Goal: Task Accomplishment & Management: Use online tool/utility

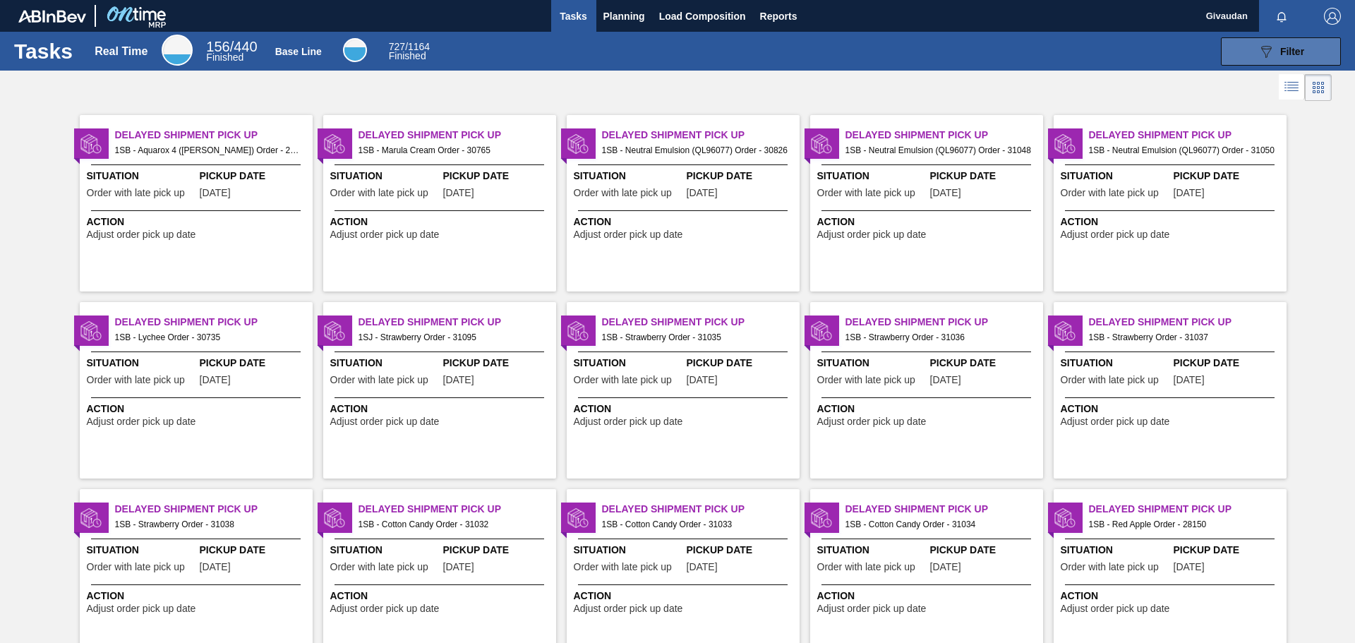
click at [1269, 52] on icon "089F7B8B-B2A5-4AFE-B5C0-19BA573D28AC" at bounding box center [1265, 51] width 17 height 17
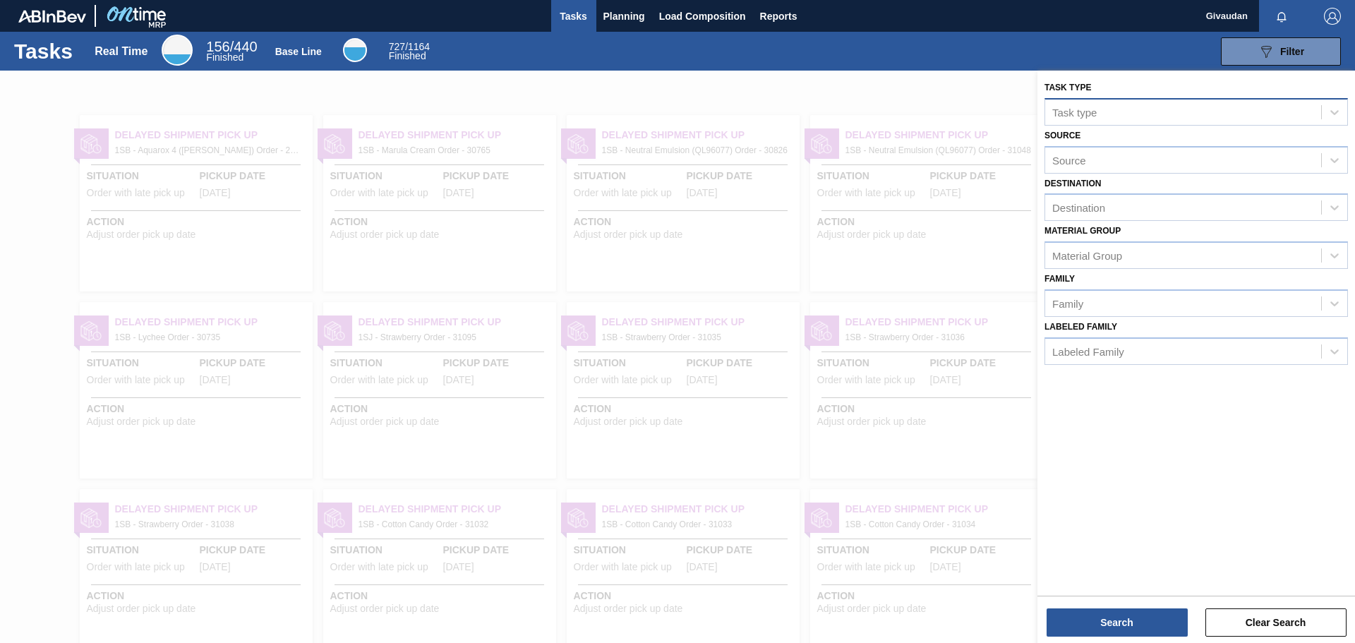
click at [1084, 112] on div "Task type" at bounding box center [1074, 112] width 44 height 12
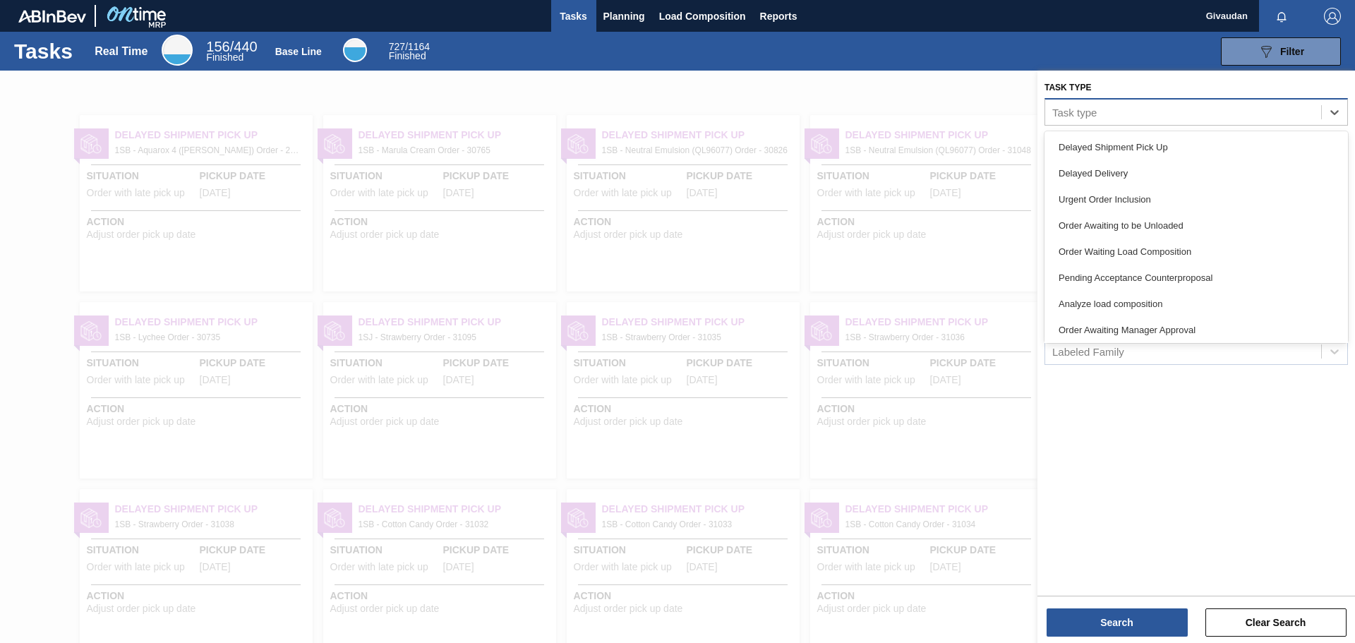
click at [1082, 111] on div "Task type" at bounding box center [1074, 112] width 44 height 12
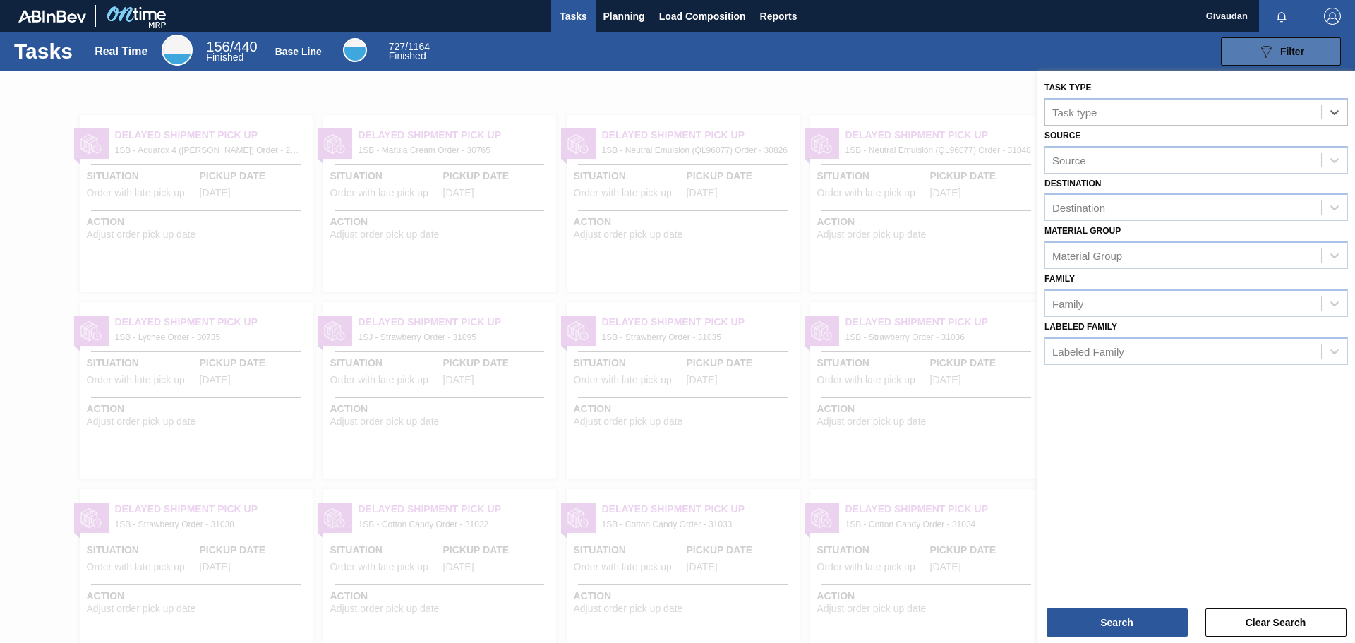
click at [1291, 54] on span "Filter" at bounding box center [1292, 51] width 24 height 11
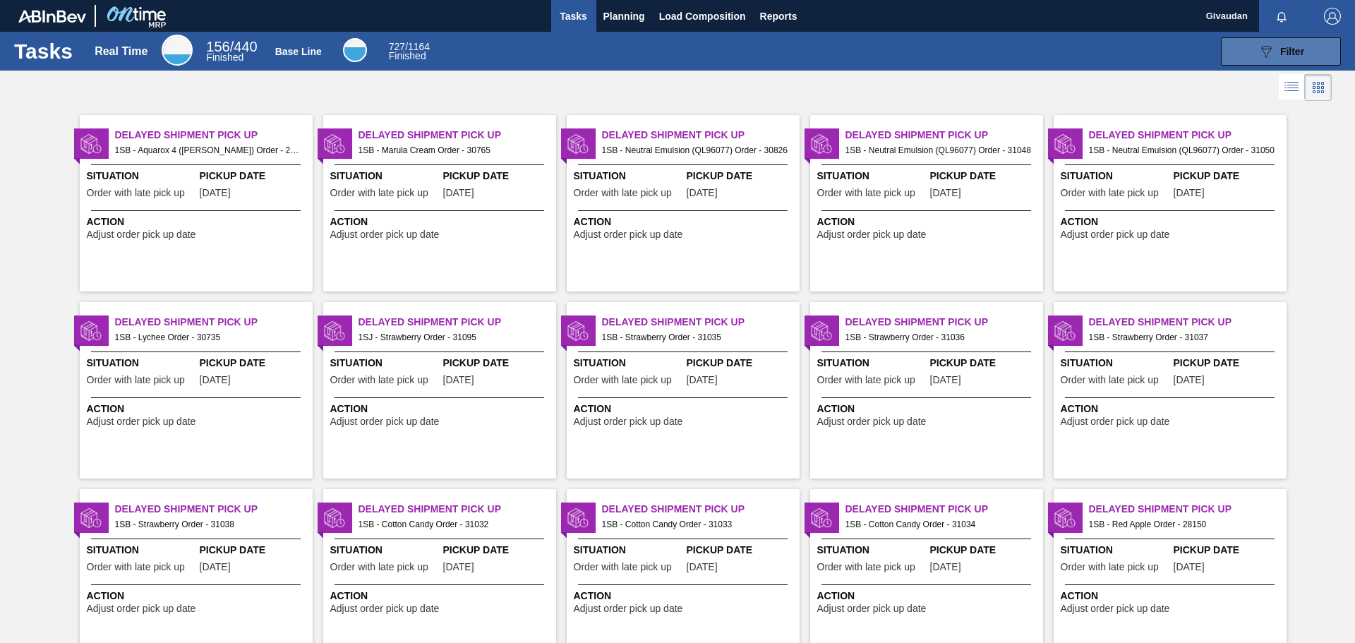
click at [1291, 54] on span "Filter" at bounding box center [1292, 51] width 24 height 11
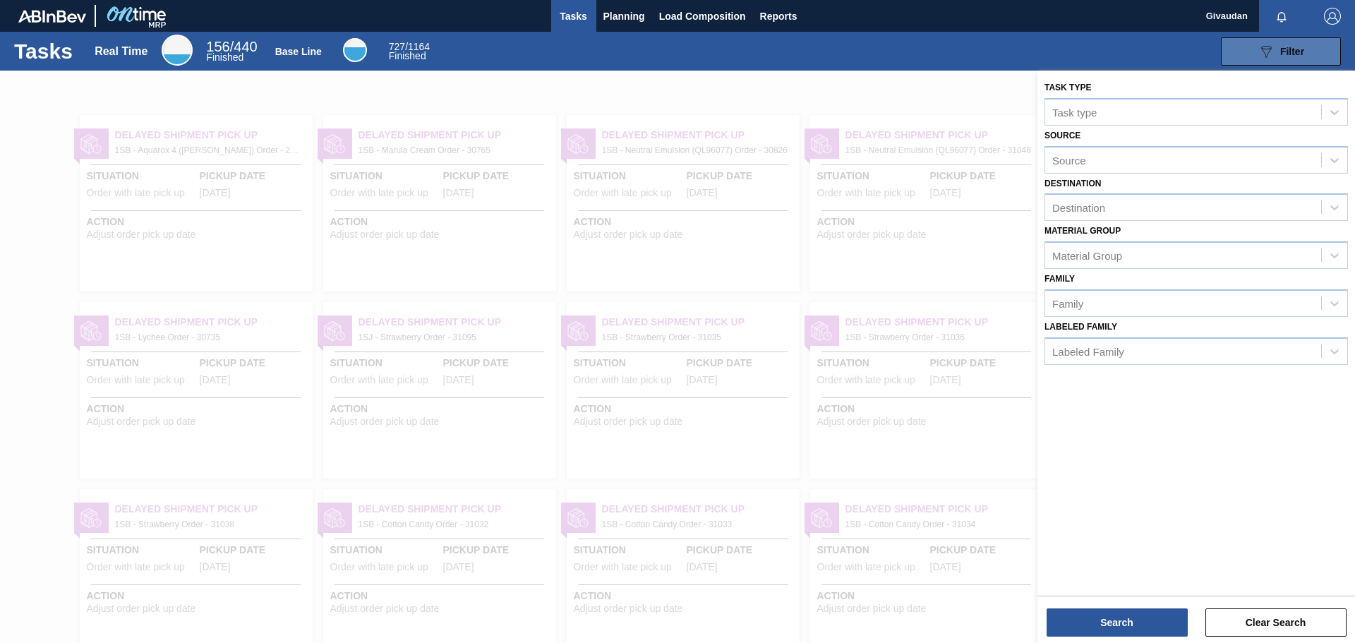
click at [1291, 54] on span "Filter" at bounding box center [1292, 51] width 24 height 11
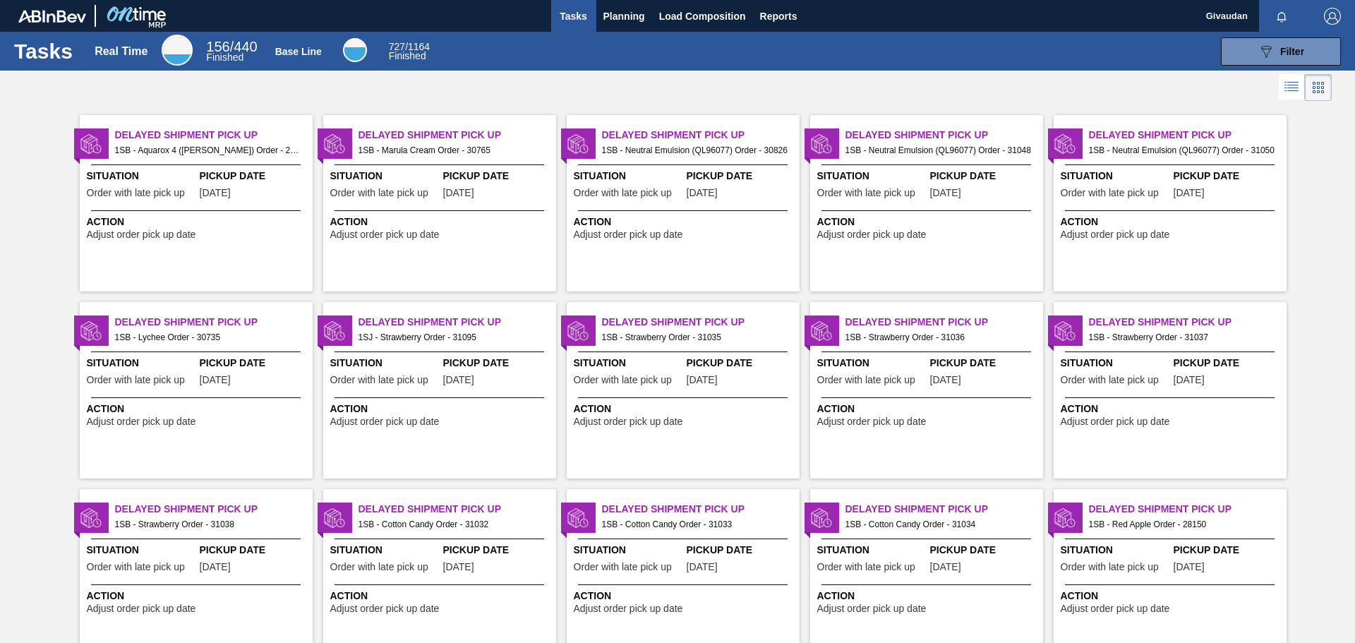
click at [1317, 92] on icon at bounding box center [1318, 91] width 3 height 3
click at [1313, 86] on icon at bounding box center [1318, 87] width 17 height 17
click at [1291, 46] on span "Filter" at bounding box center [1292, 51] width 24 height 11
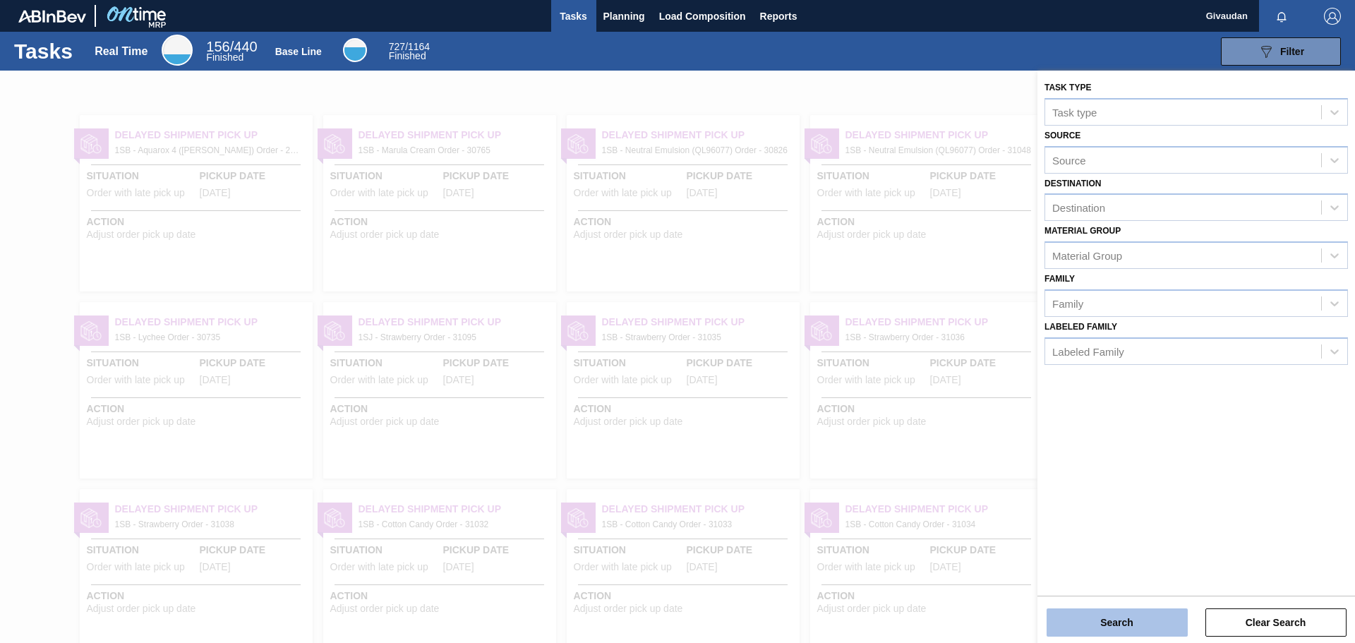
click at [1124, 623] on button "Search" at bounding box center [1116, 622] width 141 height 28
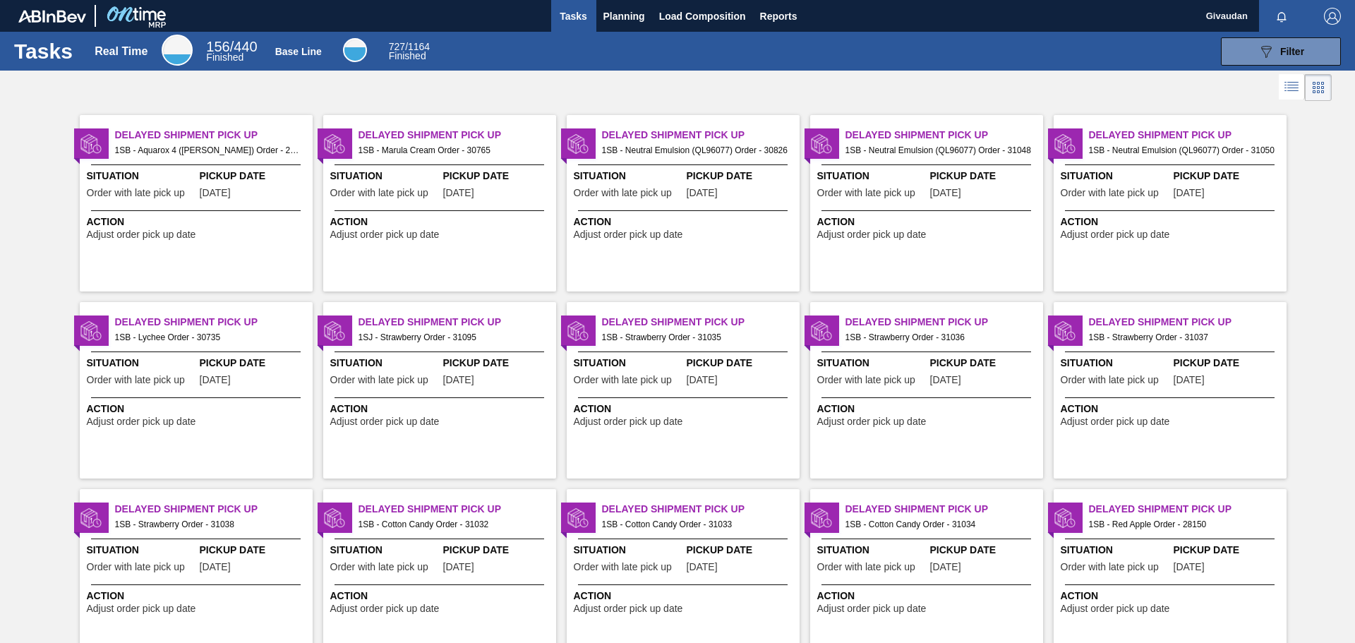
click at [1289, 85] on icon at bounding box center [1292, 85] width 11 height 1
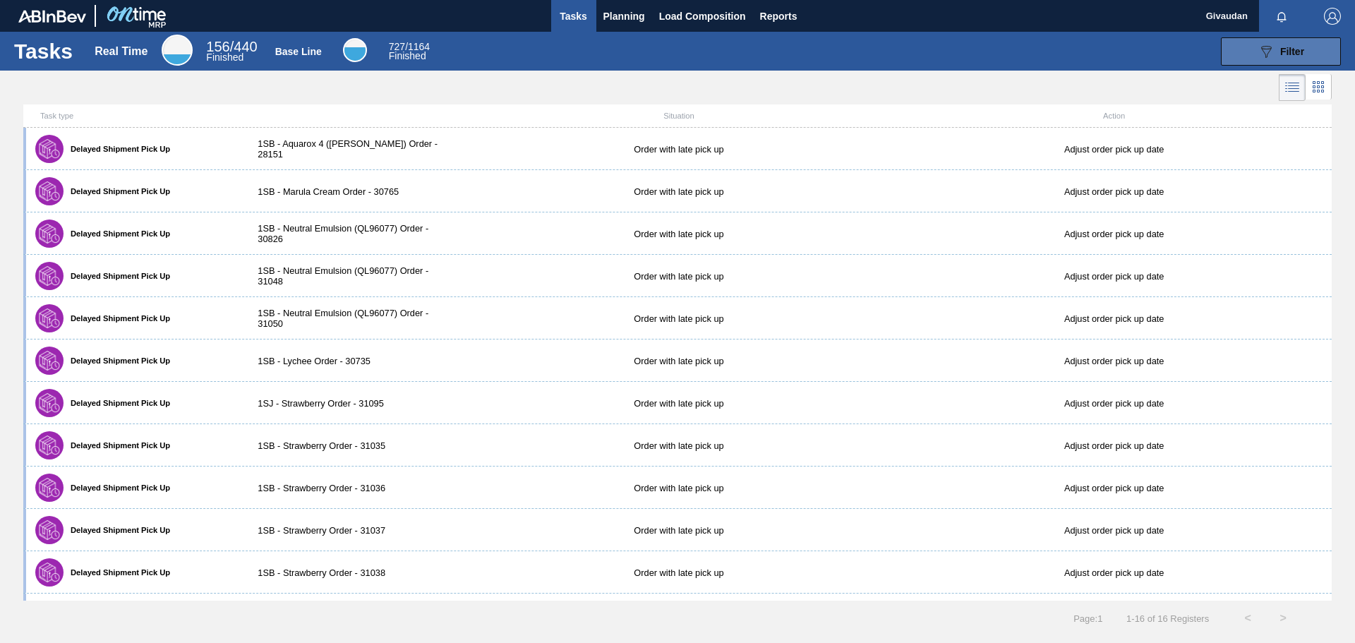
click at [1307, 50] on button "089F7B8B-B2A5-4AFE-B5C0-19BA573D28AC Filter" at bounding box center [1281, 51] width 120 height 28
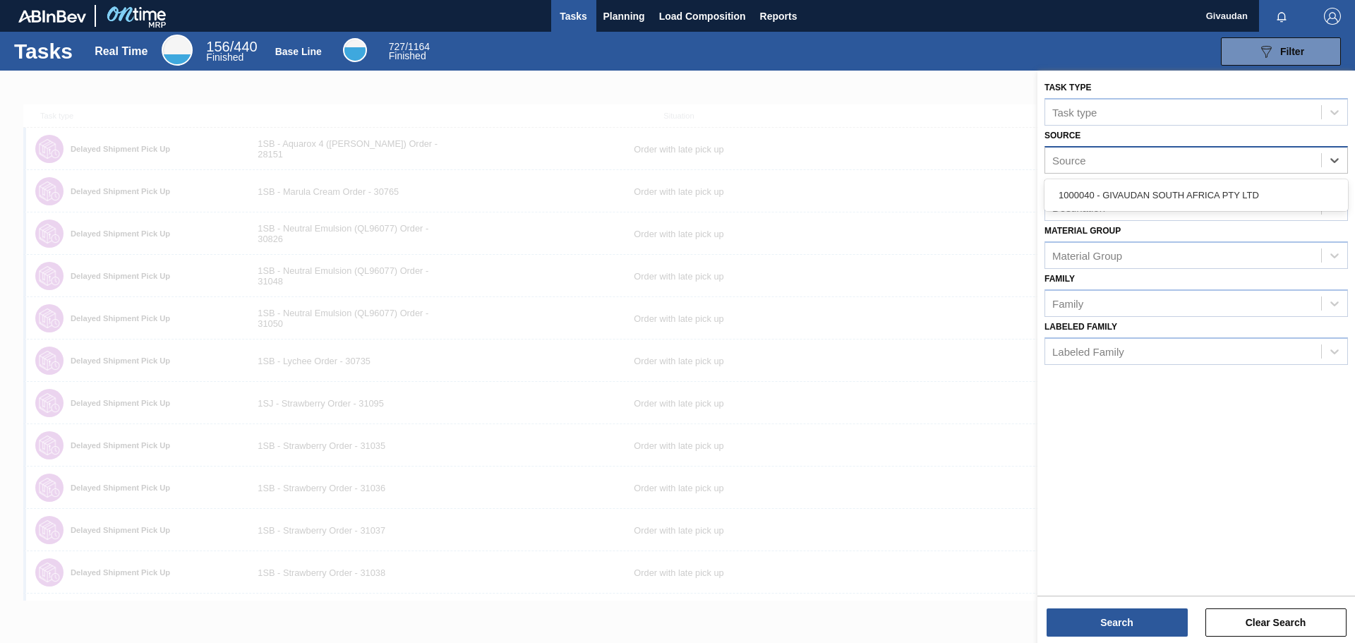
click at [1102, 157] on div "Source" at bounding box center [1183, 160] width 276 height 20
click at [1170, 193] on div "1000040 - GIVAUDAN SOUTH AFRICA PTY LTD" at bounding box center [1195, 195] width 303 height 26
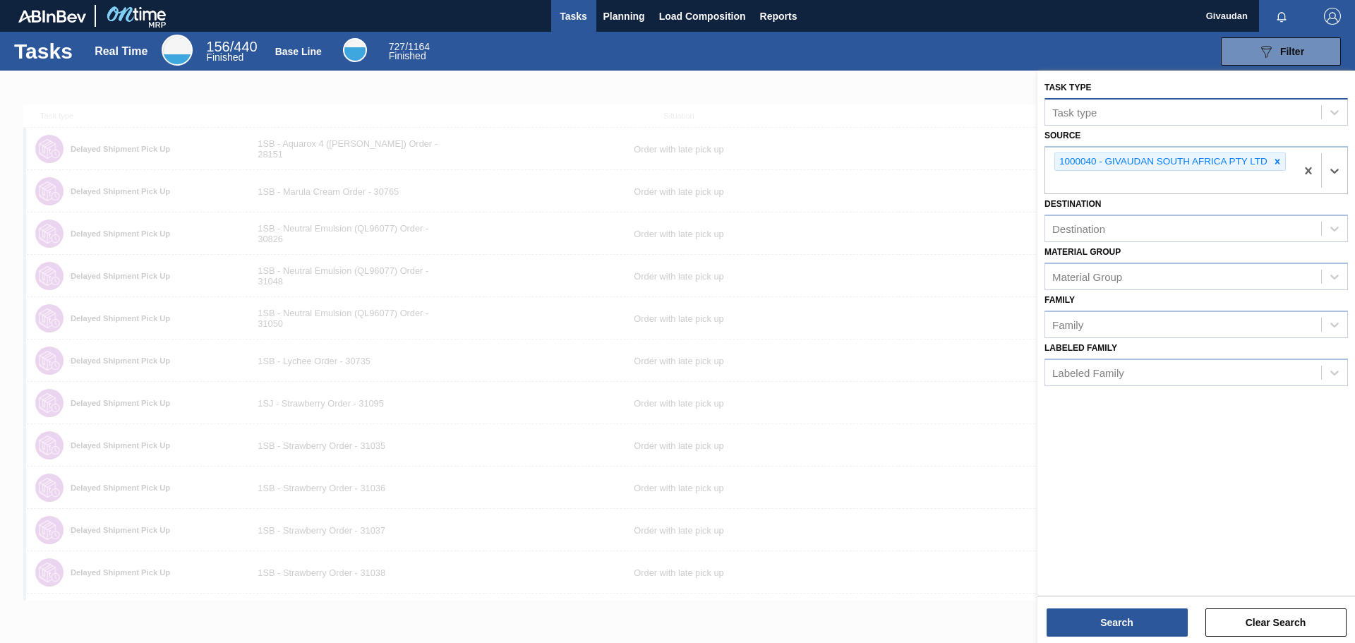
click at [1241, 107] on div "Task type" at bounding box center [1183, 112] width 276 height 20
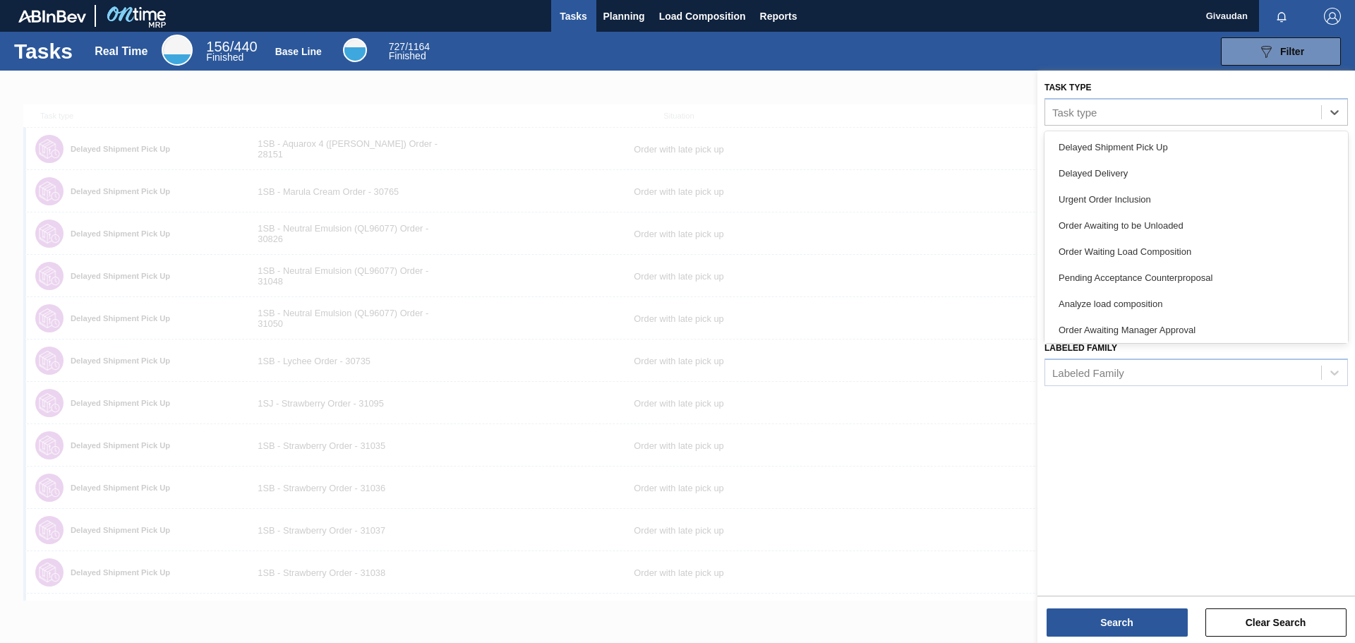
click at [963, 50] on div "089F7B8B-B2A5-4AFE-B5C0-19BA573D28AC Filter" at bounding box center [893, 51] width 907 height 28
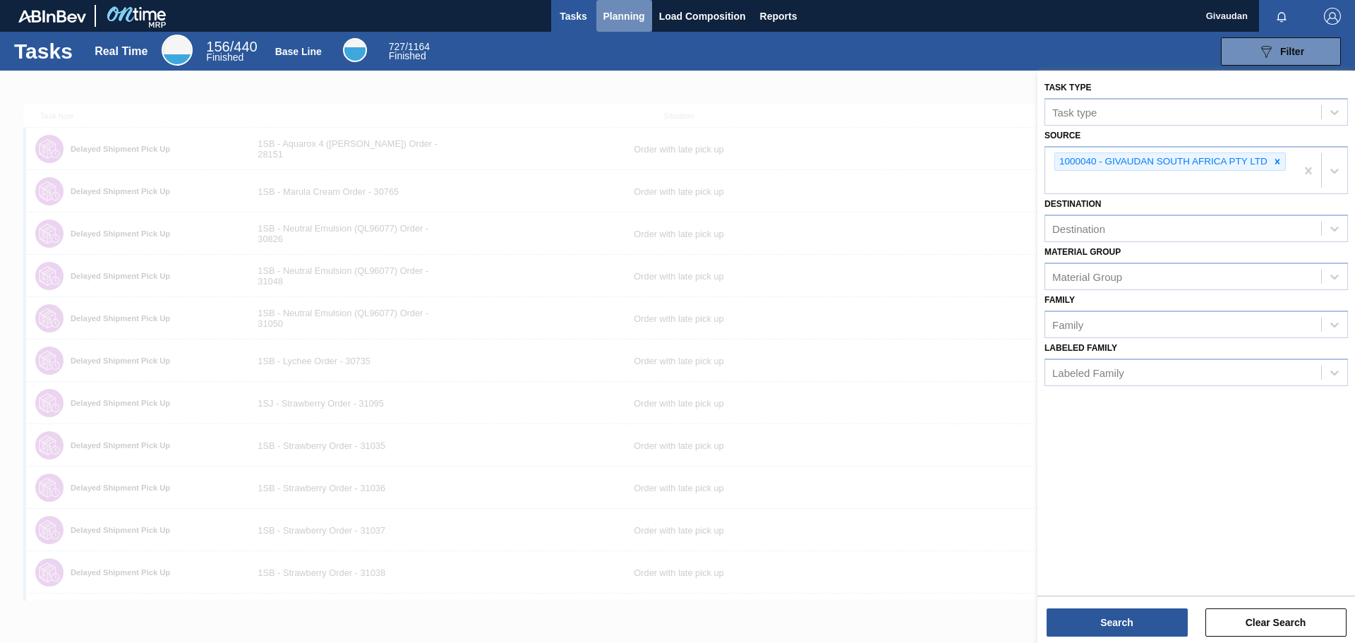
click at [628, 18] on span "Planning" at bounding box center [624, 16] width 42 height 17
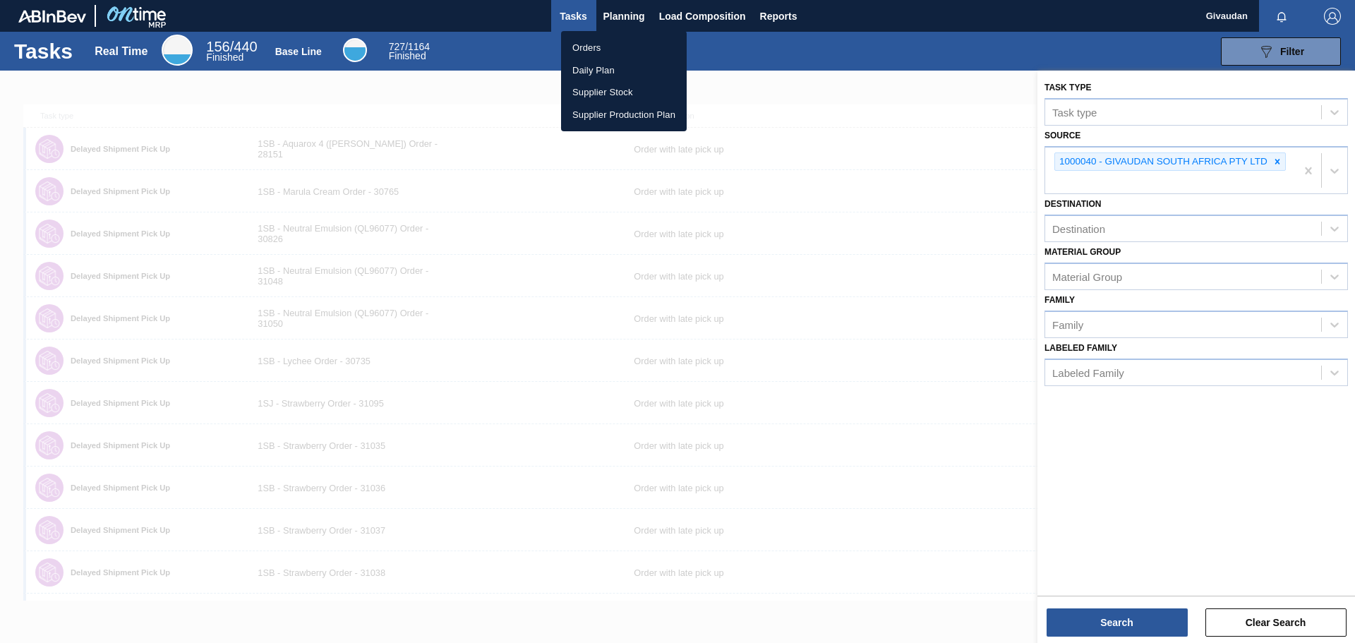
click at [591, 51] on li "Orders" at bounding box center [624, 48] width 126 height 23
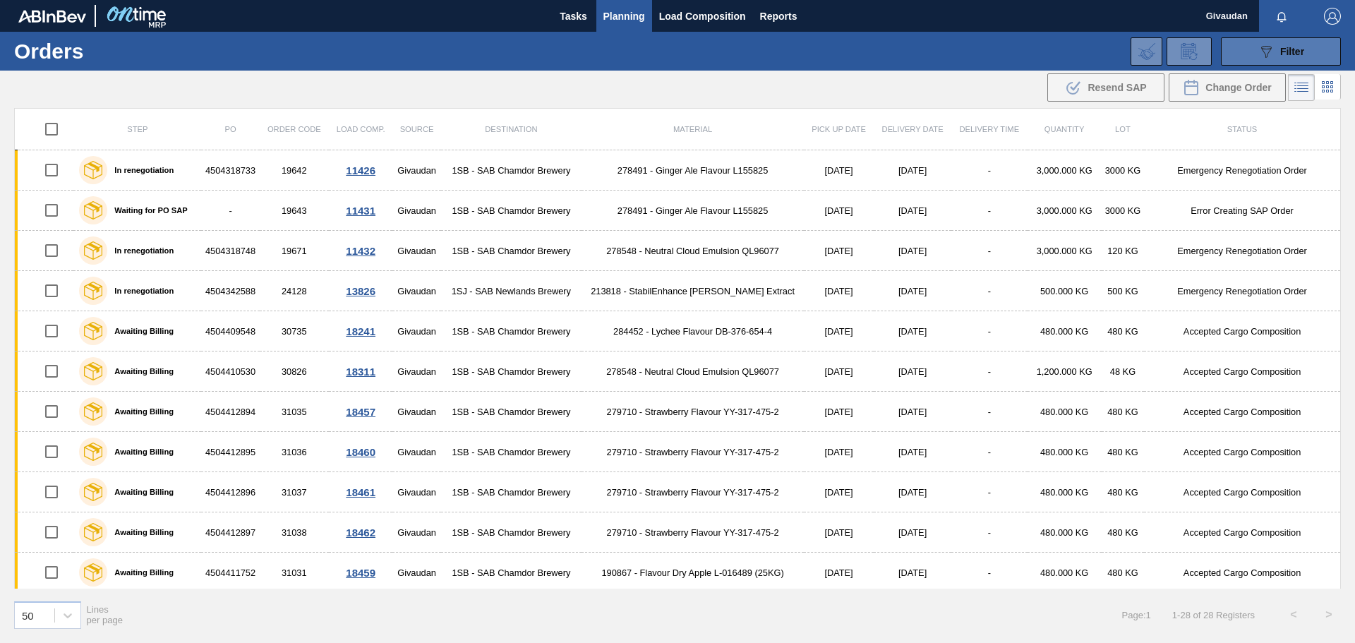
click at [1301, 55] on span "Filter" at bounding box center [1292, 51] width 24 height 11
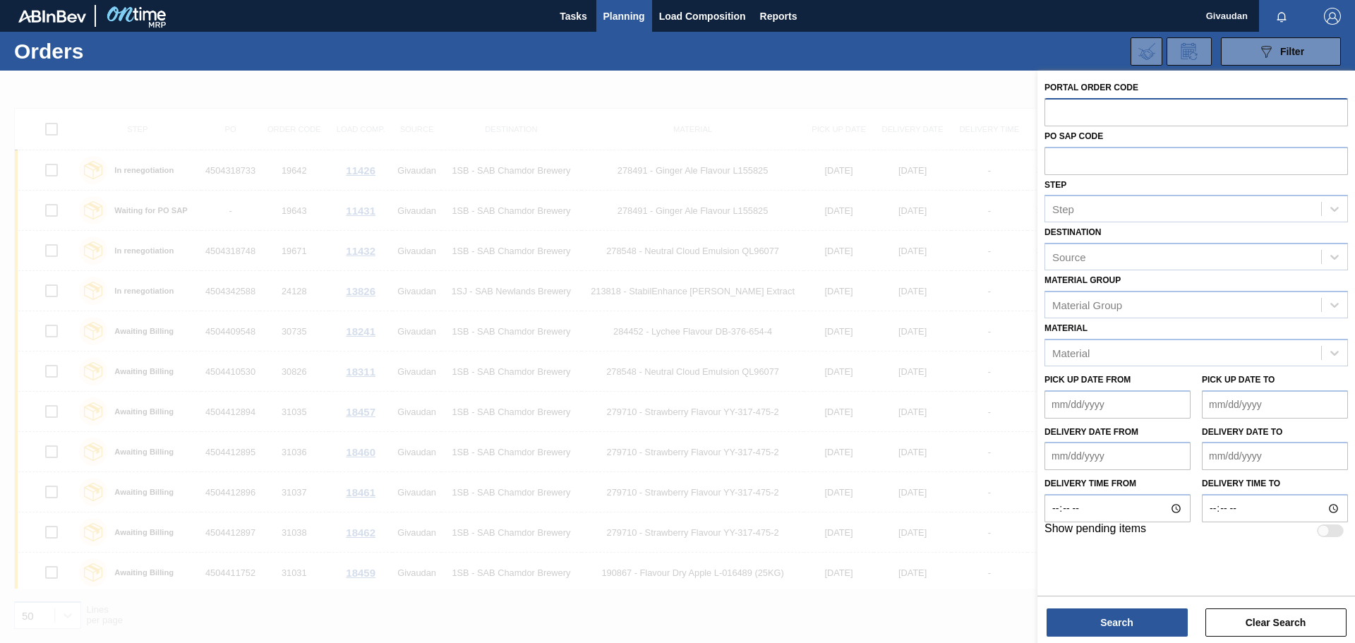
click at [1113, 107] on input "text" at bounding box center [1195, 111] width 303 height 27
type input "31527"
click at [1097, 620] on button "Search" at bounding box center [1116, 622] width 141 height 28
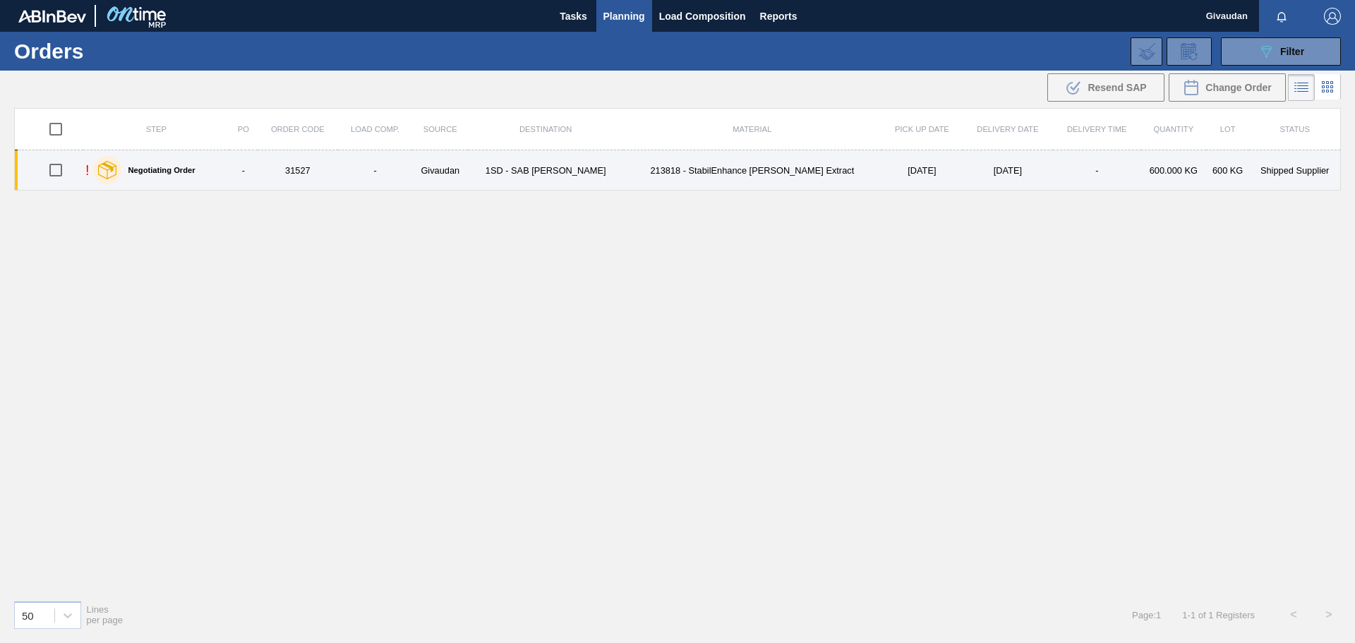
click at [186, 168] on label "Negotiating Order" at bounding box center [158, 170] width 74 height 8
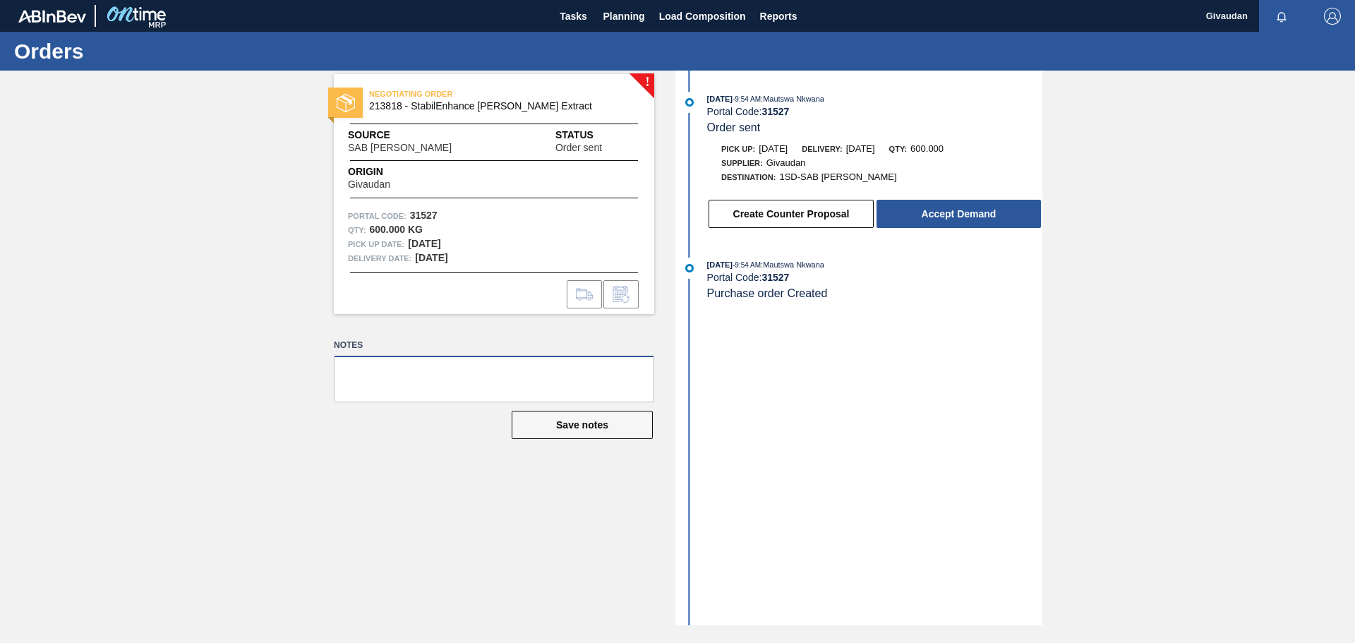
click at [425, 370] on textarea at bounding box center [494, 379] width 320 height 47
click at [565, 371] on textarea at bounding box center [494, 379] width 320 height 47
click at [967, 217] on button "Accept Demand" at bounding box center [958, 214] width 164 height 28
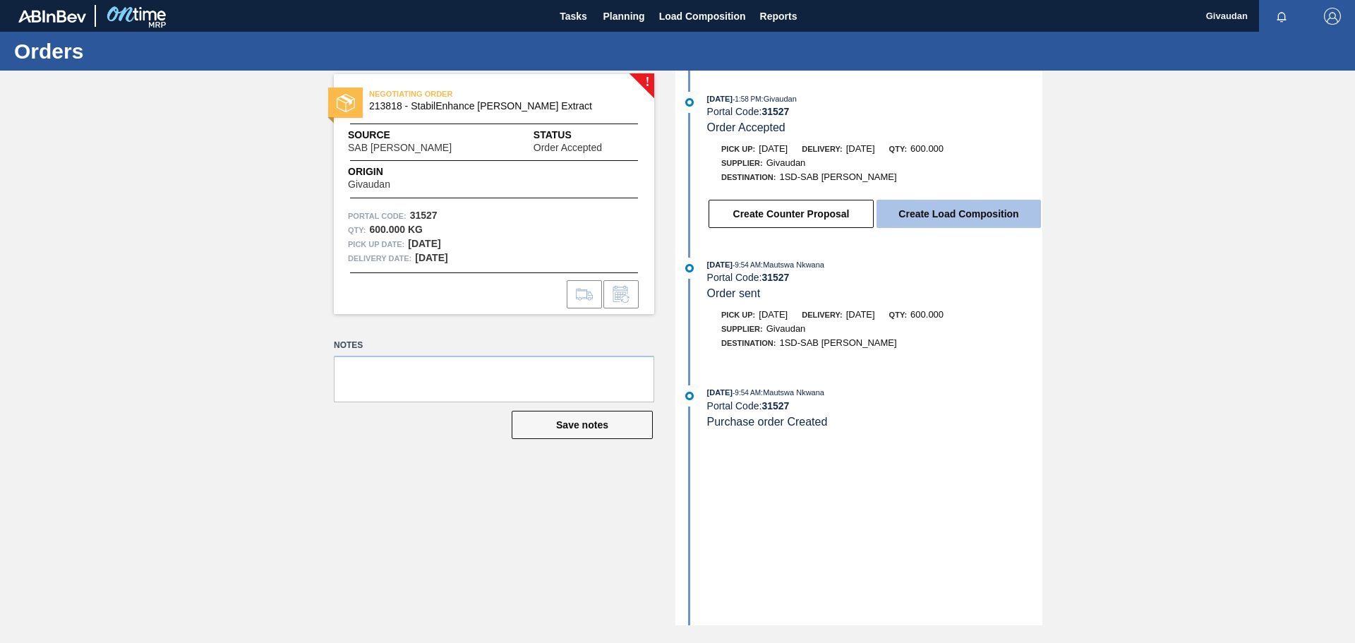
click at [948, 219] on button "Create Load Composition" at bounding box center [958, 214] width 164 height 28
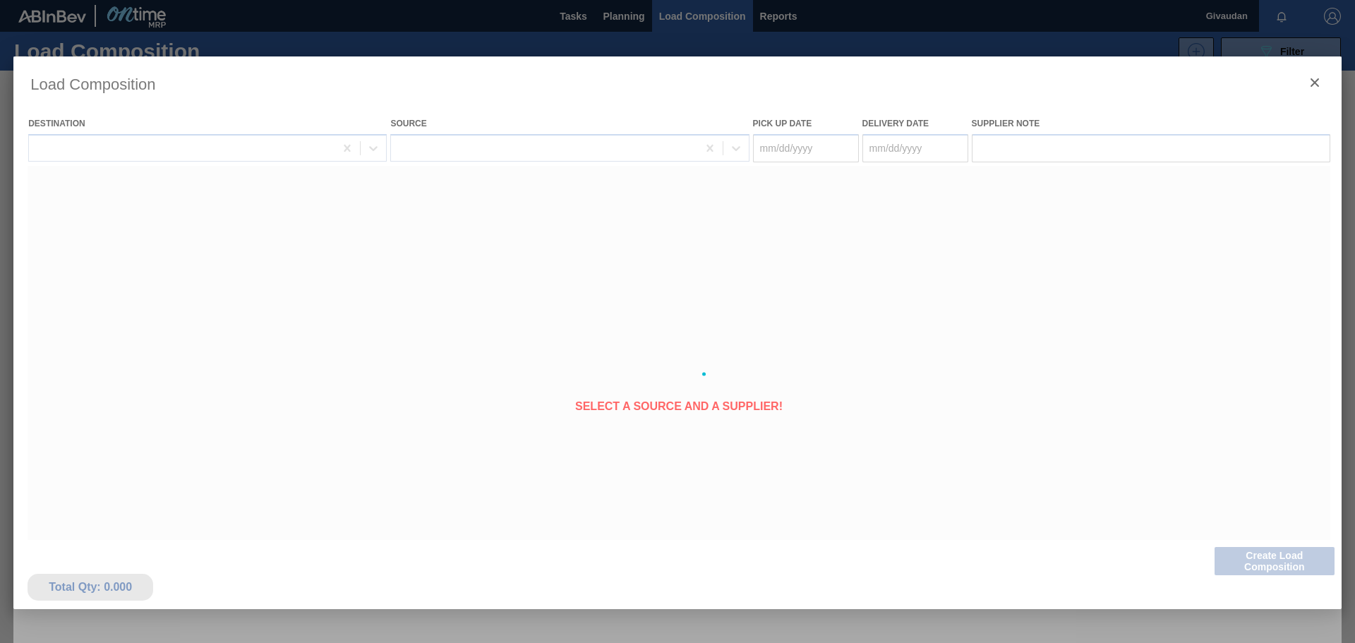
type Date "[DATE]"
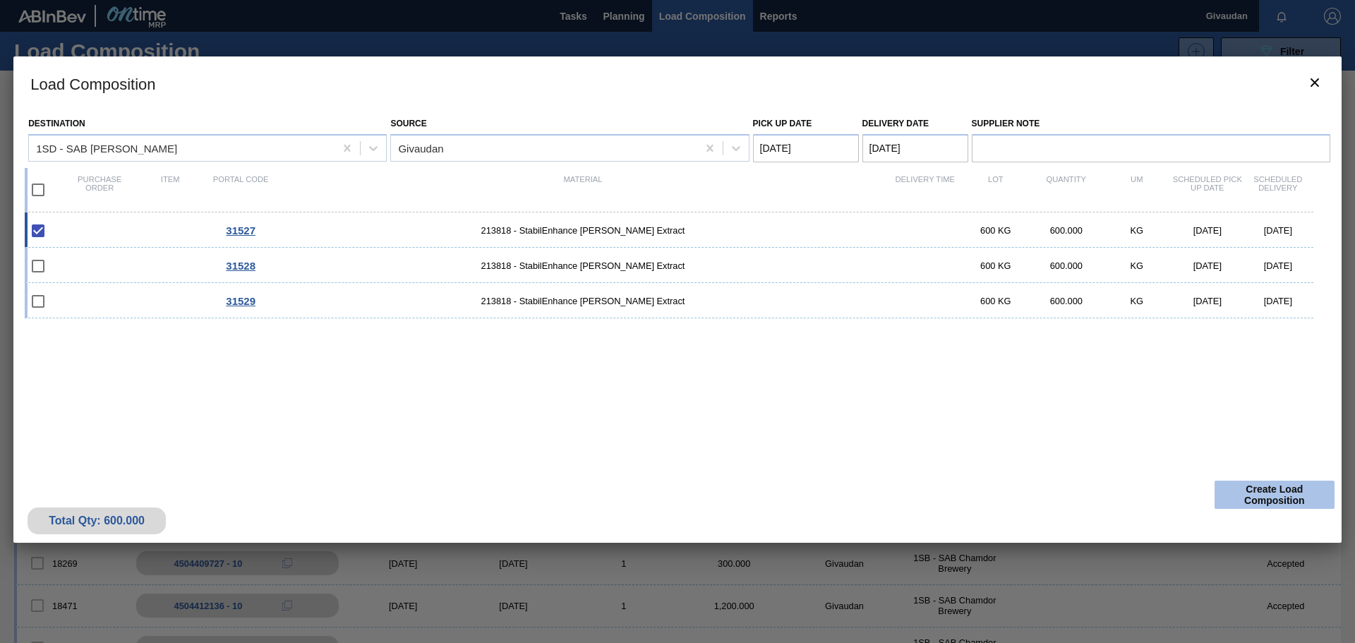
click at [1272, 490] on button "Create Load Composition" at bounding box center [1274, 495] width 120 height 28
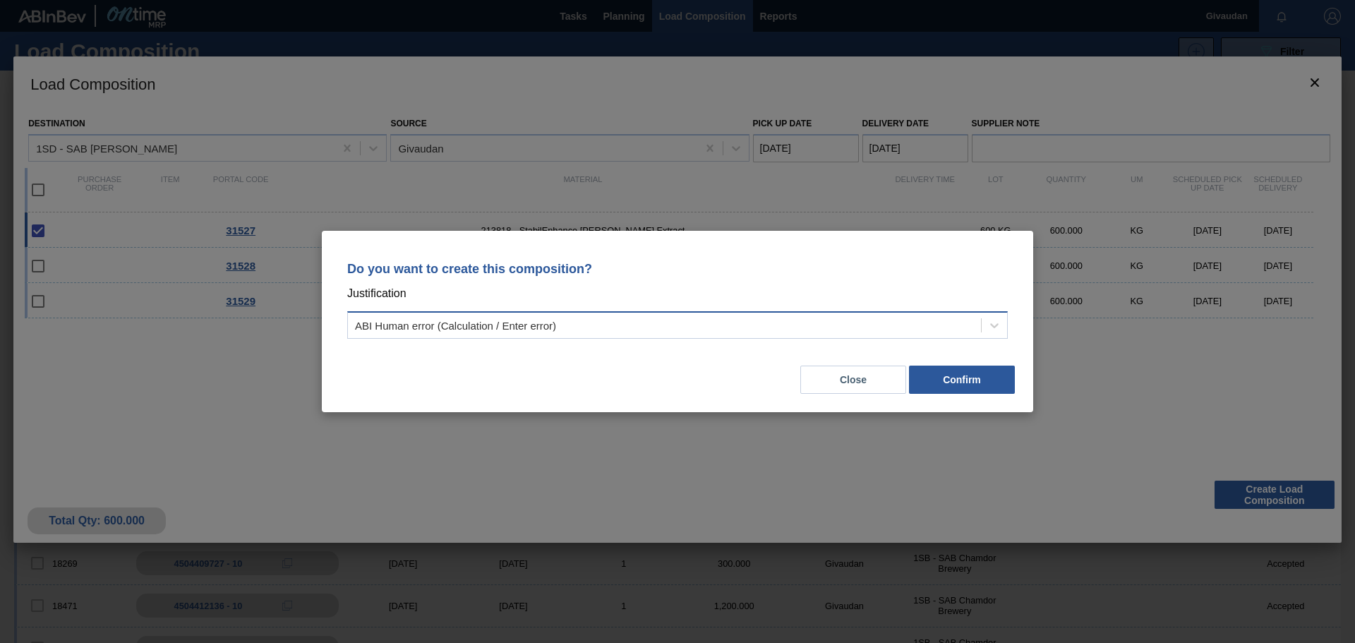
click at [631, 328] on div "ABI Human error (Calculation / Enter error)" at bounding box center [664, 325] width 633 height 20
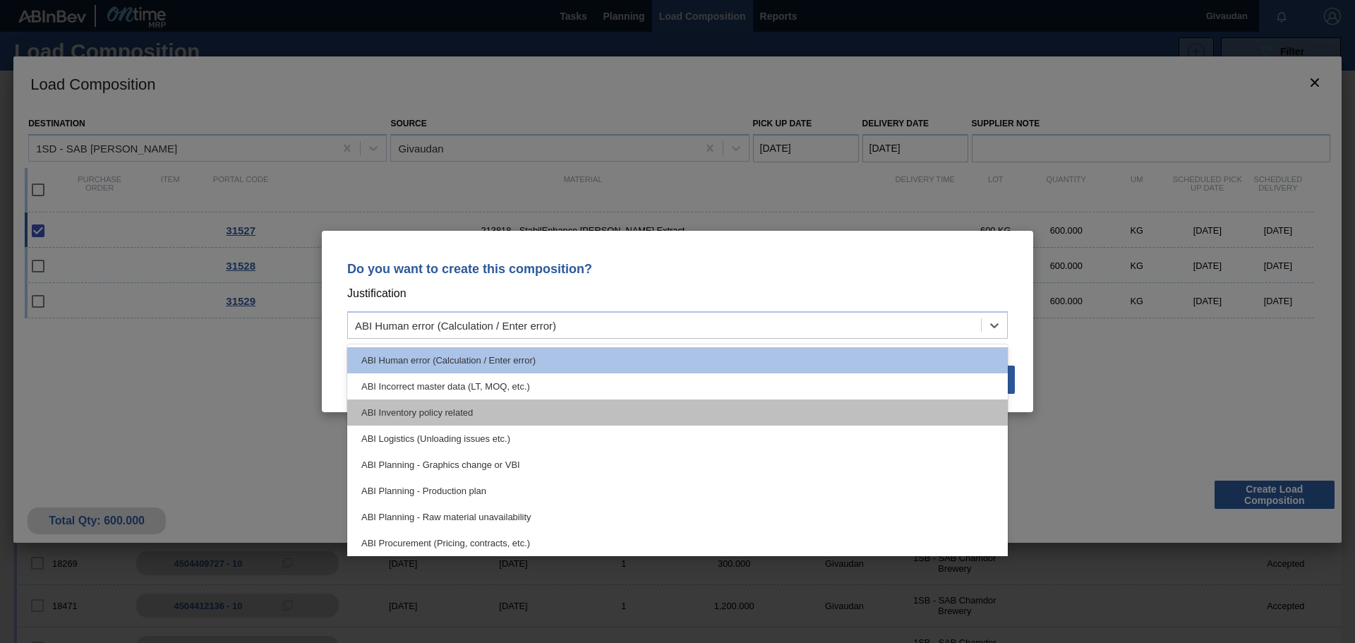
scroll to position [264, 0]
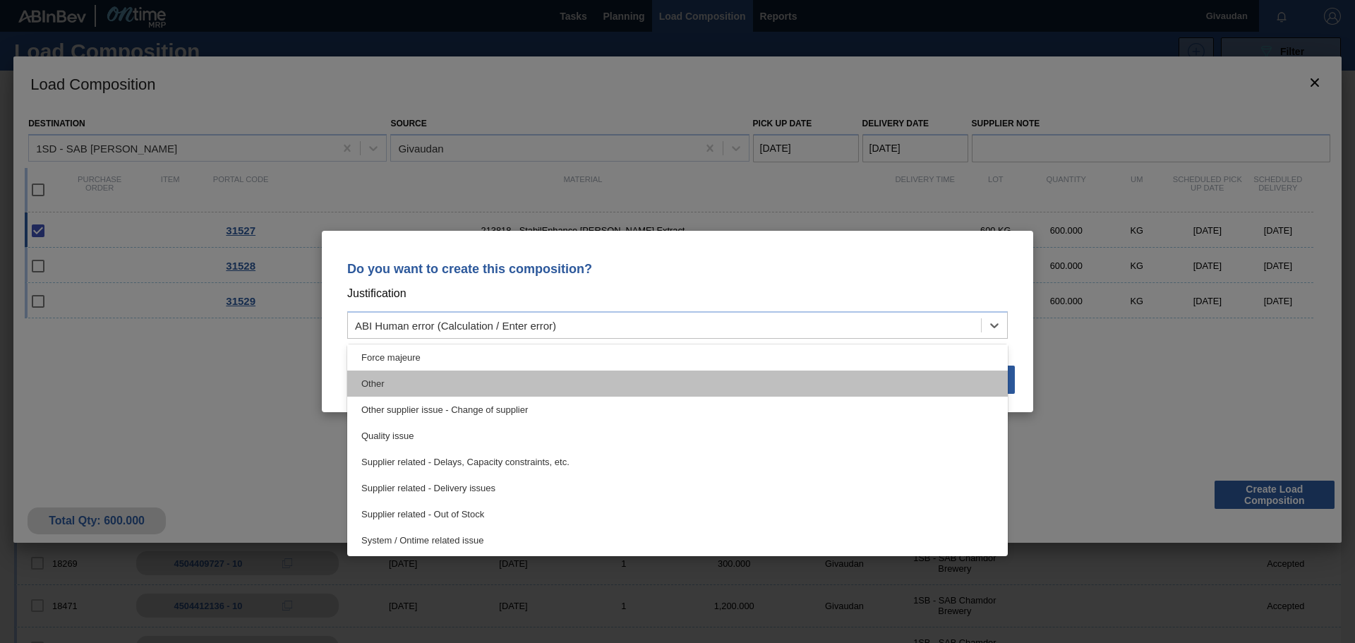
click at [420, 393] on div "Other" at bounding box center [677, 383] width 660 height 26
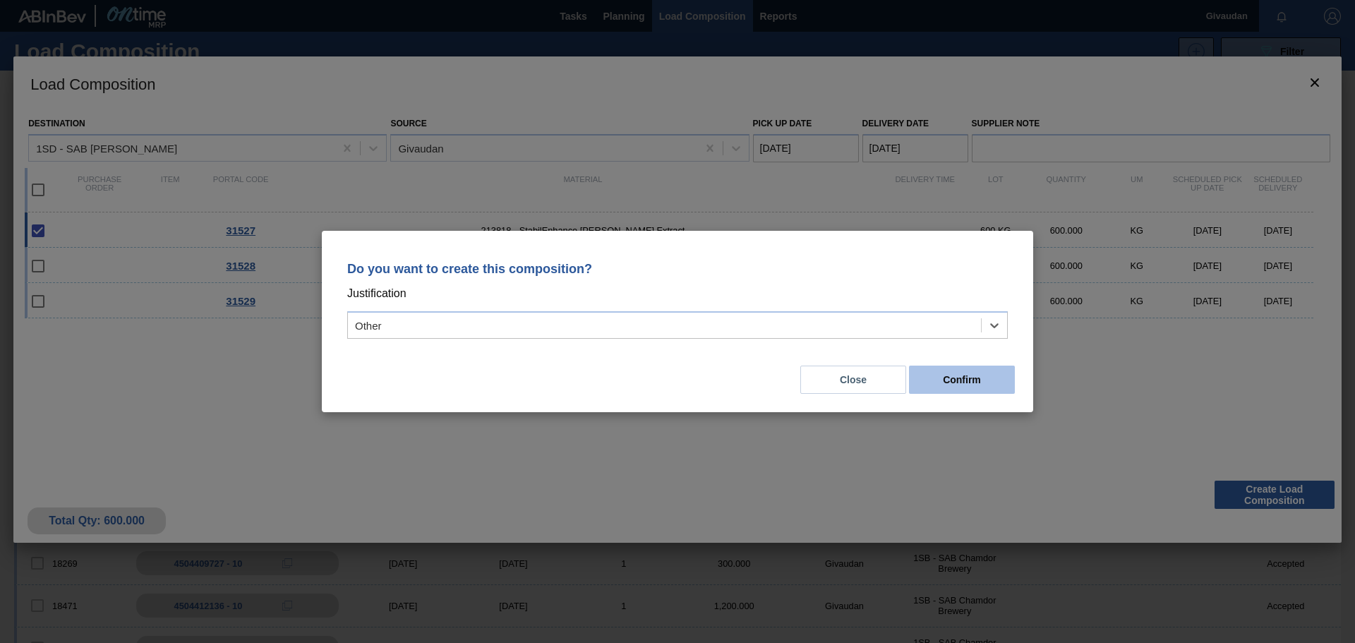
click at [972, 383] on button "Confirm" at bounding box center [962, 380] width 106 height 28
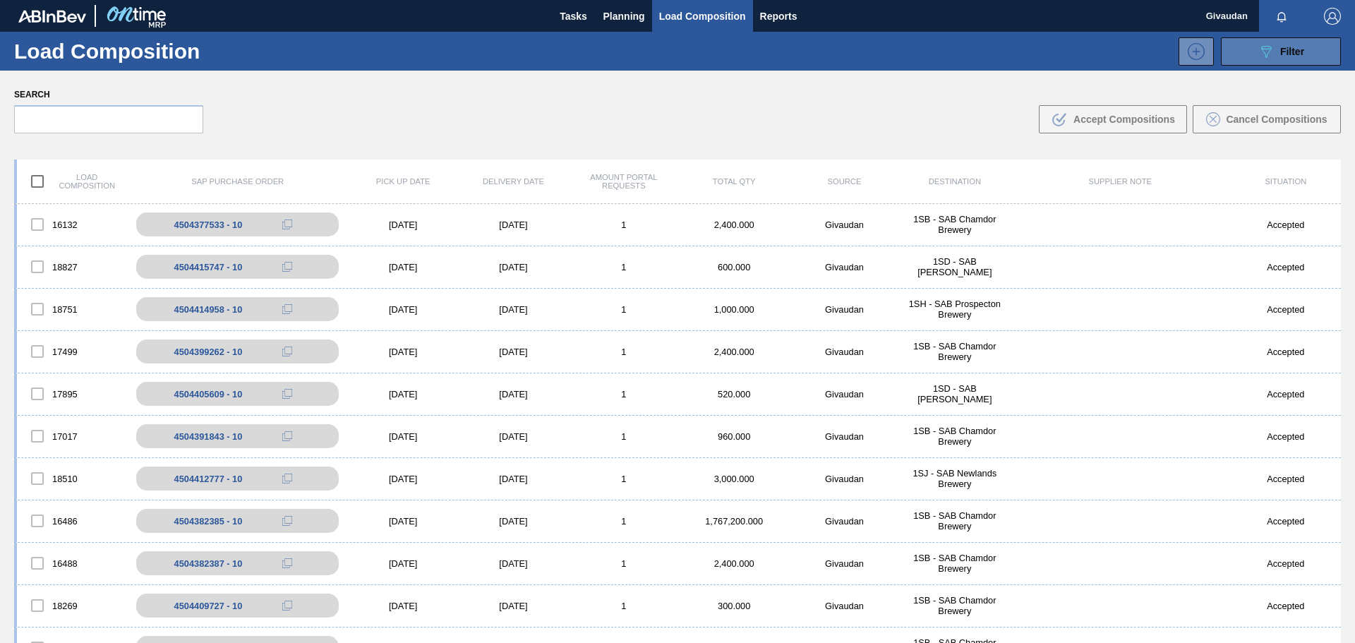
click at [1296, 52] on span "Filter" at bounding box center [1292, 51] width 24 height 11
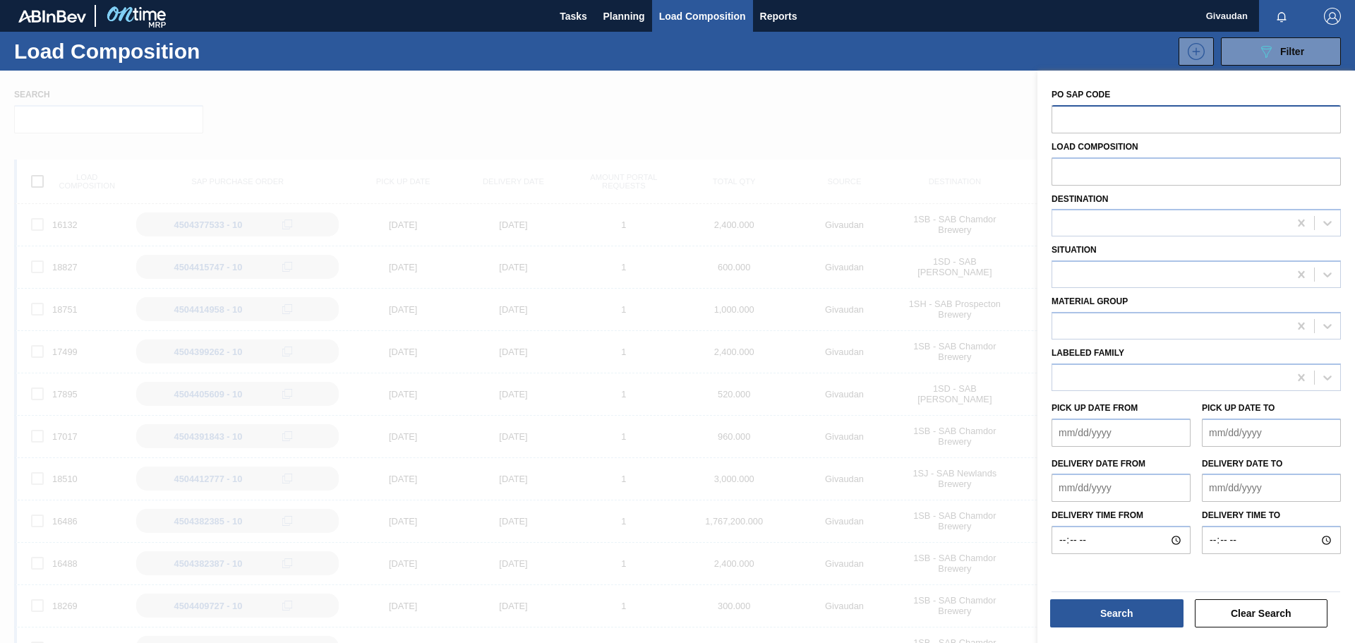
click at [1190, 116] on input "text" at bounding box center [1195, 118] width 289 height 27
type input "31527"
click at [1112, 613] on button "Search" at bounding box center [1116, 613] width 133 height 28
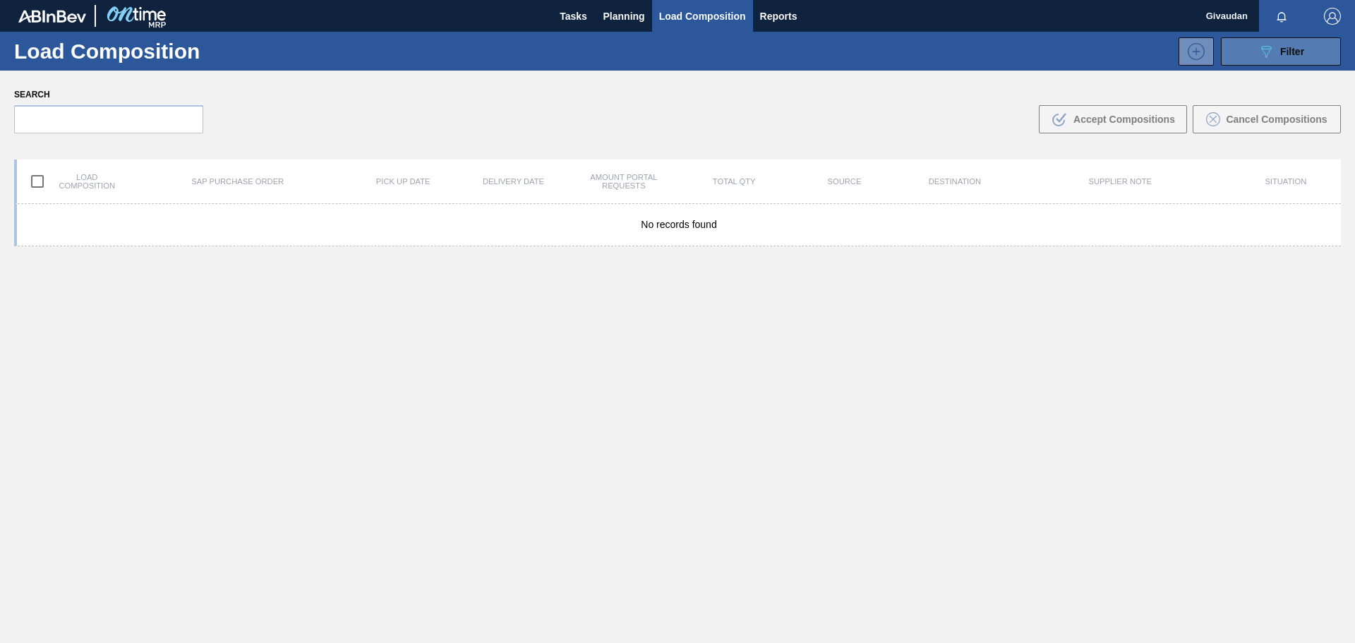
click at [1286, 48] on span "Filter" at bounding box center [1292, 51] width 24 height 11
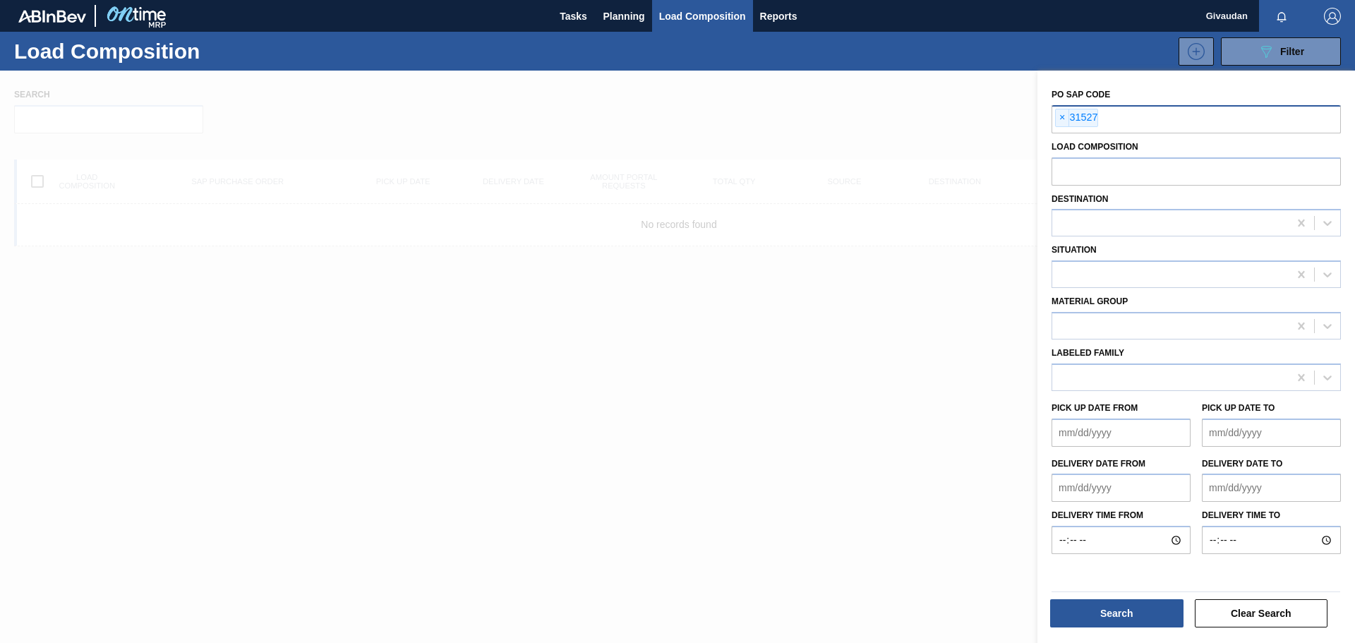
click at [1135, 119] on input "text" at bounding box center [1242, 118] width 289 height 27
click at [1135, 121] on input "text" at bounding box center [1195, 118] width 289 height 27
type input "31527"
click at [1109, 615] on button "Search" at bounding box center [1116, 613] width 133 height 28
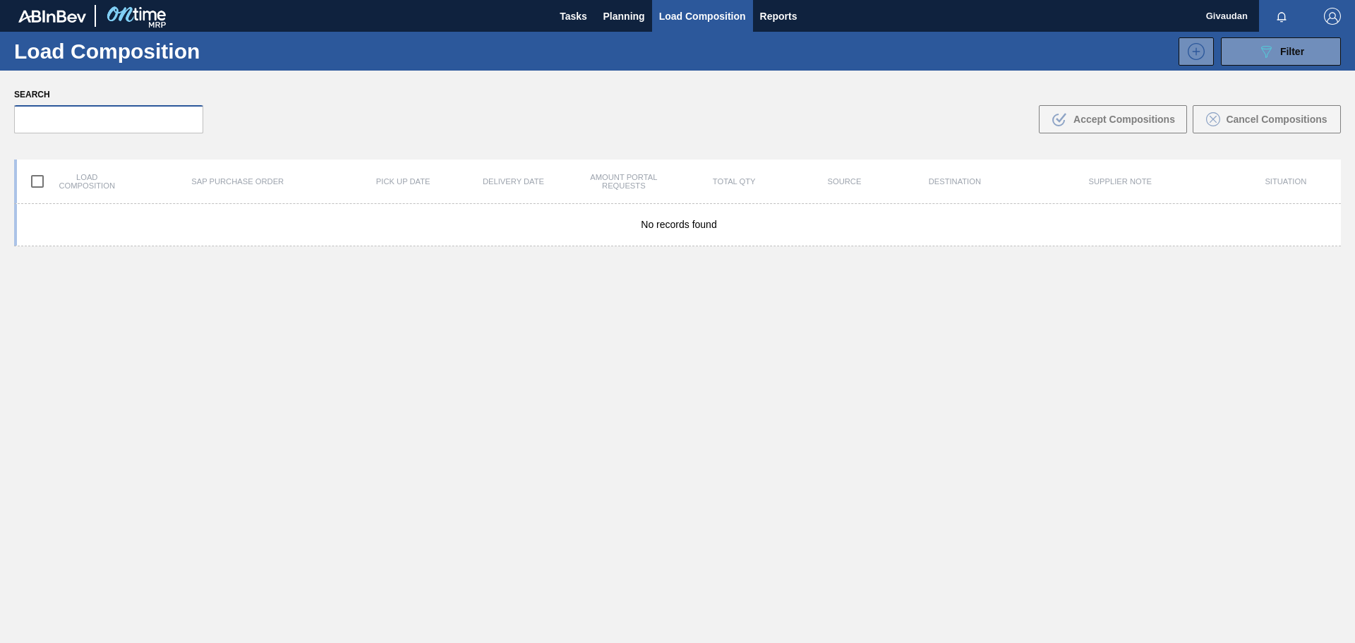
click at [133, 106] on input "text" at bounding box center [108, 119] width 189 height 28
type input "31527"
click at [145, 121] on input "31527" at bounding box center [108, 119] width 189 height 28
click at [1290, 51] on span "Filter" at bounding box center [1292, 51] width 24 height 11
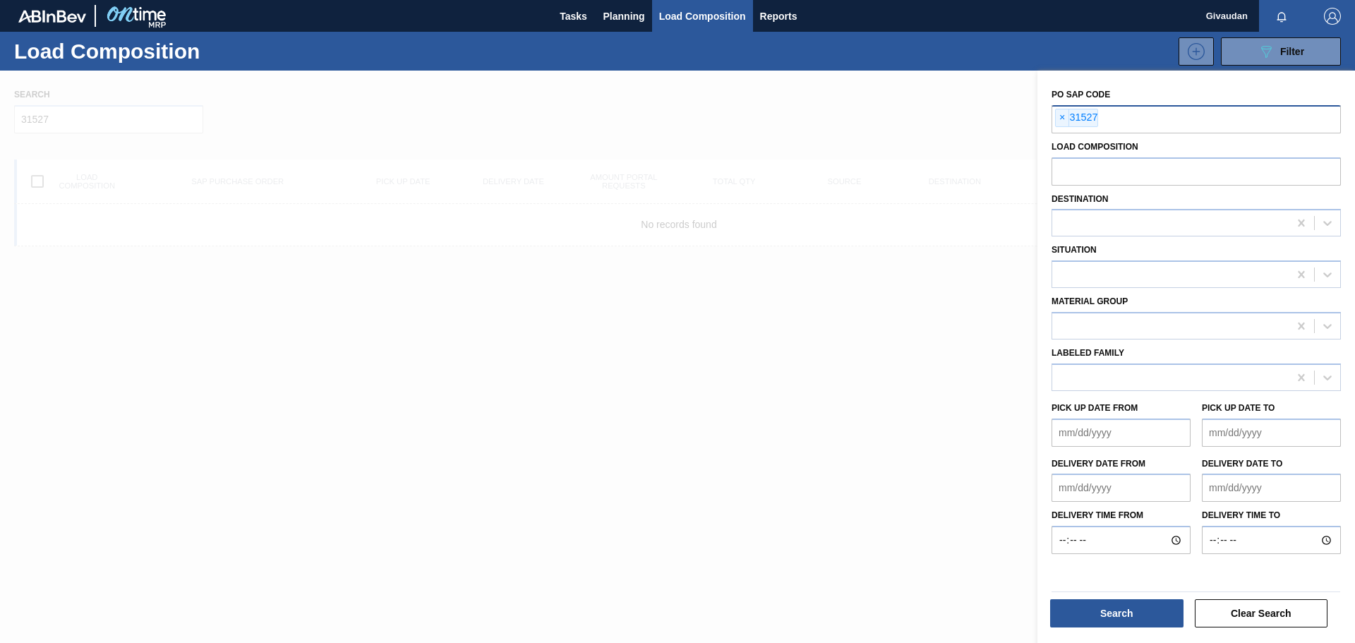
click at [1126, 115] on input "text" at bounding box center [1242, 118] width 289 height 27
click at [1109, 118] on input "text" at bounding box center [1195, 118] width 289 height 27
type input "31528"
click at [1123, 620] on button "Search" at bounding box center [1116, 613] width 133 height 28
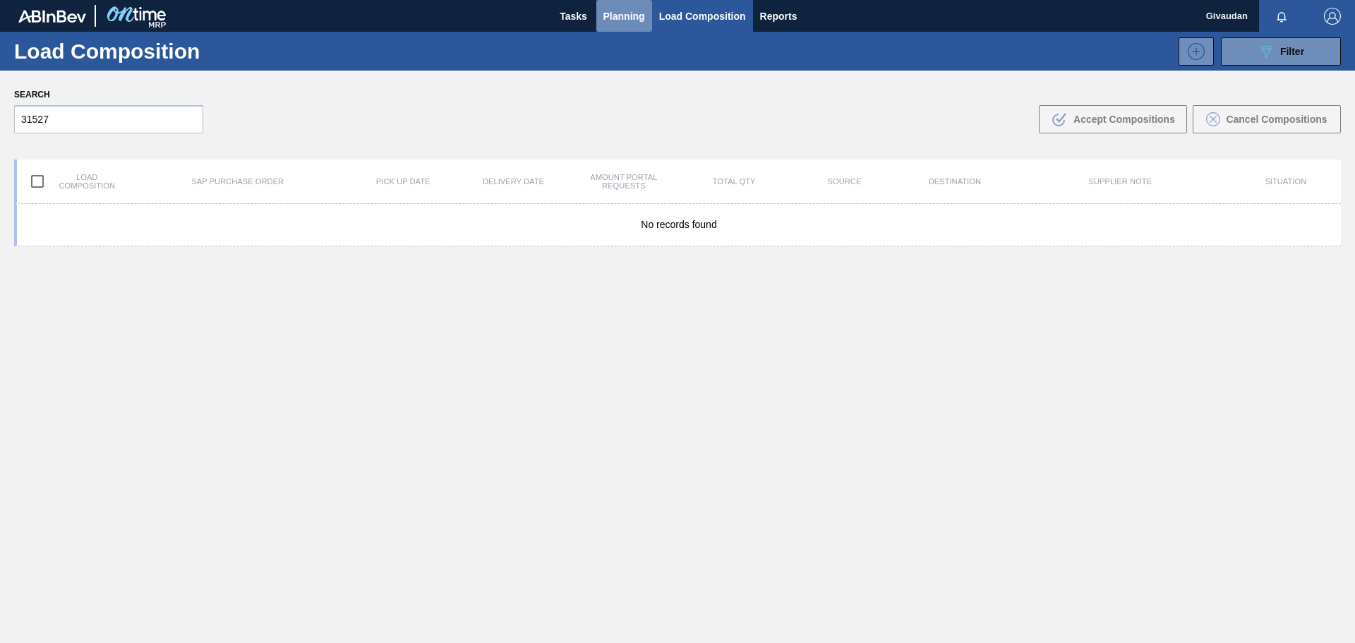
click at [623, 12] on span "Planning" at bounding box center [624, 16] width 42 height 17
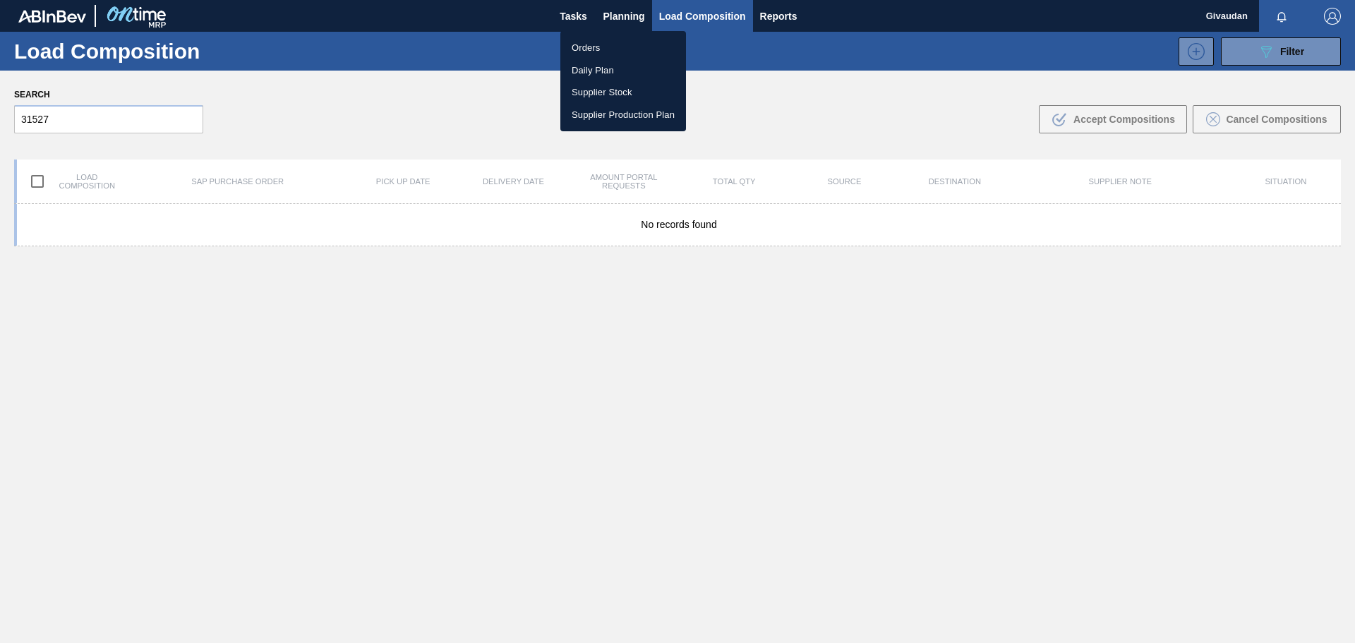
click at [696, 14] on div at bounding box center [677, 321] width 1355 height 643
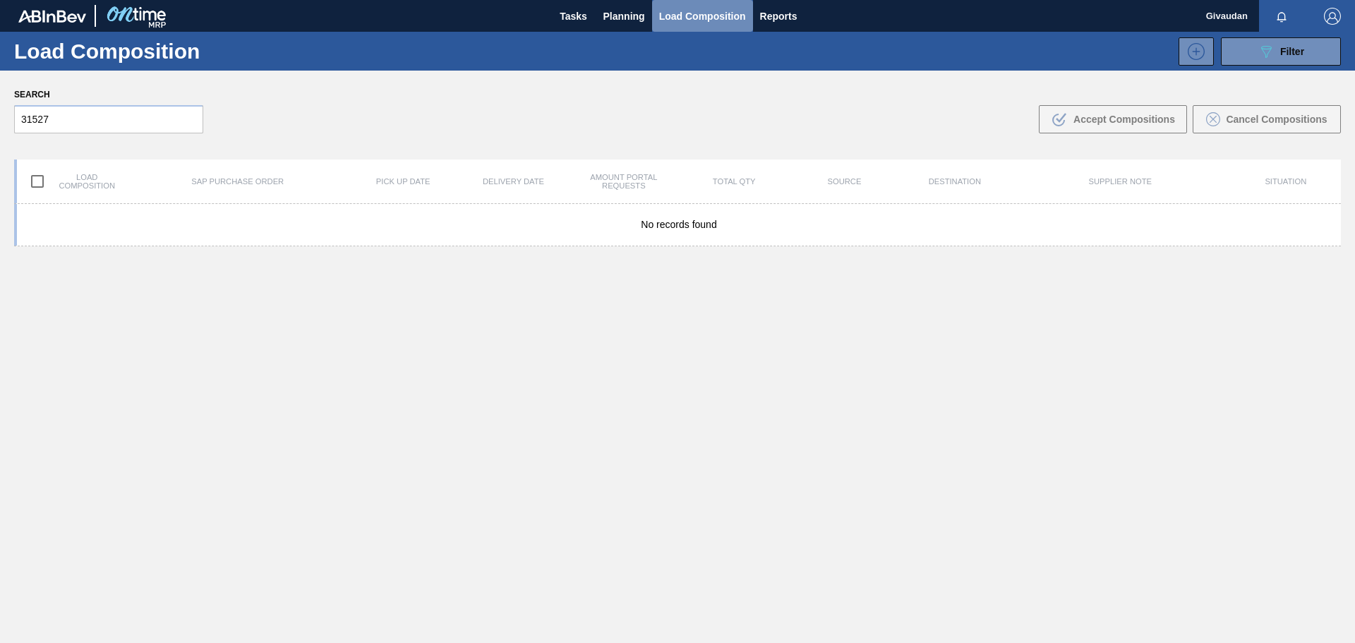
click at [696, 14] on span "Load Composition" at bounding box center [702, 16] width 87 height 17
click at [632, 16] on span "Planning" at bounding box center [624, 16] width 42 height 17
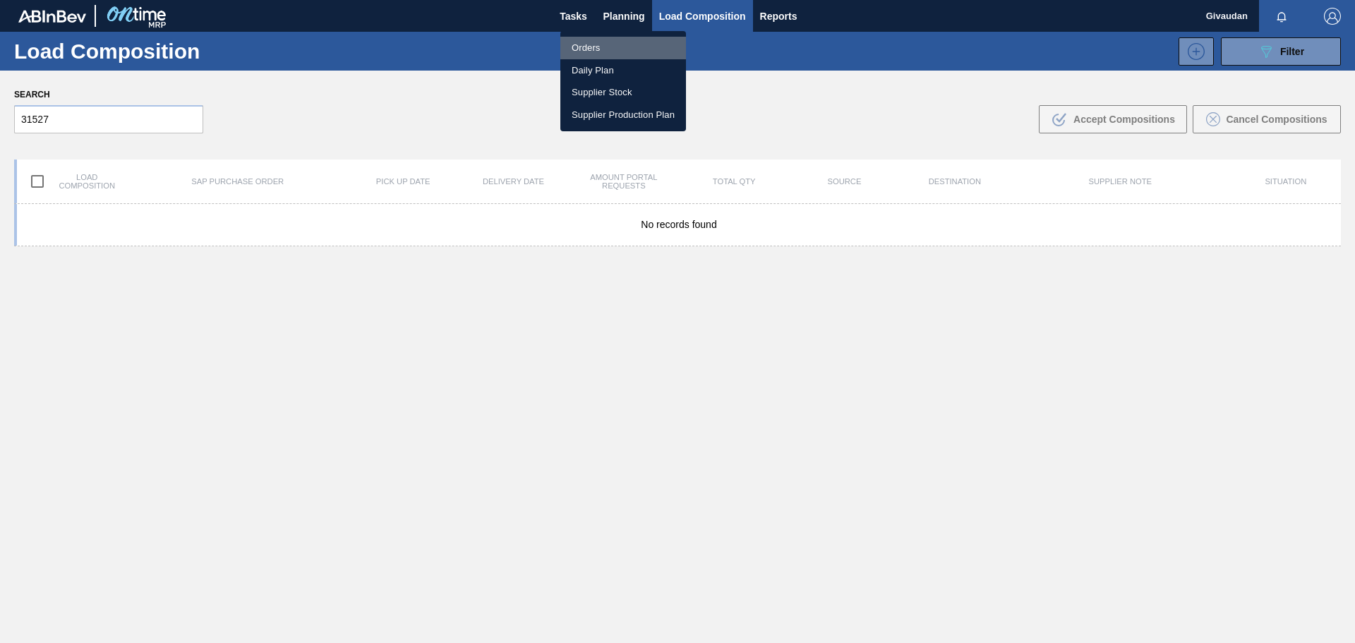
click at [593, 46] on li "Orders" at bounding box center [623, 48] width 126 height 23
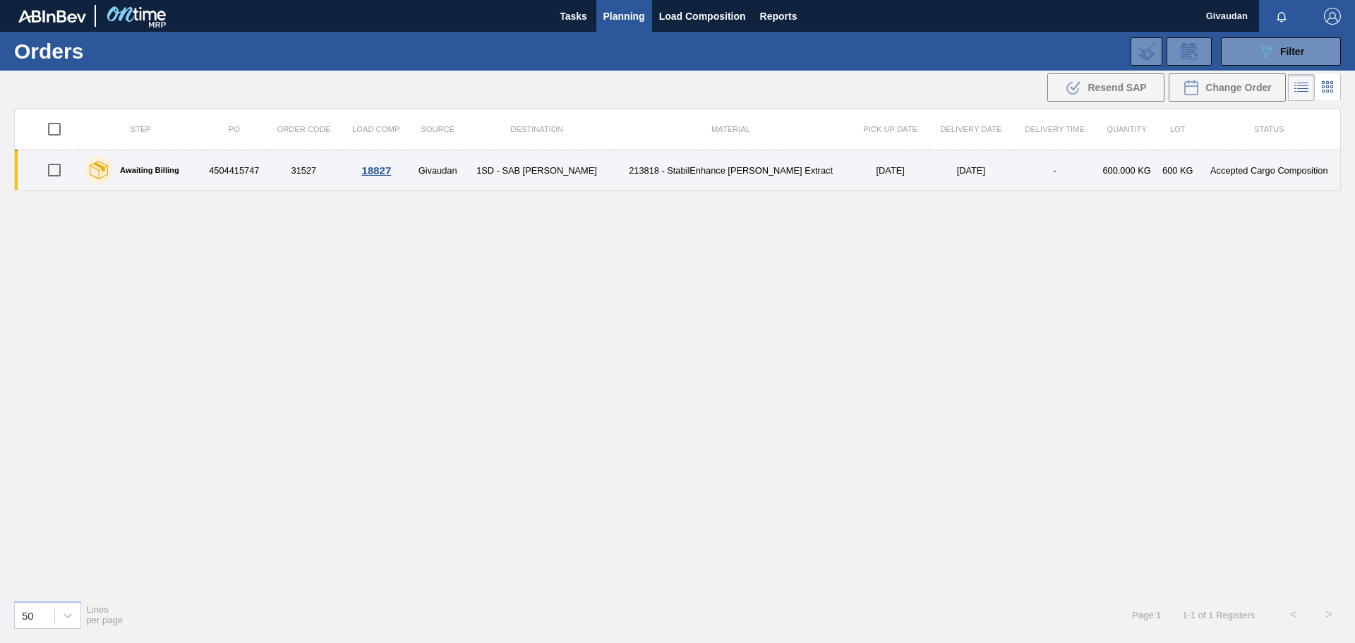
click at [239, 172] on td "4504415747" at bounding box center [235, 170] width 64 height 40
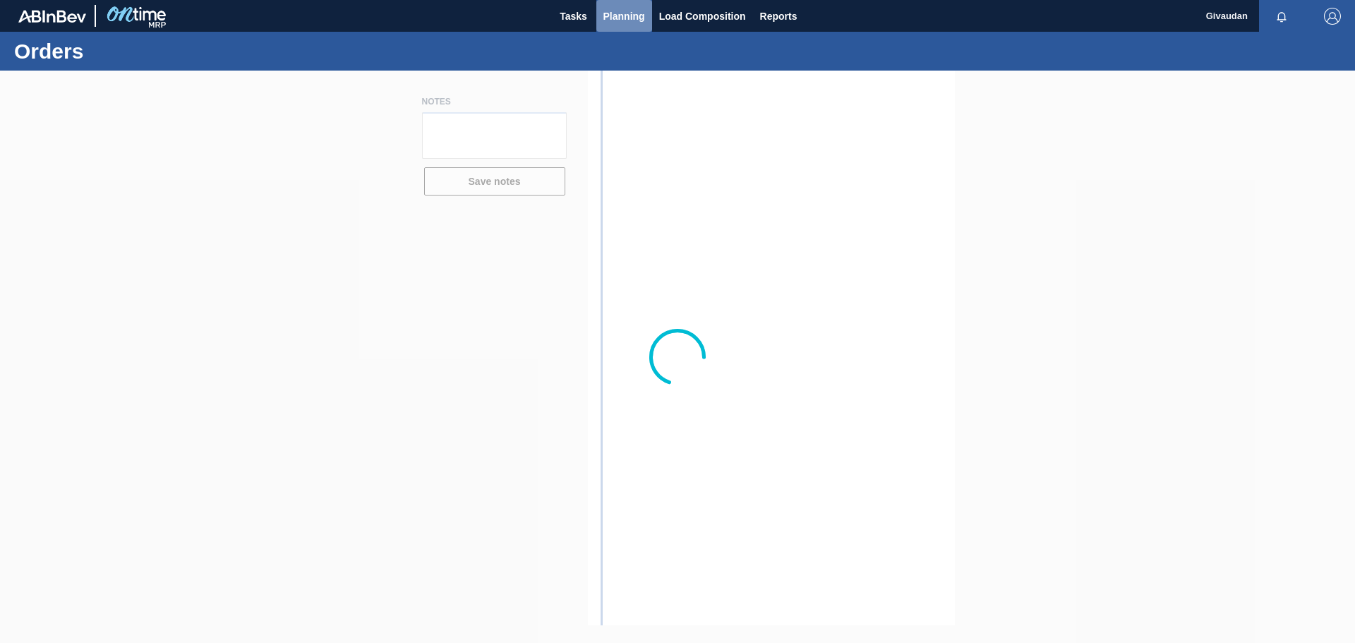
click at [629, 16] on span "Planning" at bounding box center [624, 16] width 42 height 17
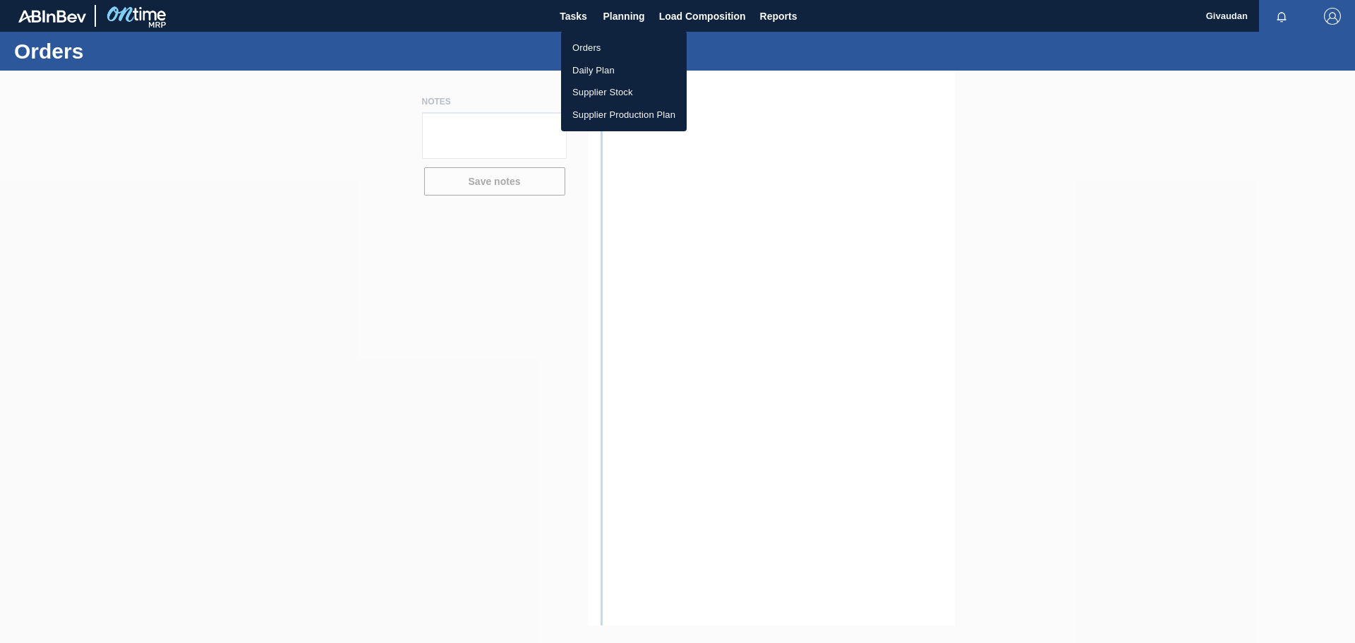
click at [601, 47] on li "Orders" at bounding box center [624, 48] width 126 height 23
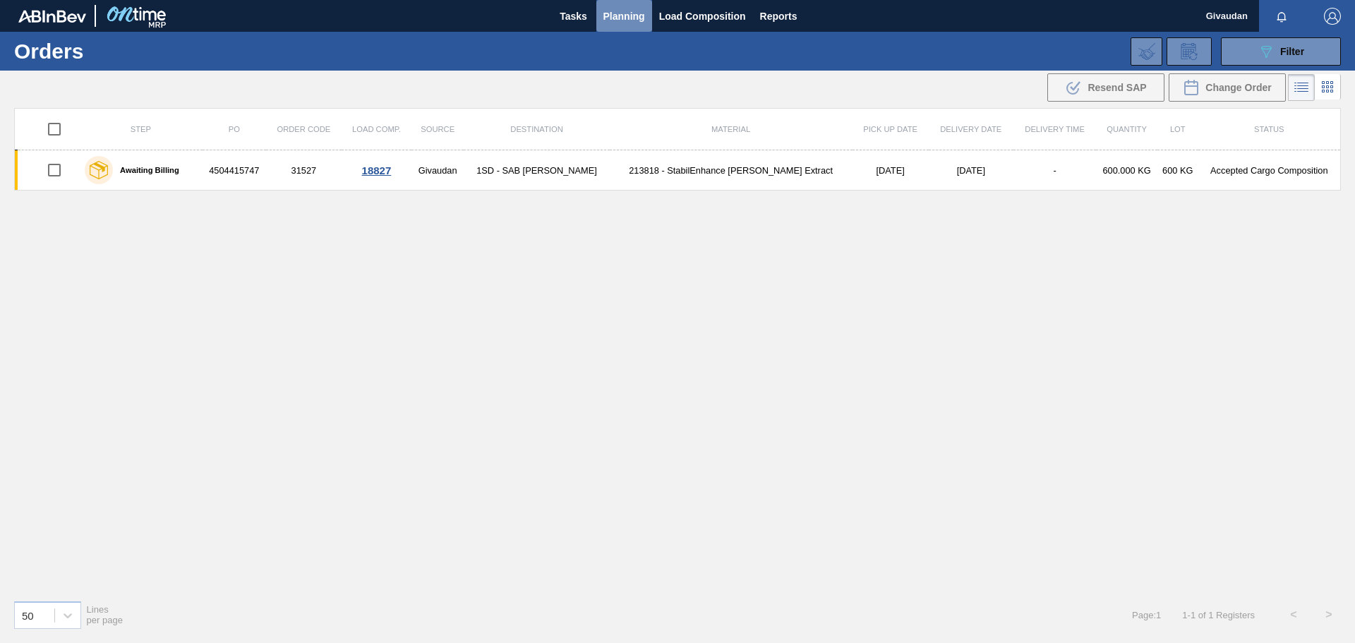
click at [633, 5] on button "Planning" at bounding box center [624, 16] width 56 height 32
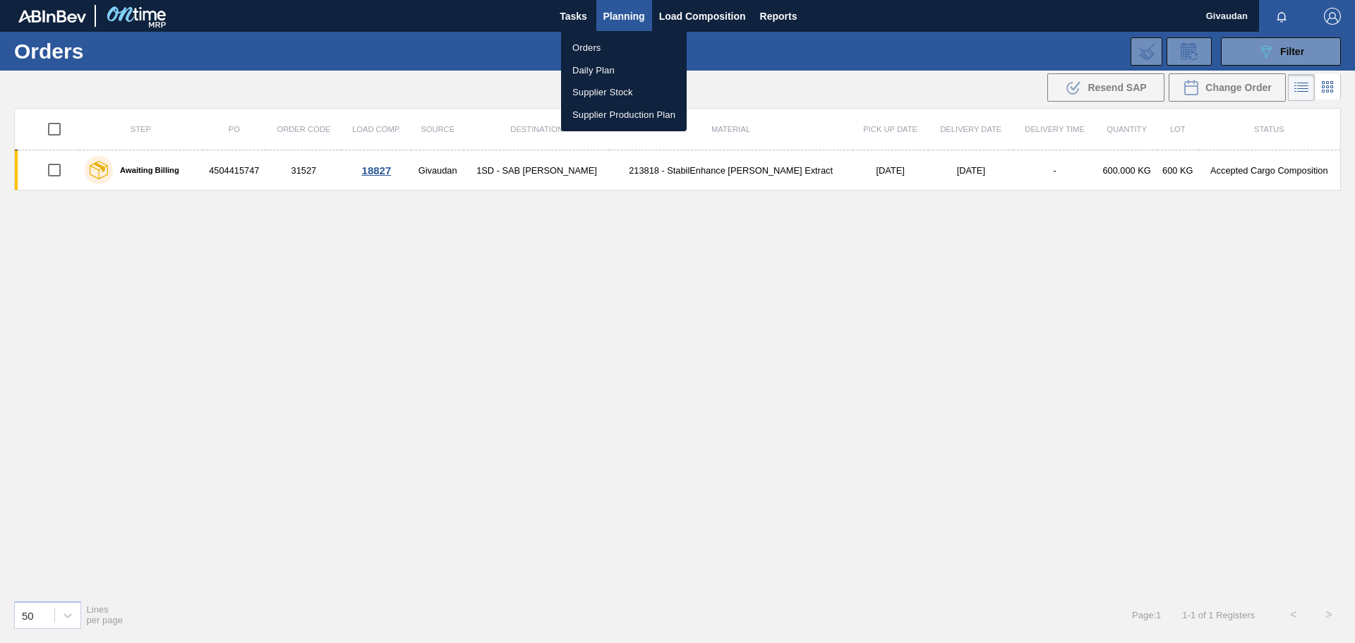
click at [592, 44] on li "Orders" at bounding box center [624, 48] width 126 height 23
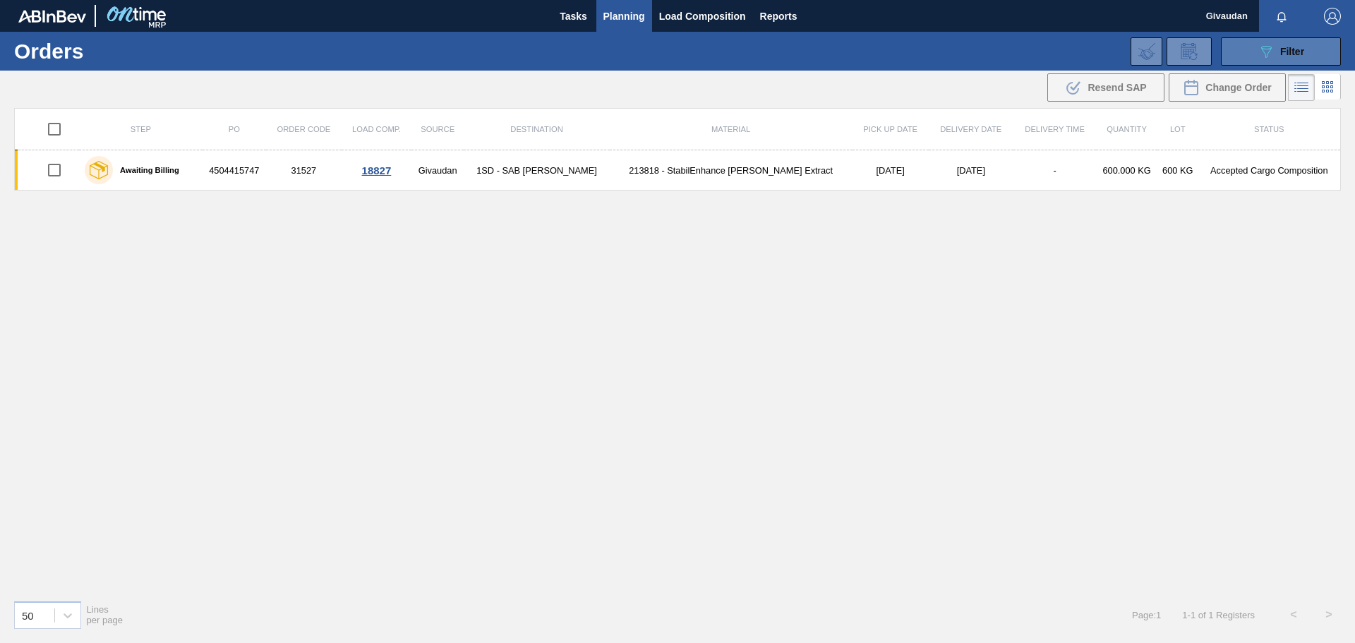
click at [1281, 56] on span "Filter" at bounding box center [1292, 51] width 24 height 11
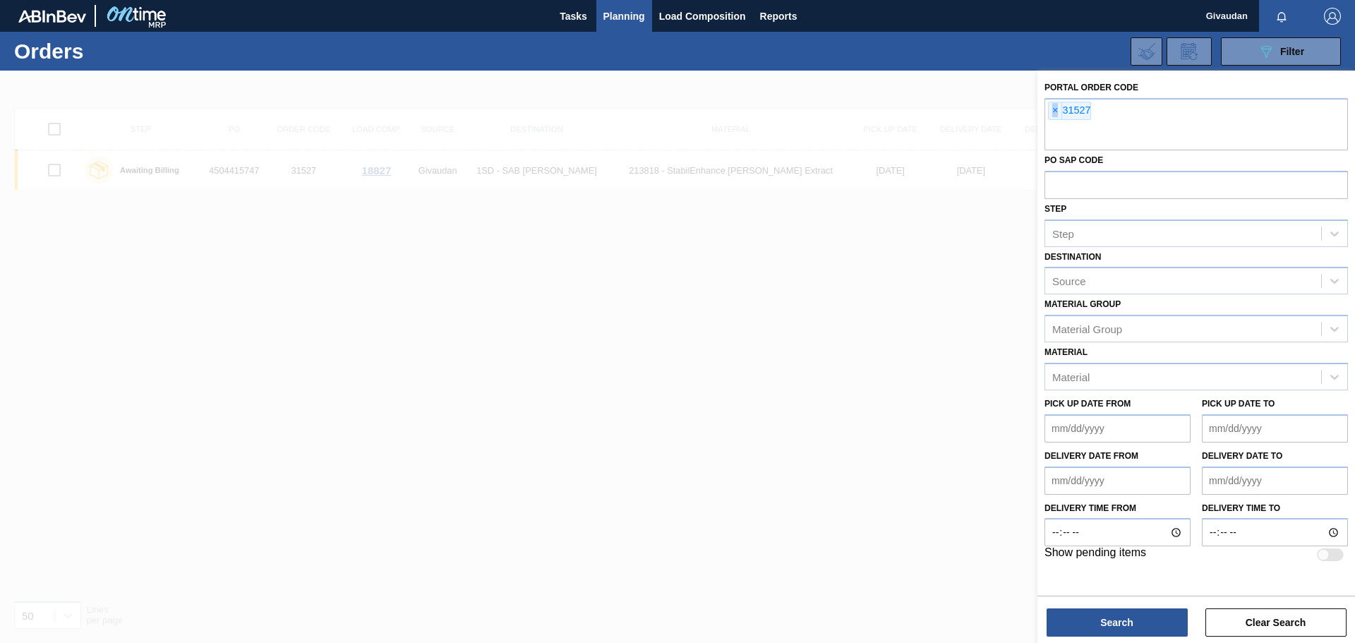
drag, startPoint x: 1113, startPoint y: 106, endPoint x: 1032, endPoint y: 106, distance: 81.2
click at [1037, 106] on div "Portal Order Code × 31527 PO SAP Code Step Step Destination Source Material [PE…" at bounding box center [1196, 392] width 318 height 643
click at [1087, 102] on div "× 31527" at bounding box center [1069, 111] width 43 height 18
click at [1080, 107] on div "× 31527" at bounding box center [1069, 111] width 43 height 18
click at [1053, 107] on span "×" at bounding box center [1055, 110] width 13 height 17
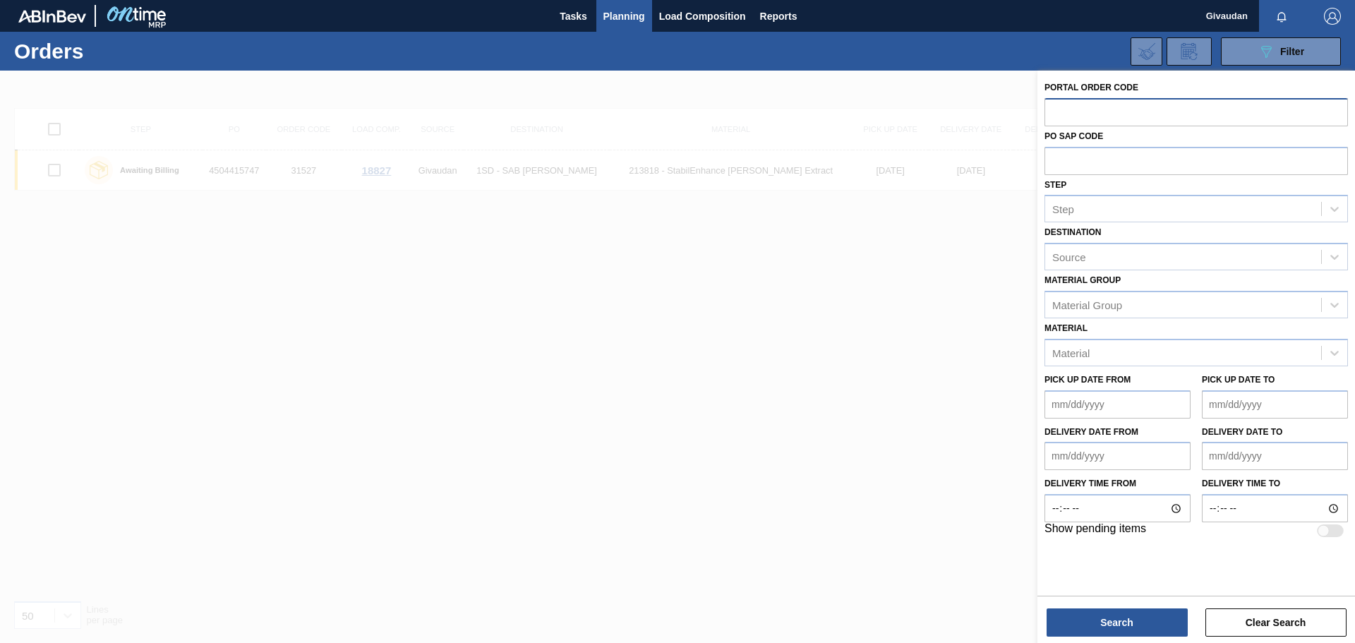
paste input "31528"
type input "31528"
click at [1103, 627] on button "Search" at bounding box center [1116, 622] width 141 height 28
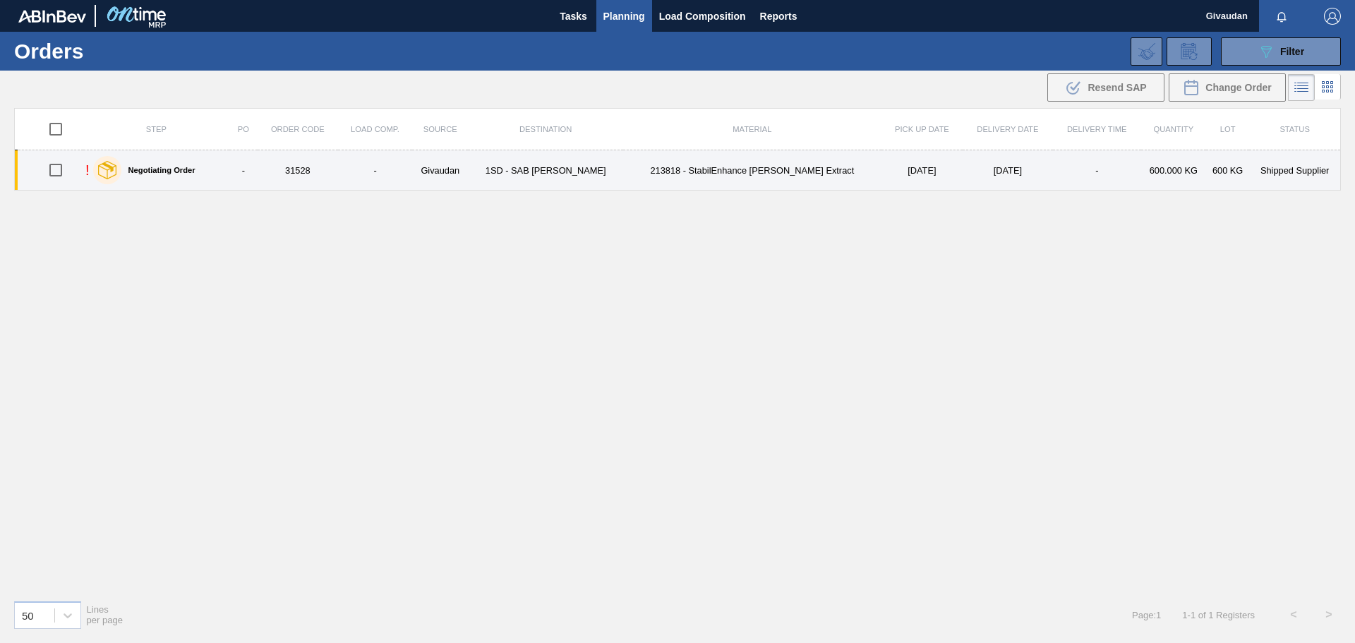
click at [193, 175] on div "Negotiating Order" at bounding box center [144, 169] width 109 height 35
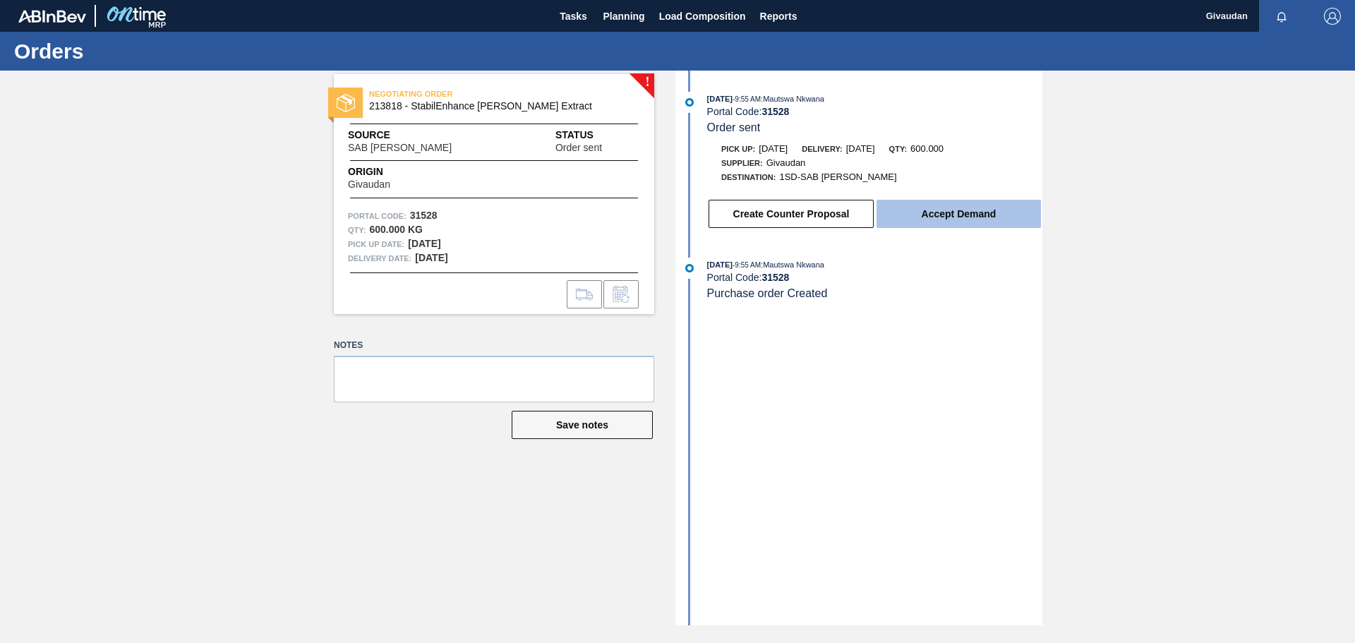
click at [984, 207] on button "Accept Demand" at bounding box center [958, 214] width 164 height 28
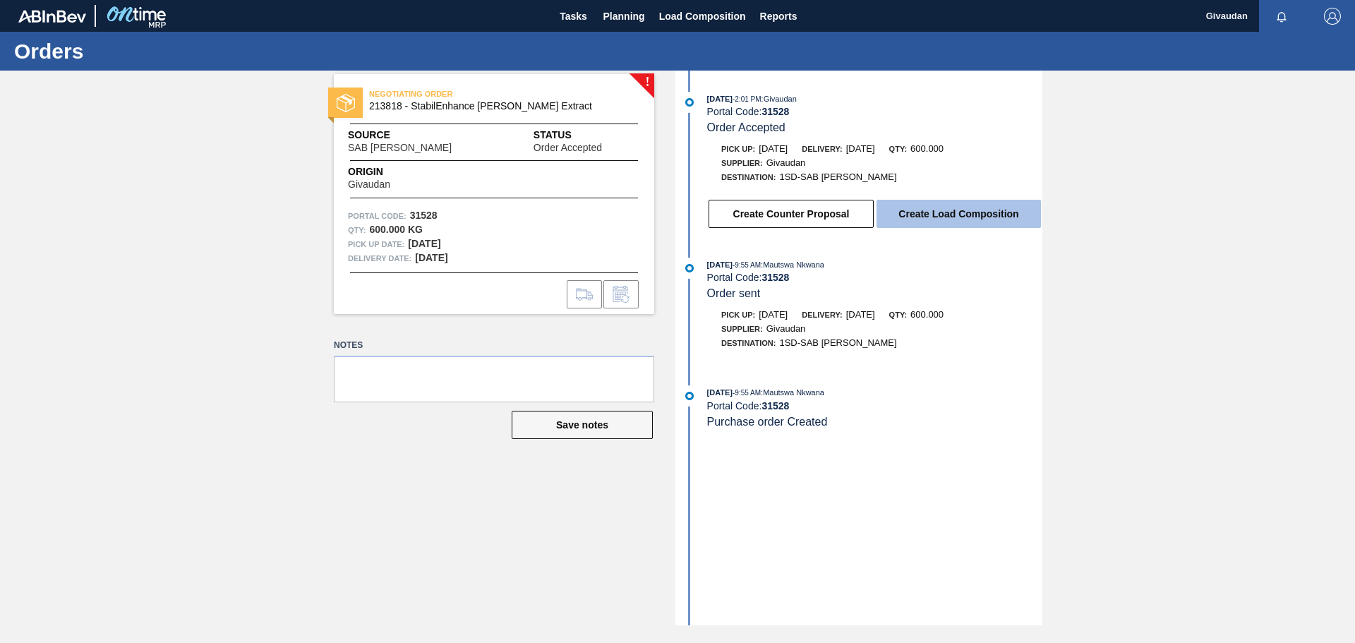
click at [990, 200] on button "Create Load Composition" at bounding box center [958, 214] width 164 height 28
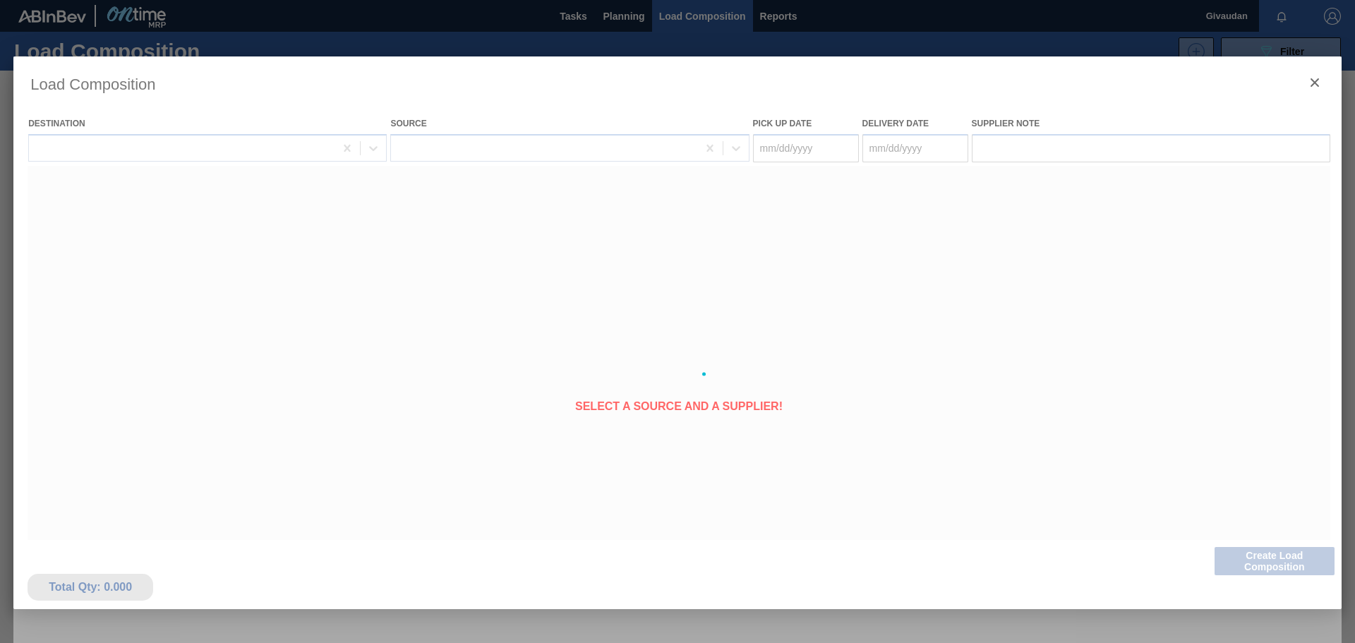
type Date "[DATE]"
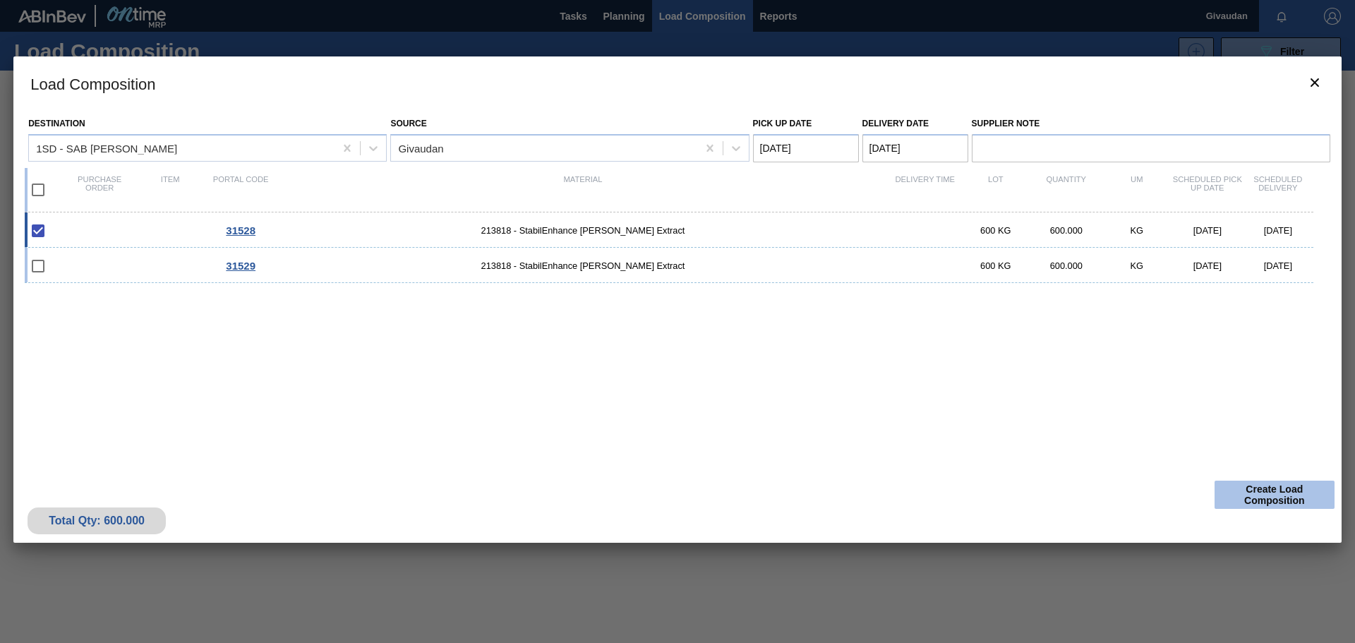
click at [1293, 495] on button "Create Load Composition" at bounding box center [1274, 495] width 120 height 28
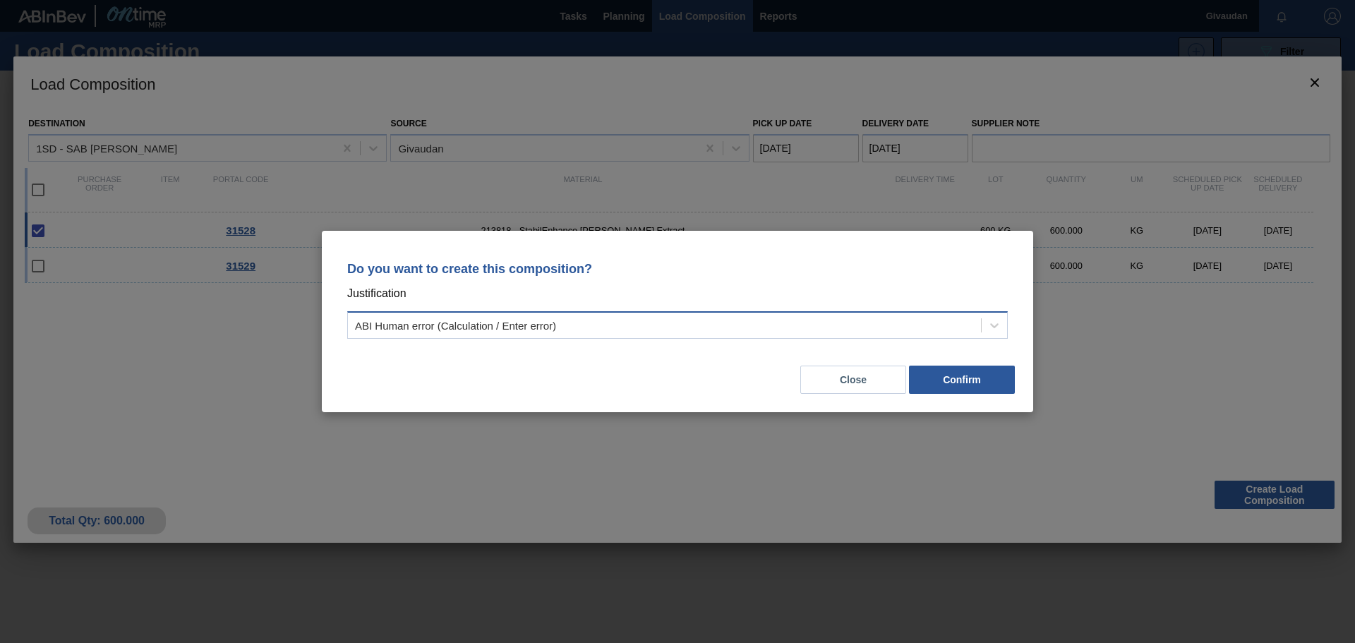
click at [608, 327] on div "ABI Human error (Calculation / Enter error)" at bounding box center [664, 325] width 633 height 20
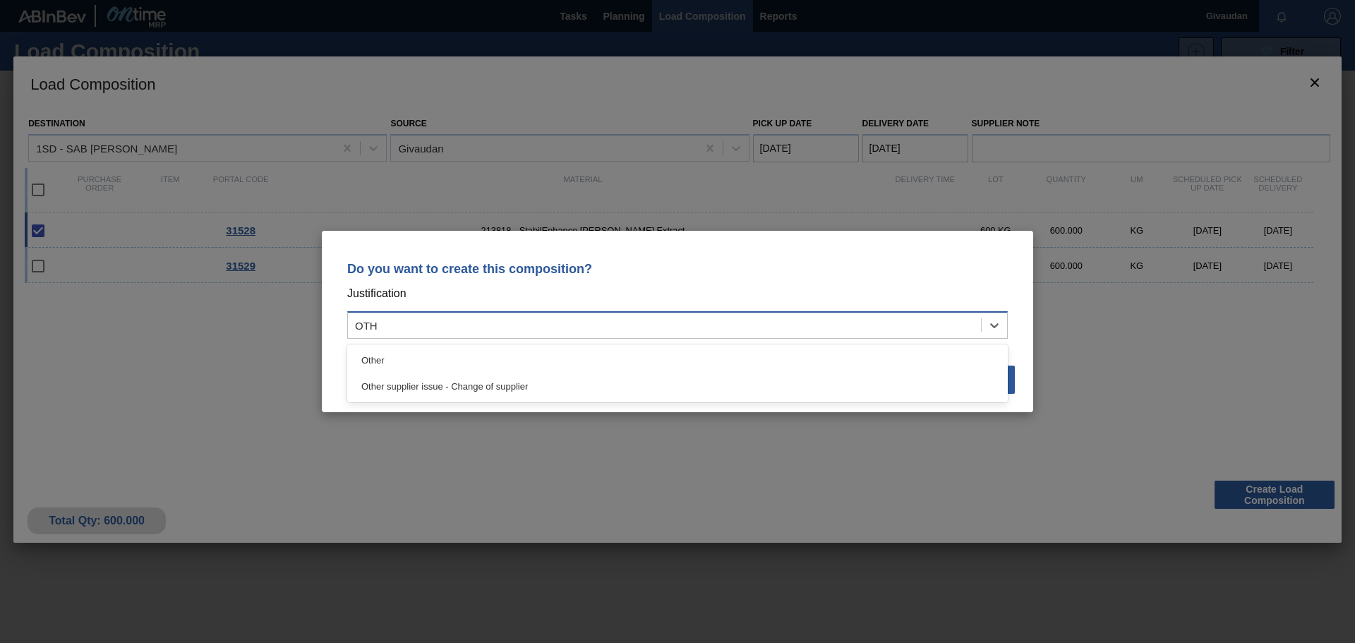
type input "OTHE"
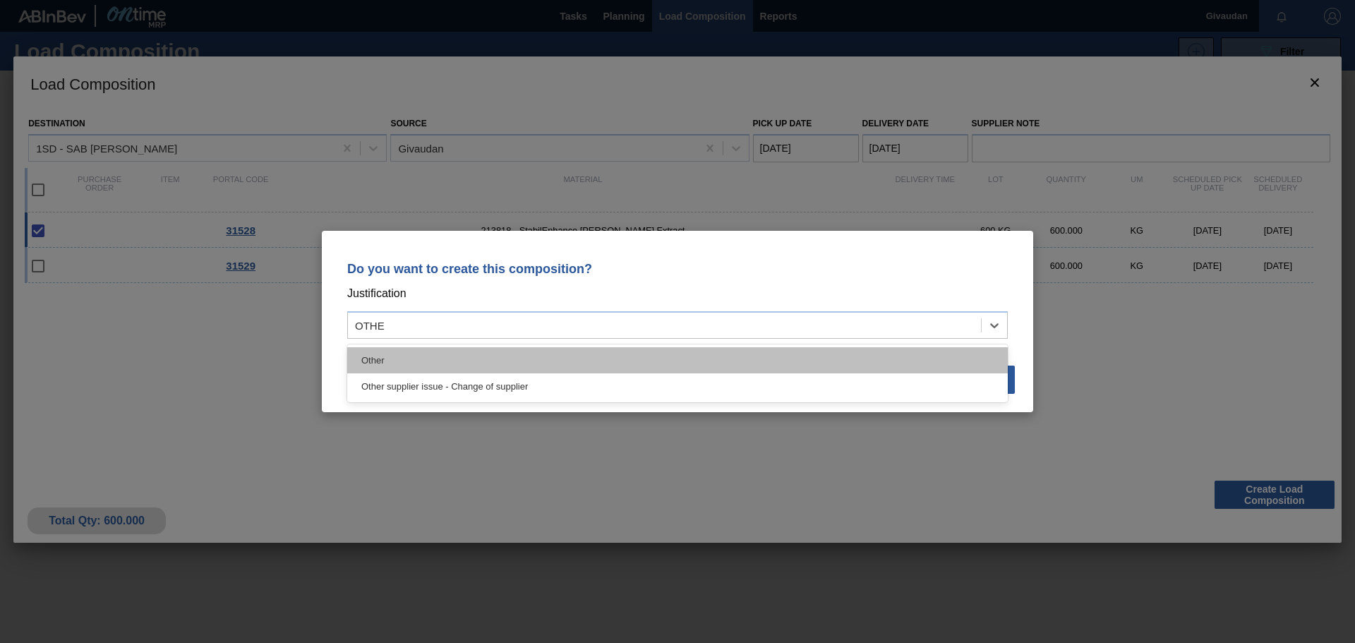
click at [426, 368] on div "Other" at bounding box center [677, 360] width 660 height 26
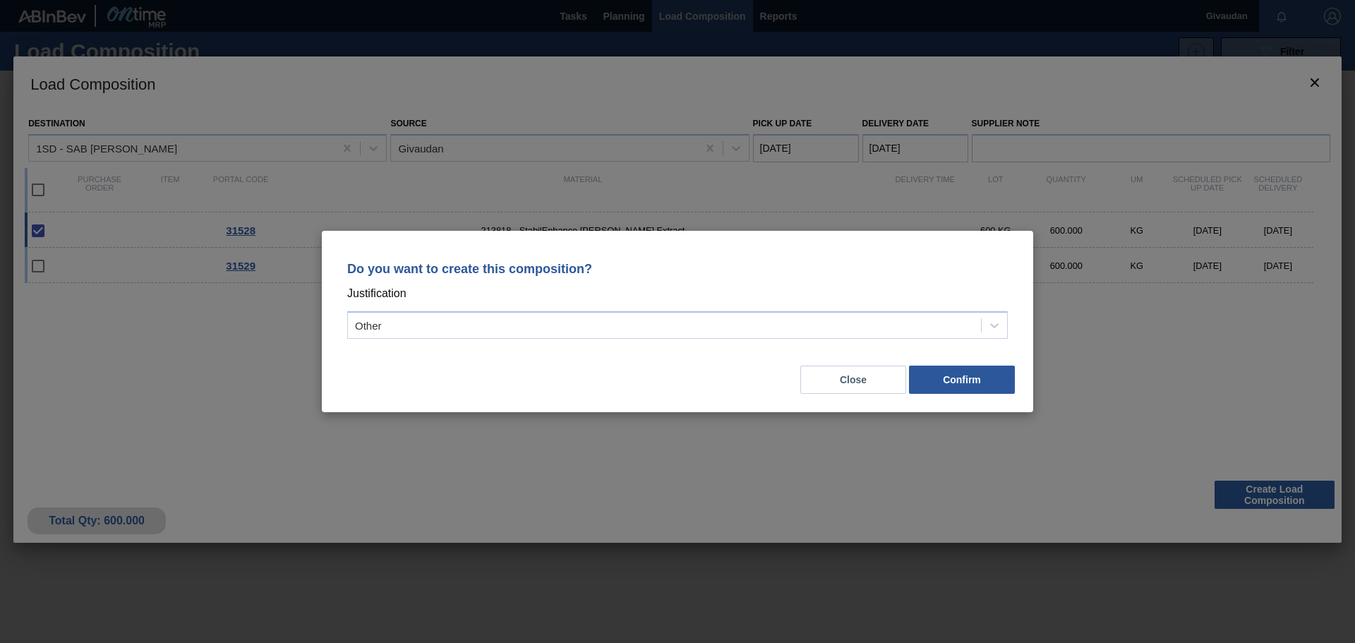
drag, startPoint x: 967, startPoint y: 373, endPoint x: 885, endPoint y: 466, distance: 124.5
click at [891, 466] on div "Do you want to create this composition? Justification Other Close Confirm" at bounding box center [677, 321] width 1355 height 643
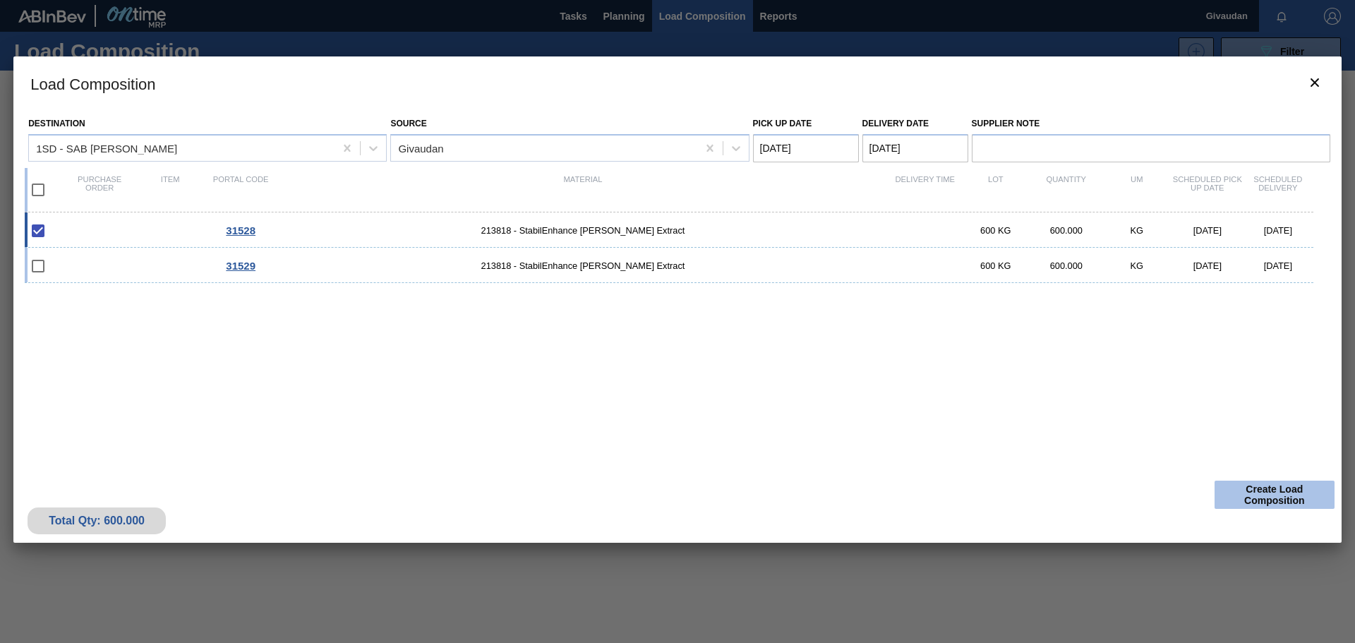
click at [1258, 495] on button "Create Load Composition" at bounding box center [1274, 495] width 120 height 28
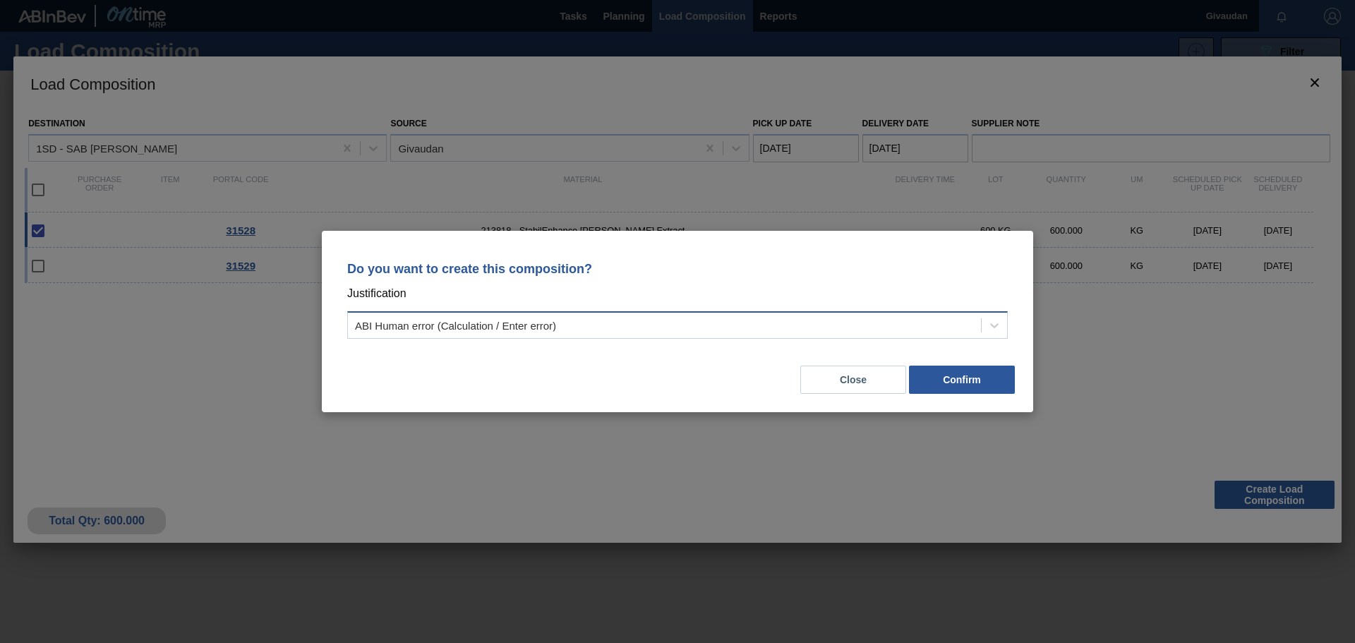
click at [852, 322] on div "ABI Human error (Calculation / Enter error)" at bounding box center [664, 325] width 633 height 20
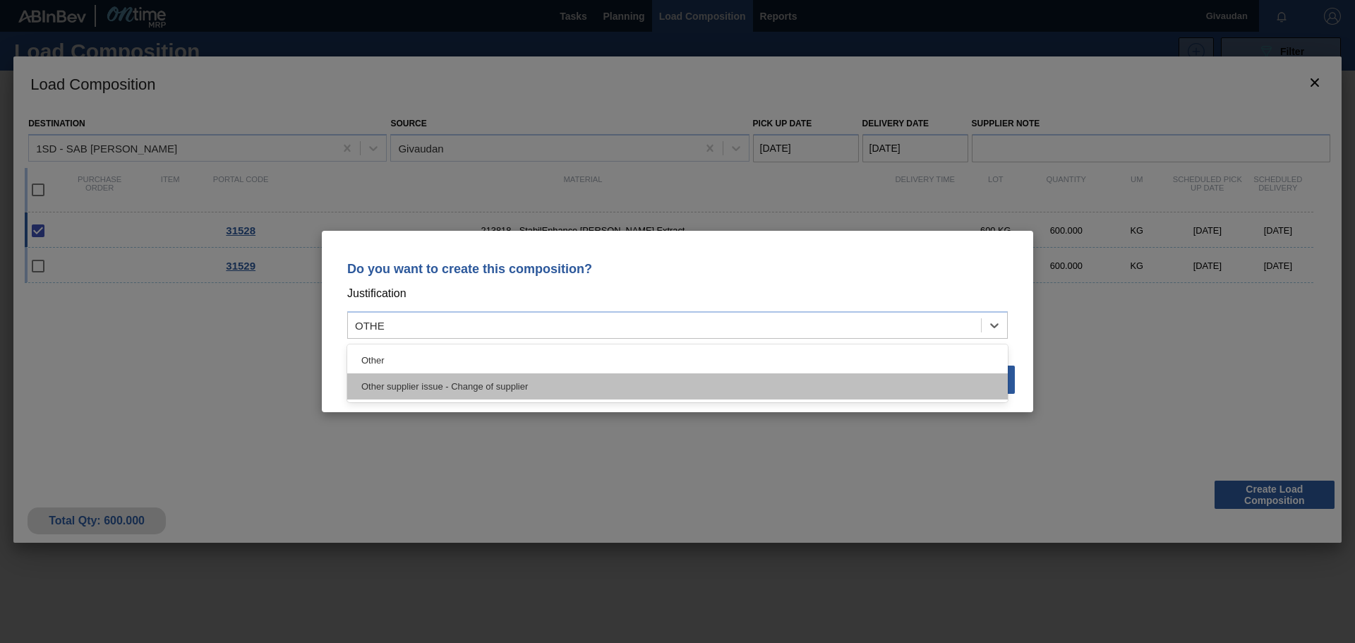
type input "OTHER"
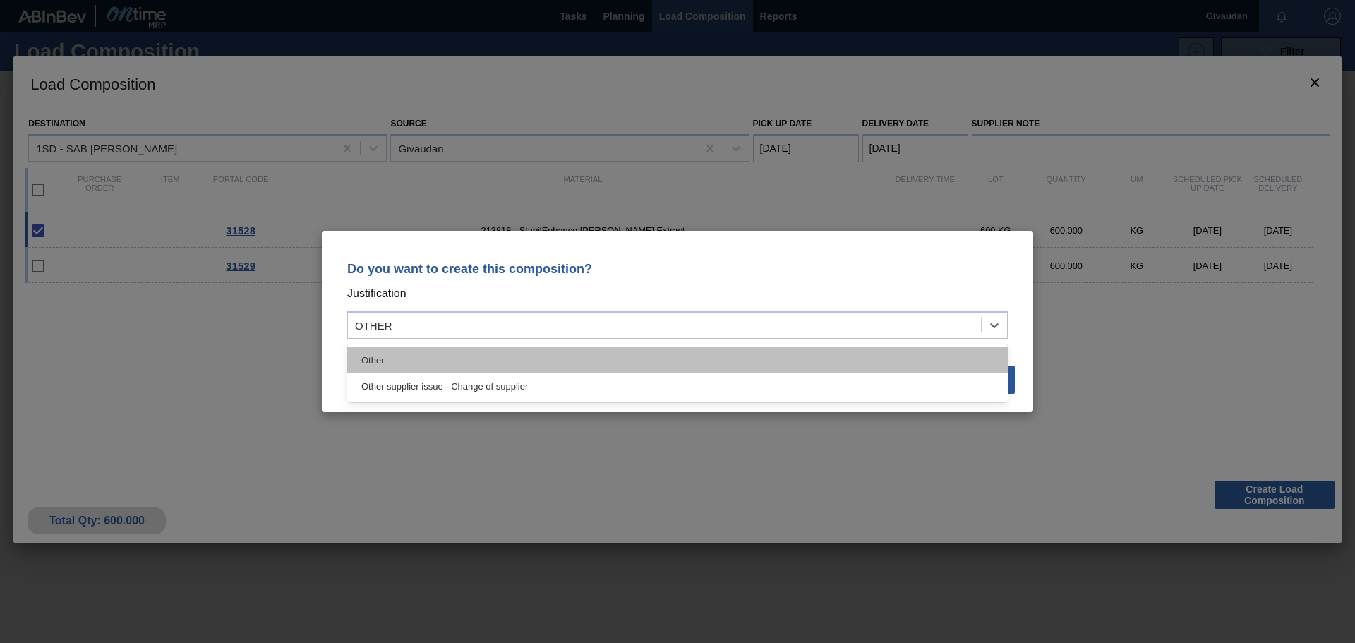
click at [536, 361] on div "Other" at bounding box center [677, 360] width 660 height 26
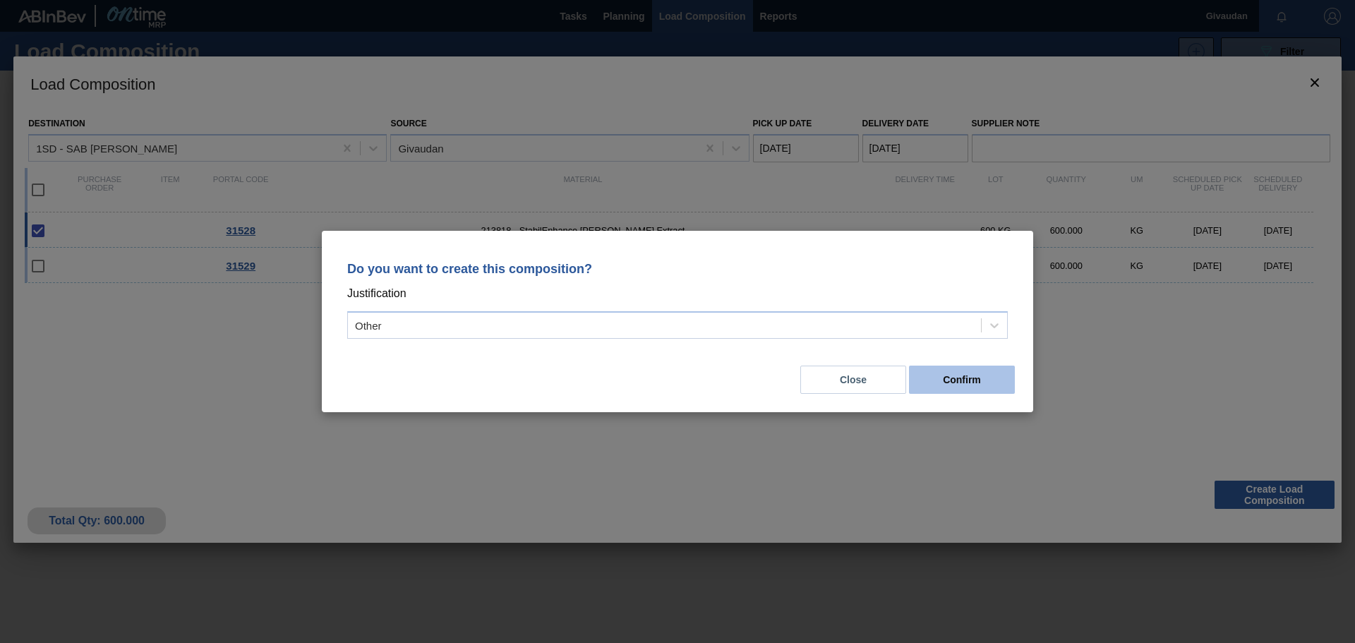
click at [982, 370] on button "Confirm" at bounding box center [962, 380] width 106 height 28
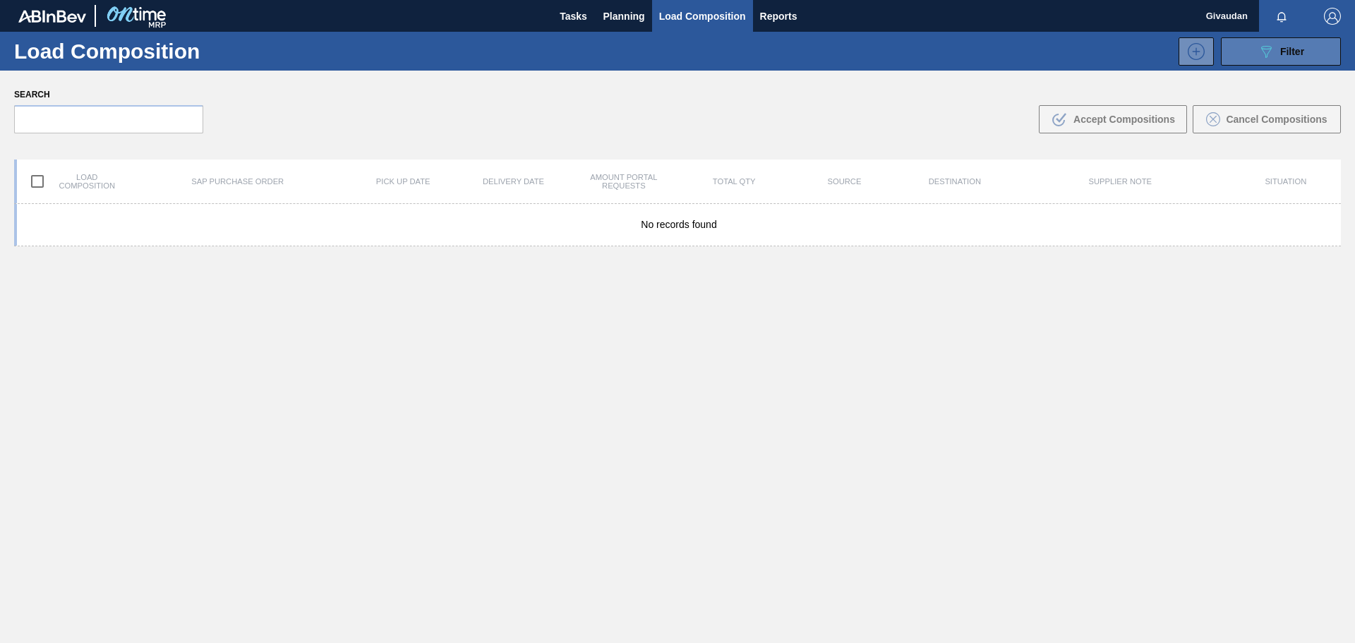
click at [1289, 46] on span "Filter" at bounding box center [1292, 51] width 24 height 11
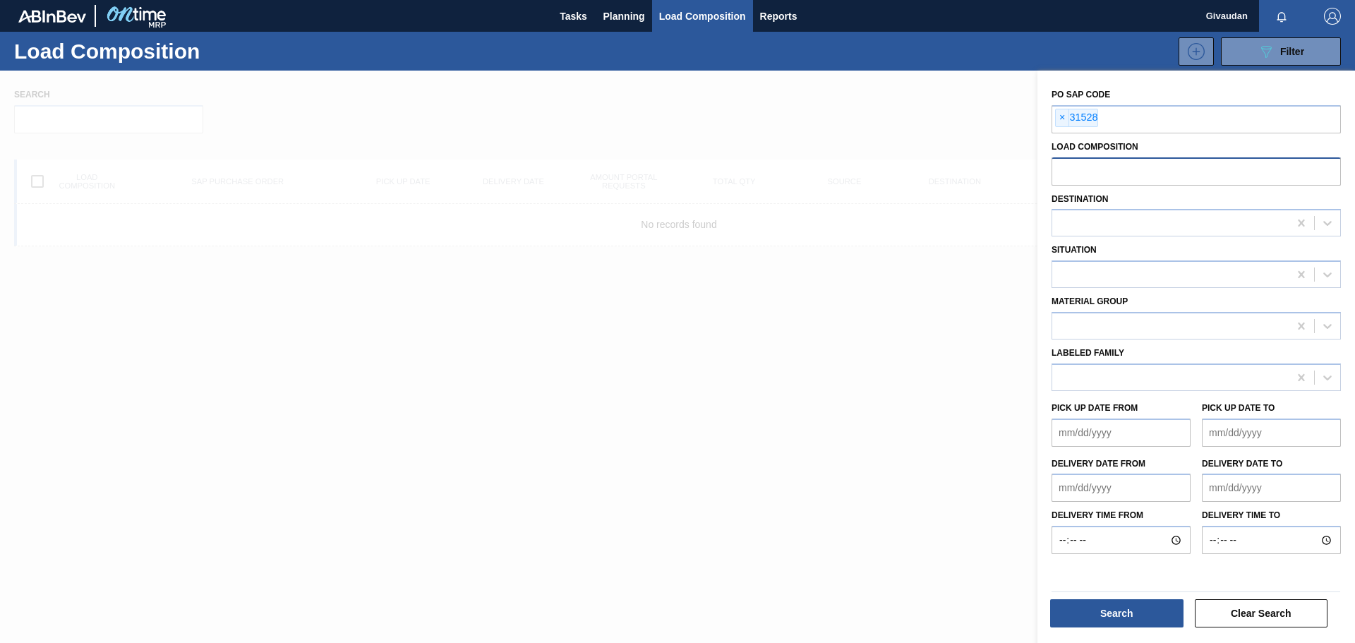
click at [1102, 170] on input "text" at bounding box center [1195, 170] width 289 height 27
type input "31528"
click at [1063, 118] on span "×" at bounding box center [1062, 117] width 13 height 17
click at [1115, 615] on button "Search" at bounding box center [1116, 613] width 133 height 28
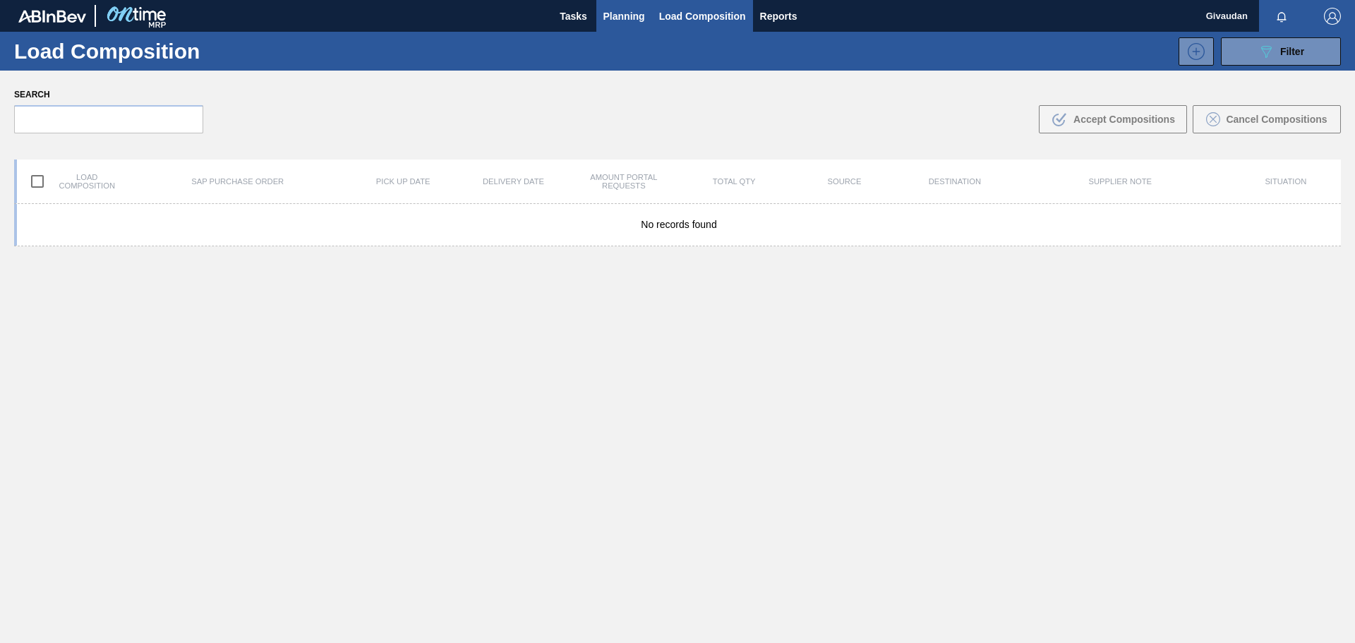
click at [603, 12] on span "Planning" at bounding box center [624, 16] width 42 height 17
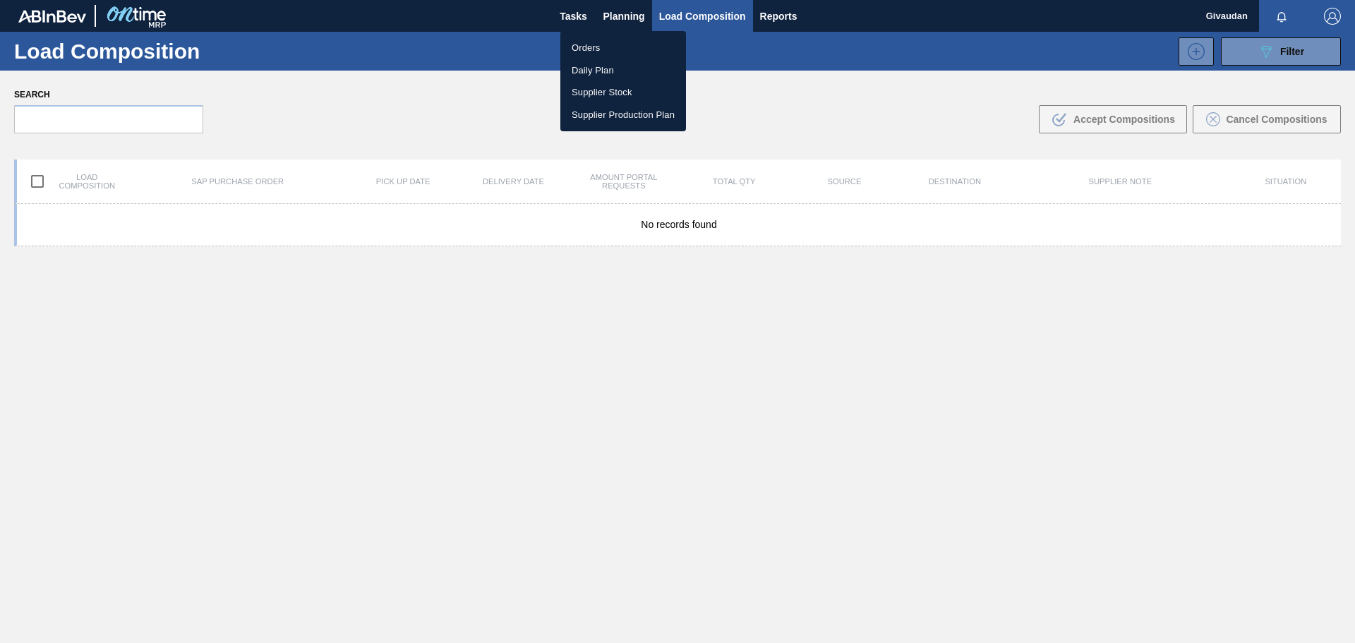
click at [589, 50] on li "Orders" at bounding box center [623, 48] width 126 height 23
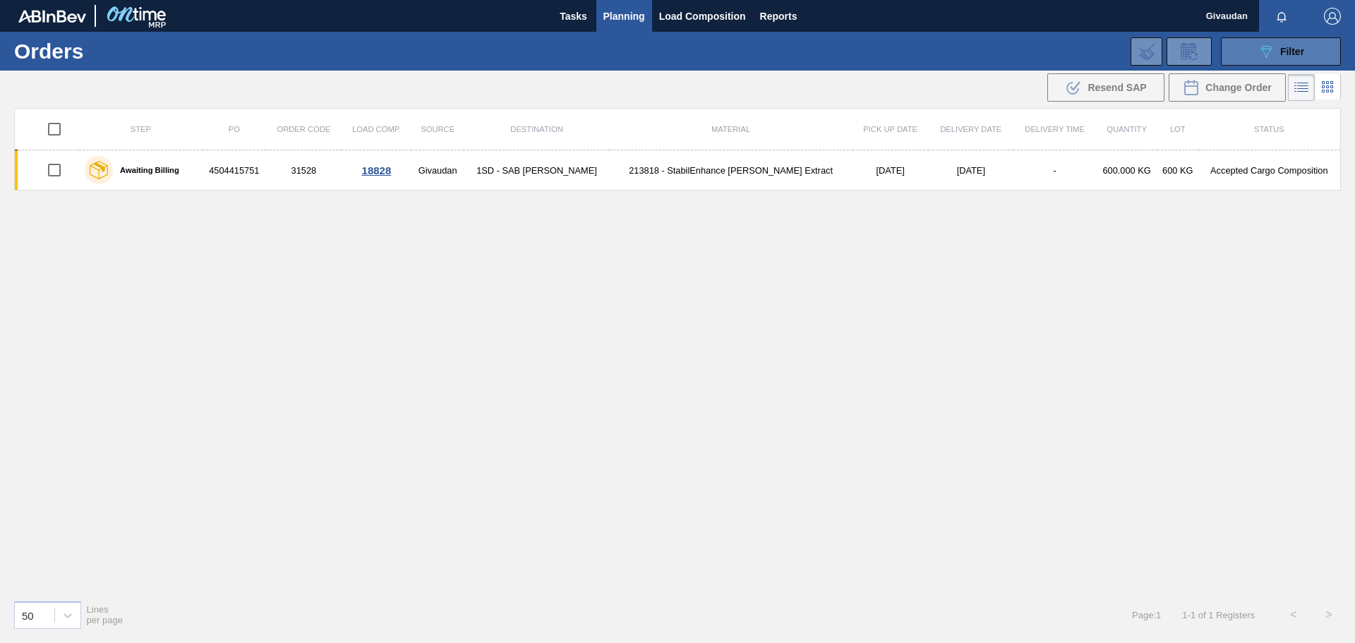
click at [1280, 52] on span "Filter" at bounding box center [1292, 51] width 24 height 11
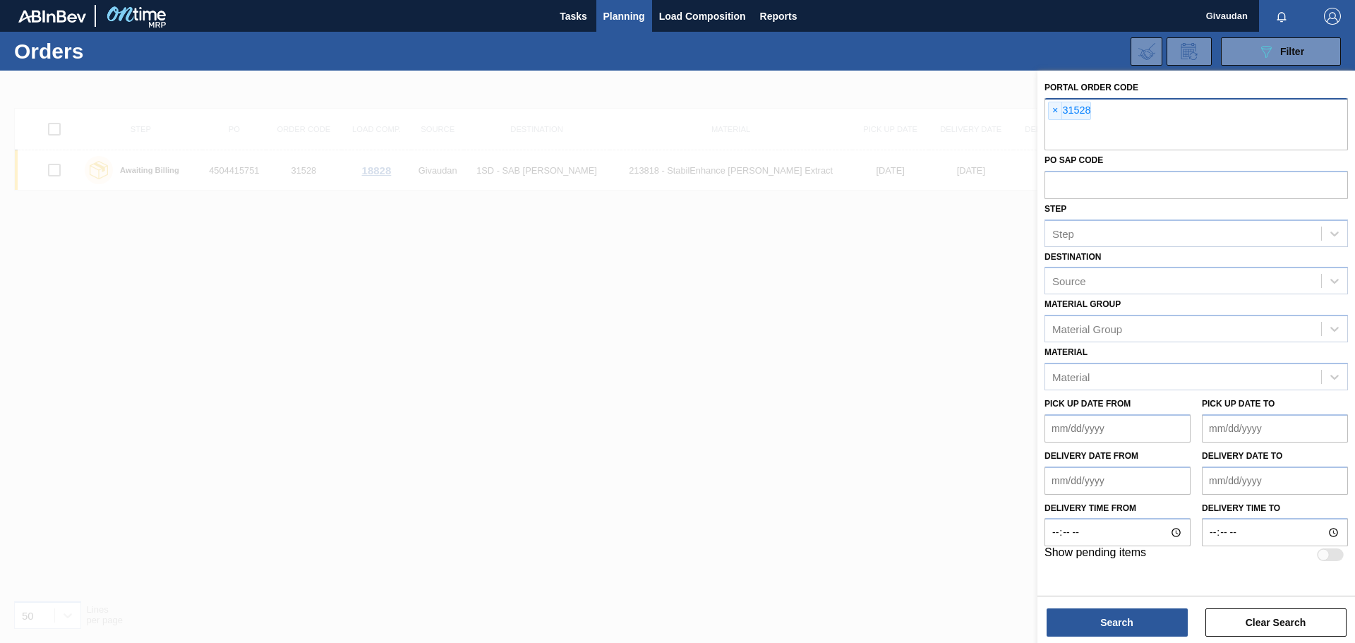
click at [1221, 37] on button "089F7B8B-B2A5-4AFE-B5C0-19BA573D28AC Filter" at bounding box center [1281, 51] width 120 height 28
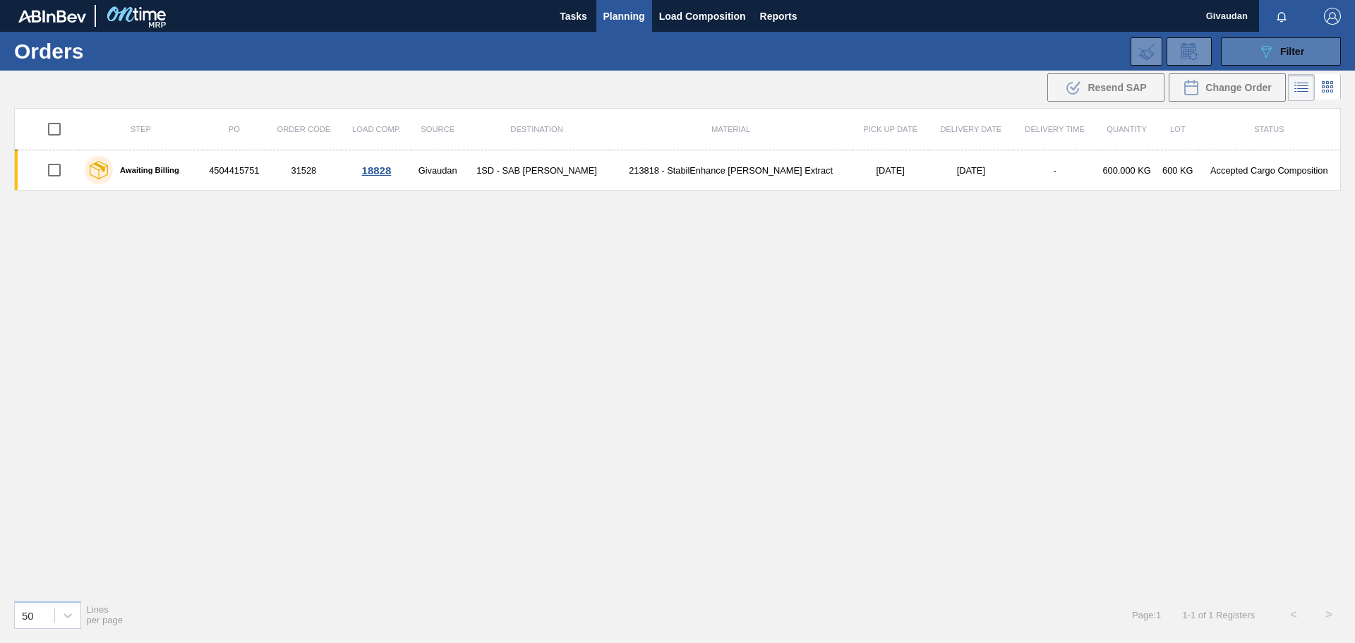
click at [1298, 44] on div "089F7B8B-B2A5-4AFE-B5C0-19BA573D28AC Filter" at bounding box center [1280, 51] width 47 height 17
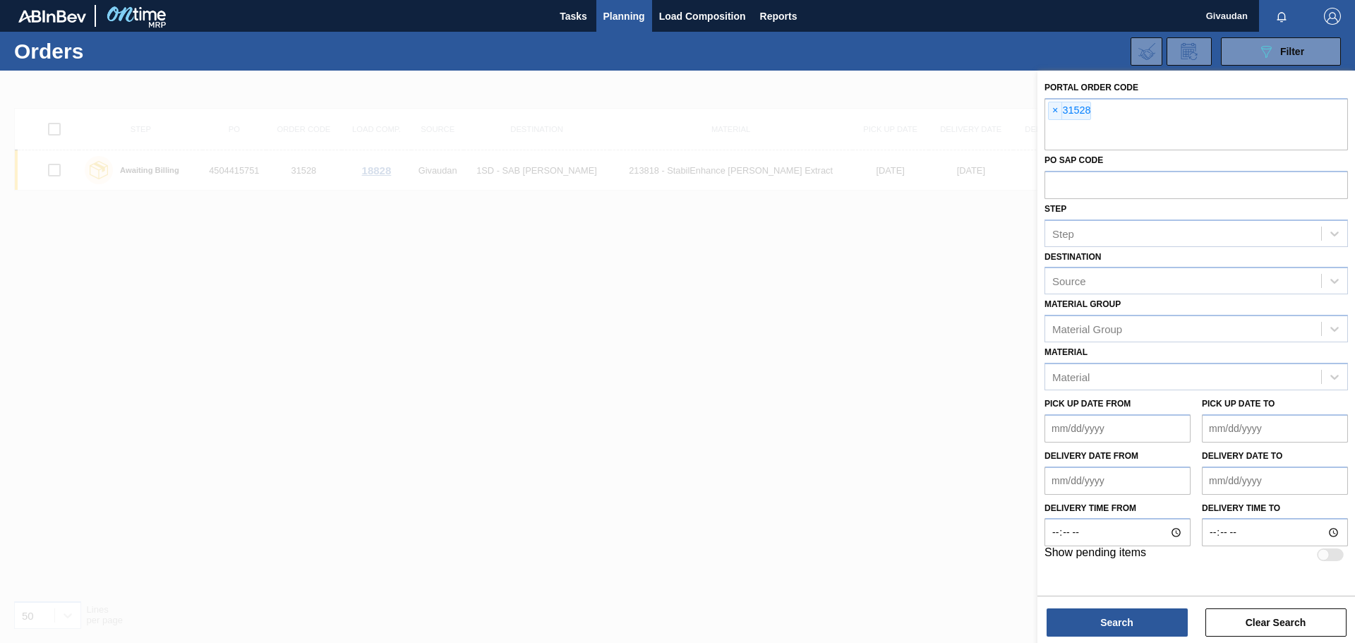
click at [628, 218] on div at bounding box center [677, 392] width 1355 height 643
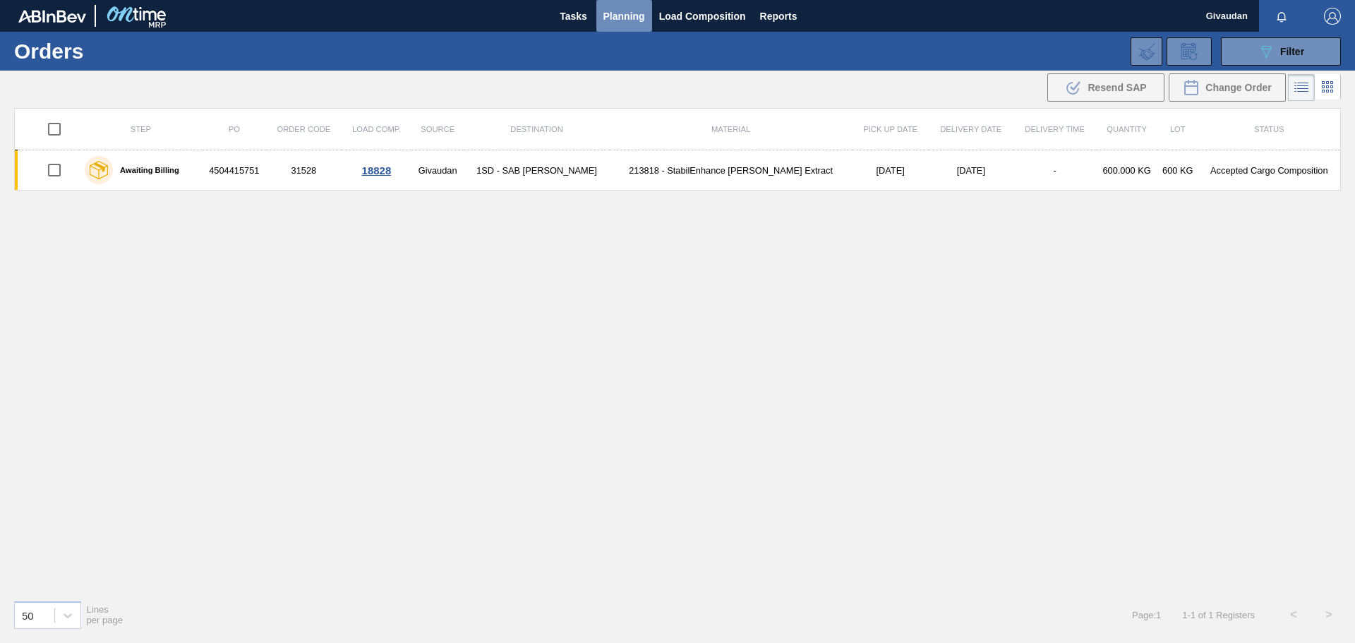
click at [628, 18] on span "Planning" at bounding box center [624, 16] width 42 height 17
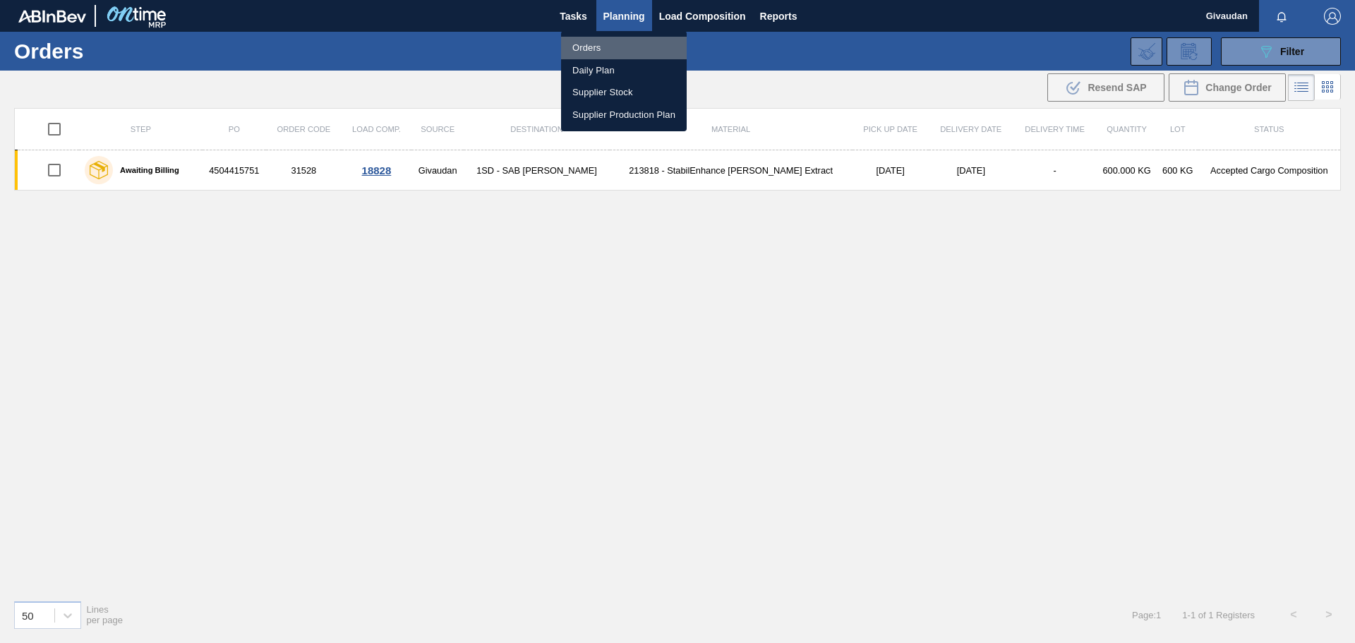
click at [604, 44] on li "Orders" at bounding box center [624, 48] width 126 height 23
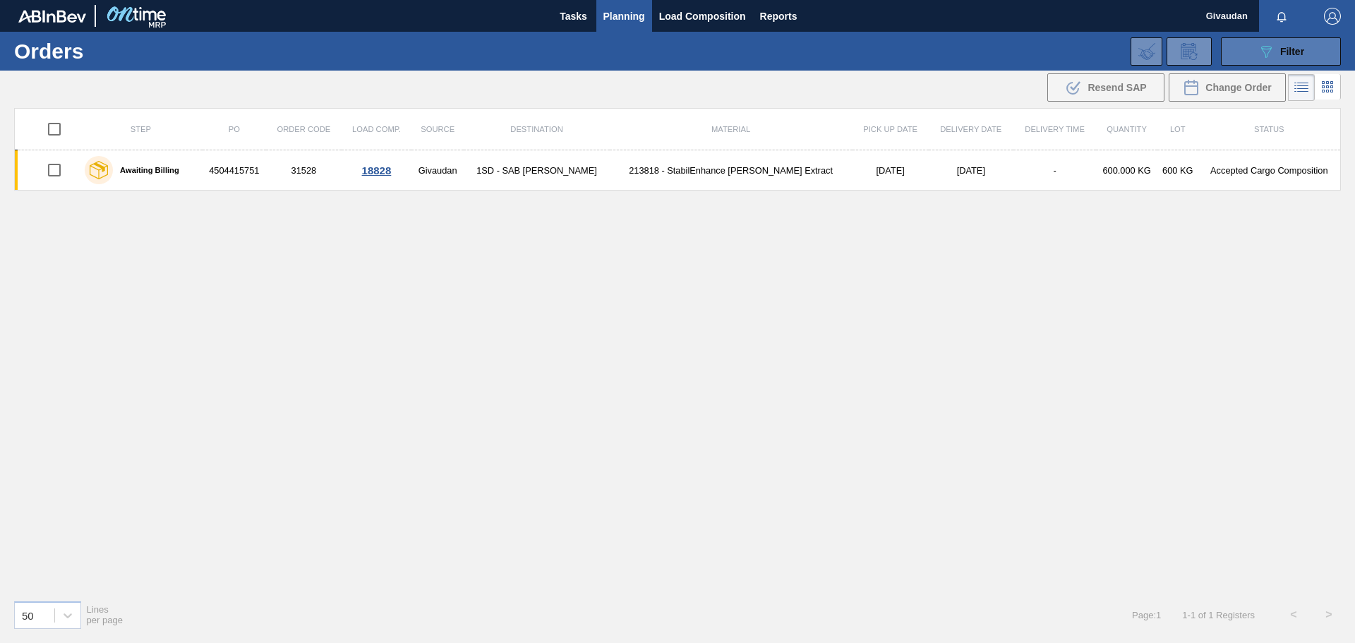
click at [1277, 38] on button "089F7B8B-B2A5-4AFE-B5C0-19BA573D28AC Filter" at bounding box center [1281, 51] width 120 height 28
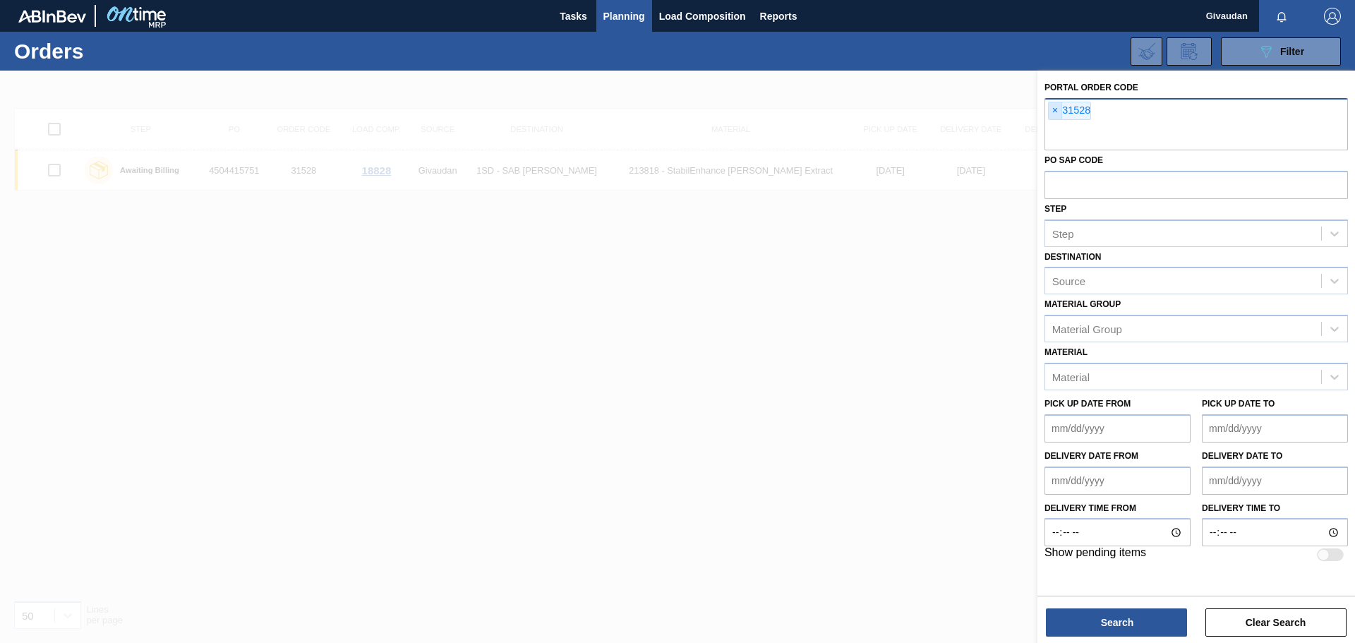
click at [1056, 111] on span "×" at bounding box center [1055, 110] width 13 height 17
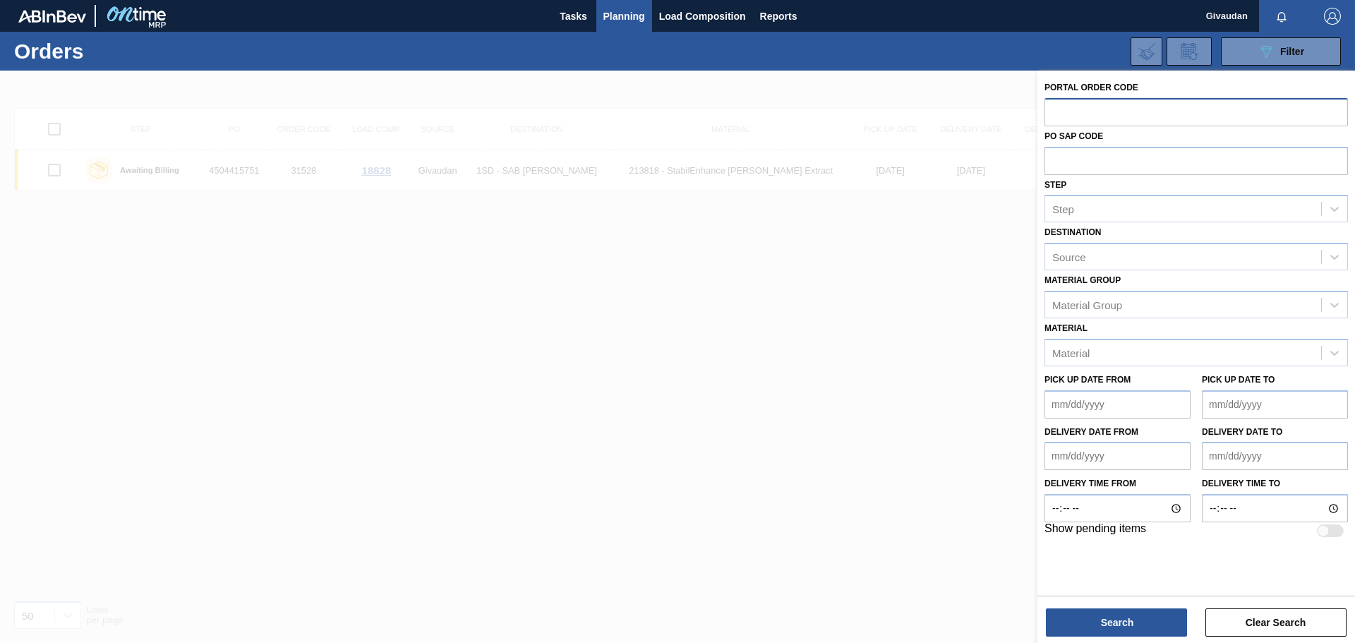
click at [1080, 110] on input "text" at bounding box center [1195, 111] width 303 height 27
type input "31529"
click at [1113, 629] on button "Search" at bounding box center [1116, 622] width 141 height 28
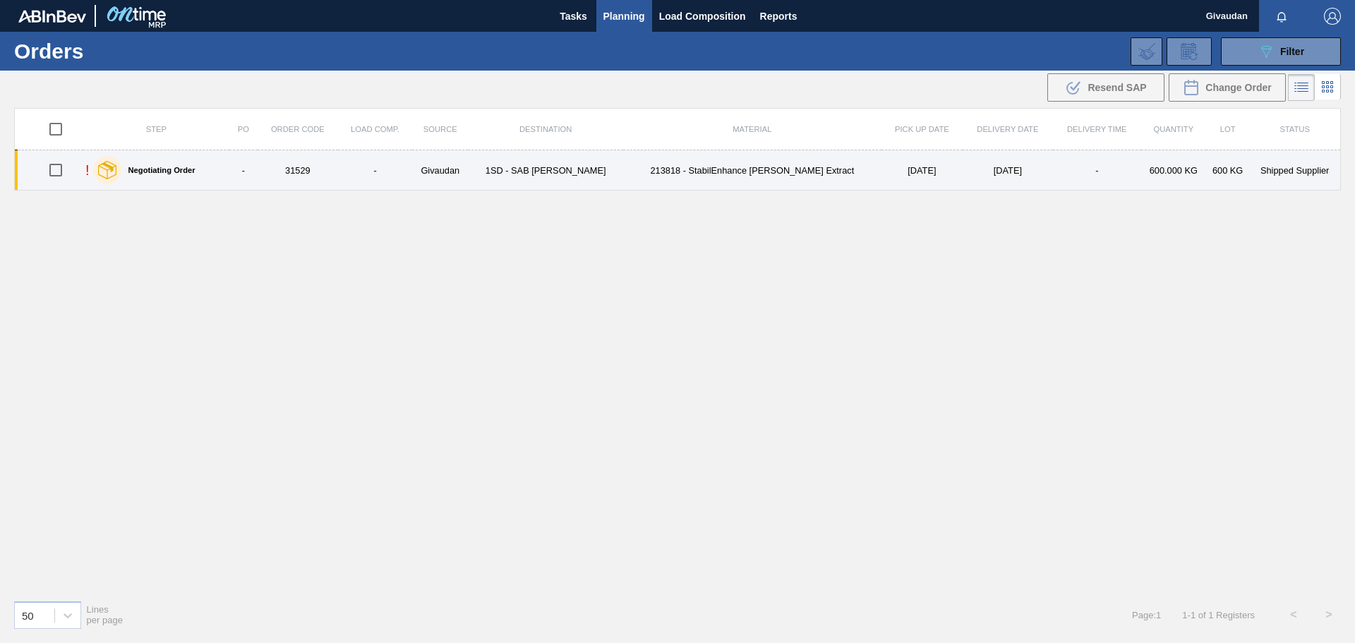
click at [593, 164] on td "1SD - SAB [PERSON_NAME]" at bounding box center [545, 170] width 155 height 40
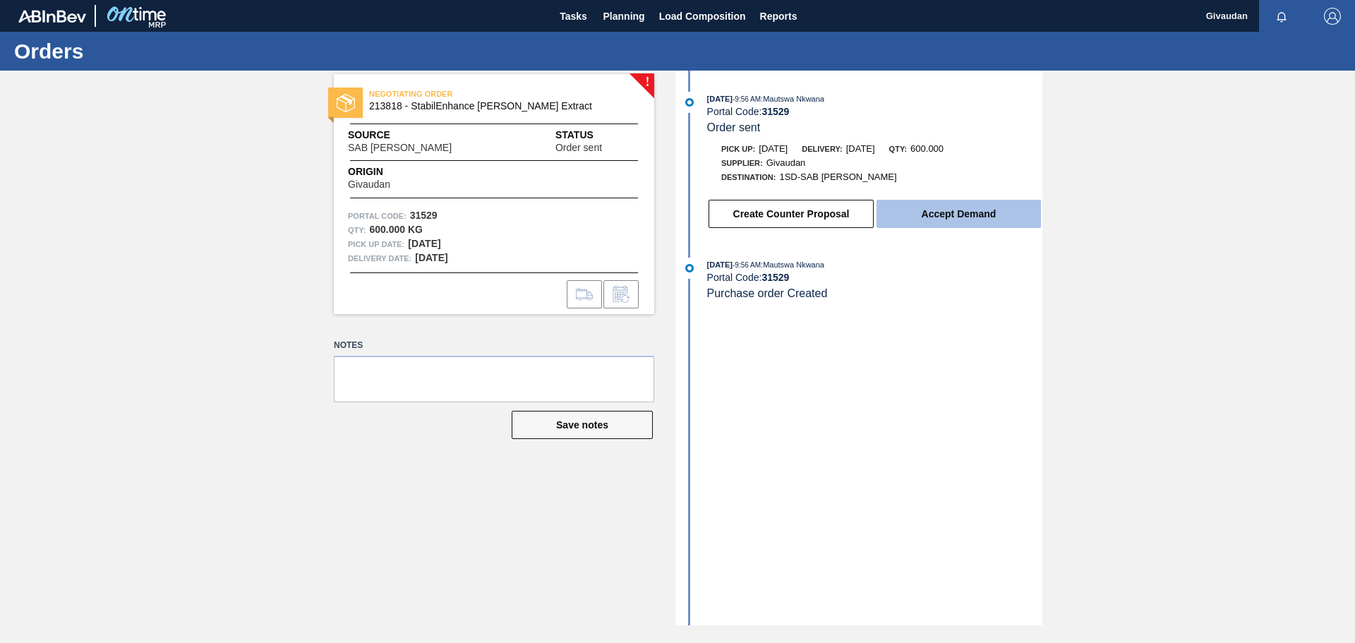
click at [950, 214] on button "Accept Demand" at bounding box center [958, 214] width 164 height 28
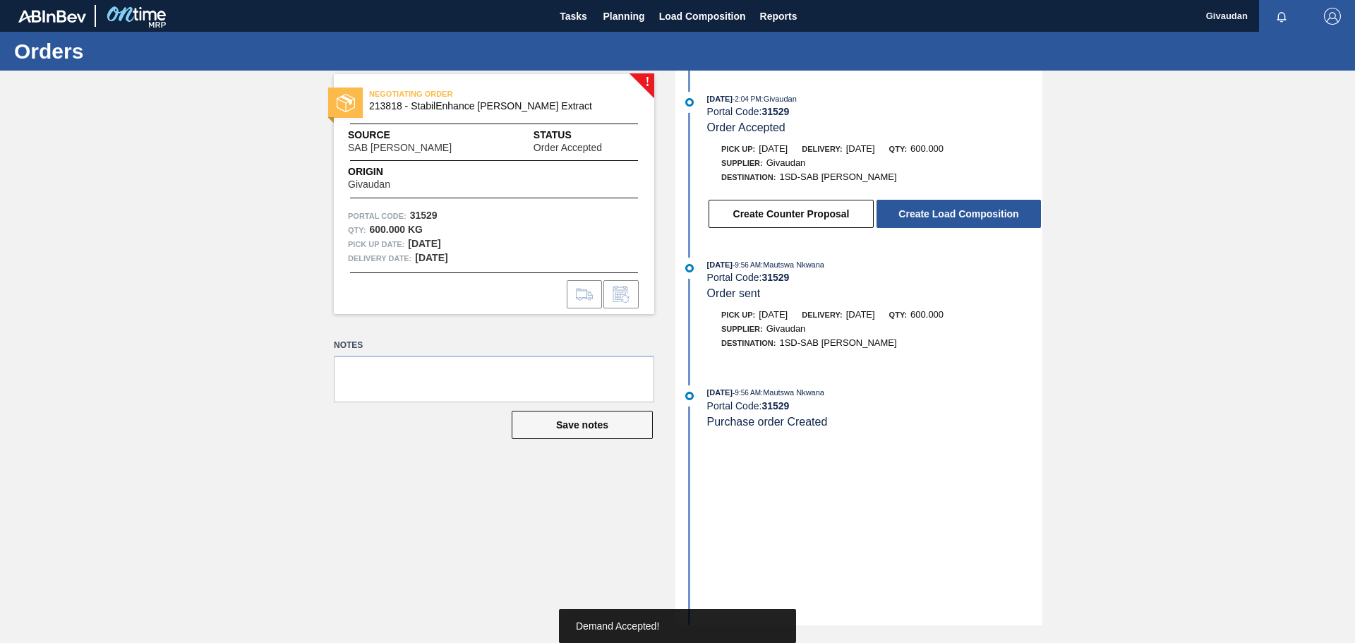
click at [950, 214] on button "Create Load Composition" at bounding box center [958, 214] width 164 height 28
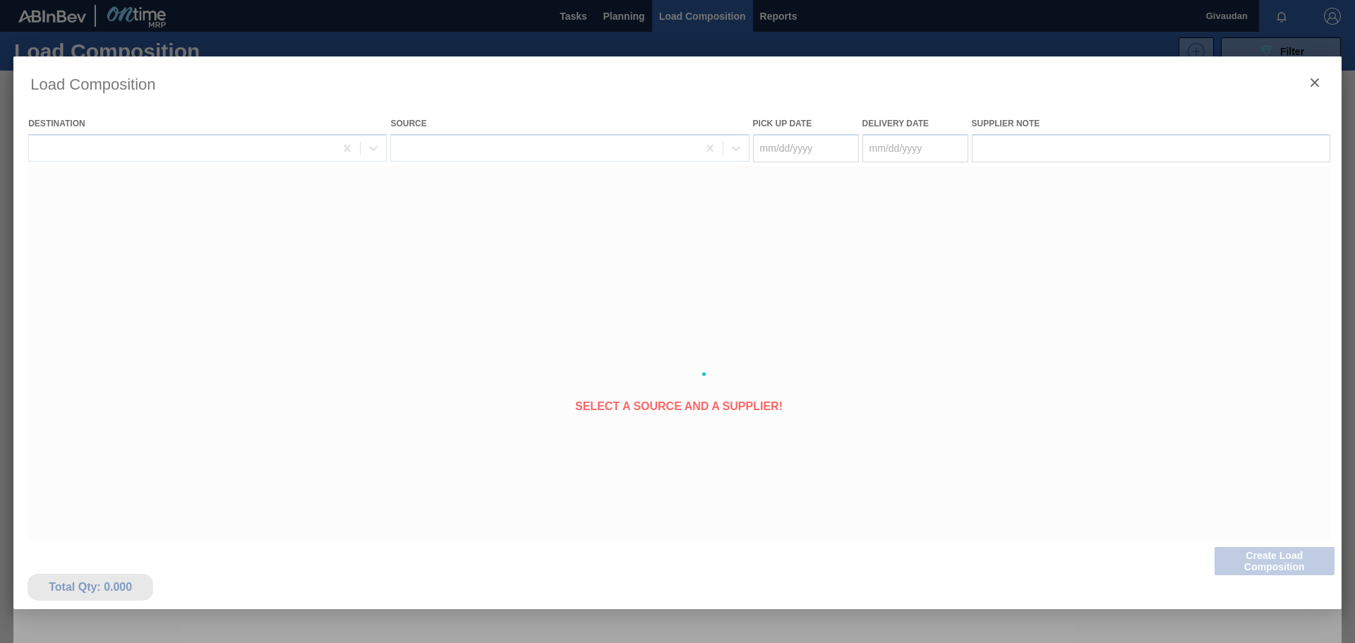
type Date "[DATE]"
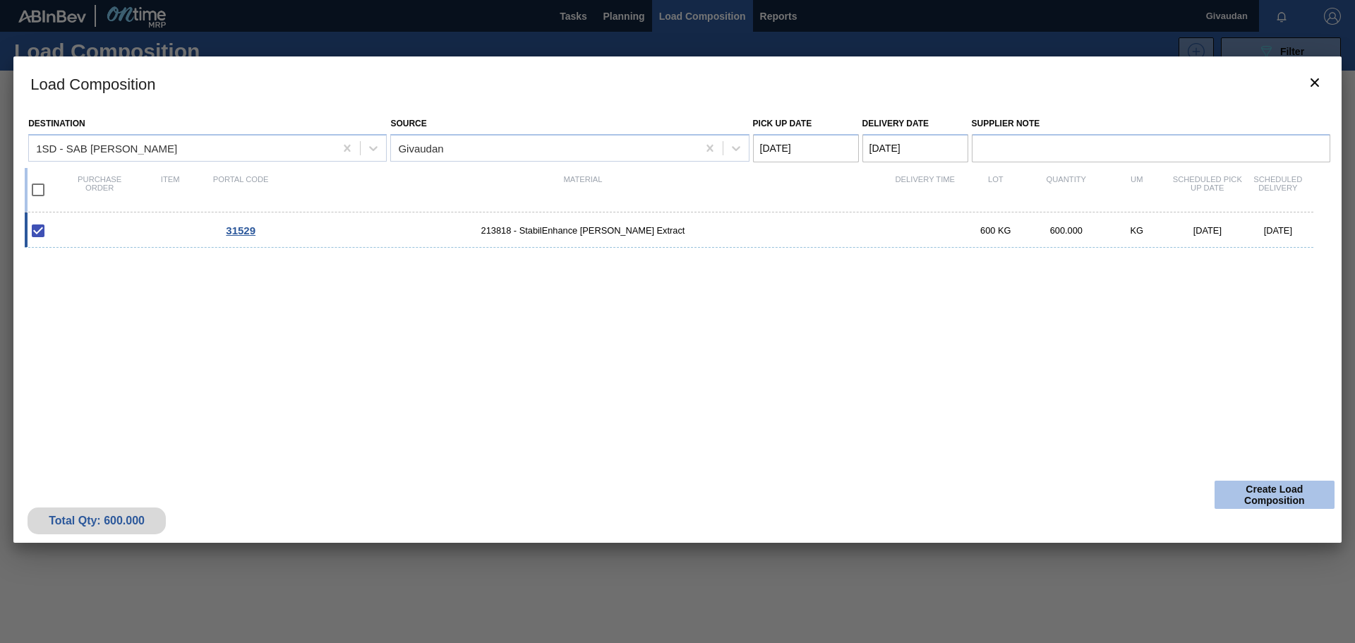
click at [1258, 495] on button "Create Load Composition" at bounding box center [1274, 495] width 120 height 28
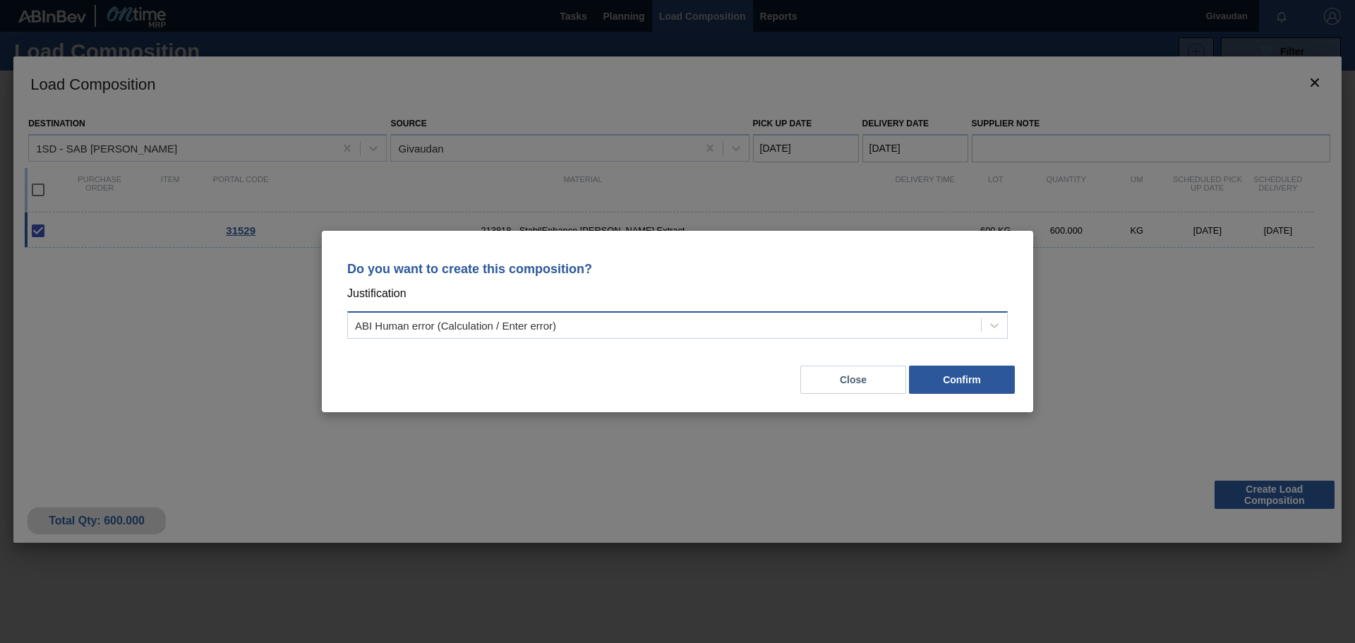
click at [709, 324] on div "ABI Human error (Calculation / Enter error)" at bounding box center [664, 325] width 633 height 20
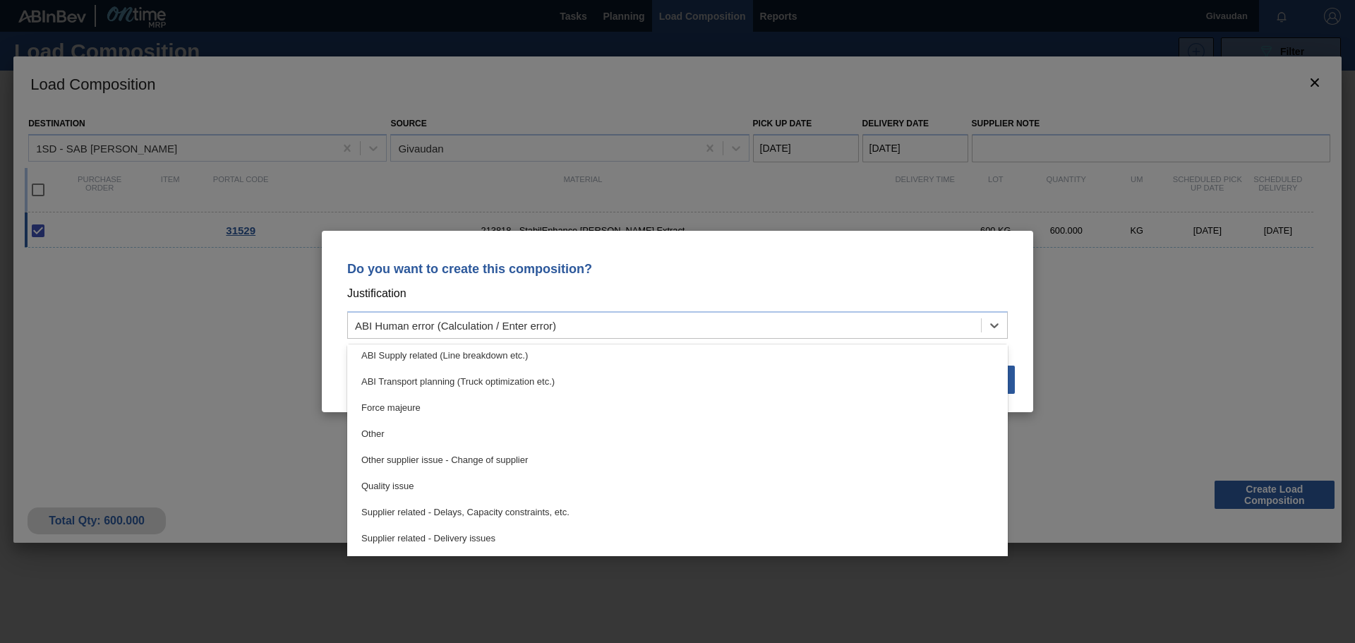
scroll to position [264, 0]
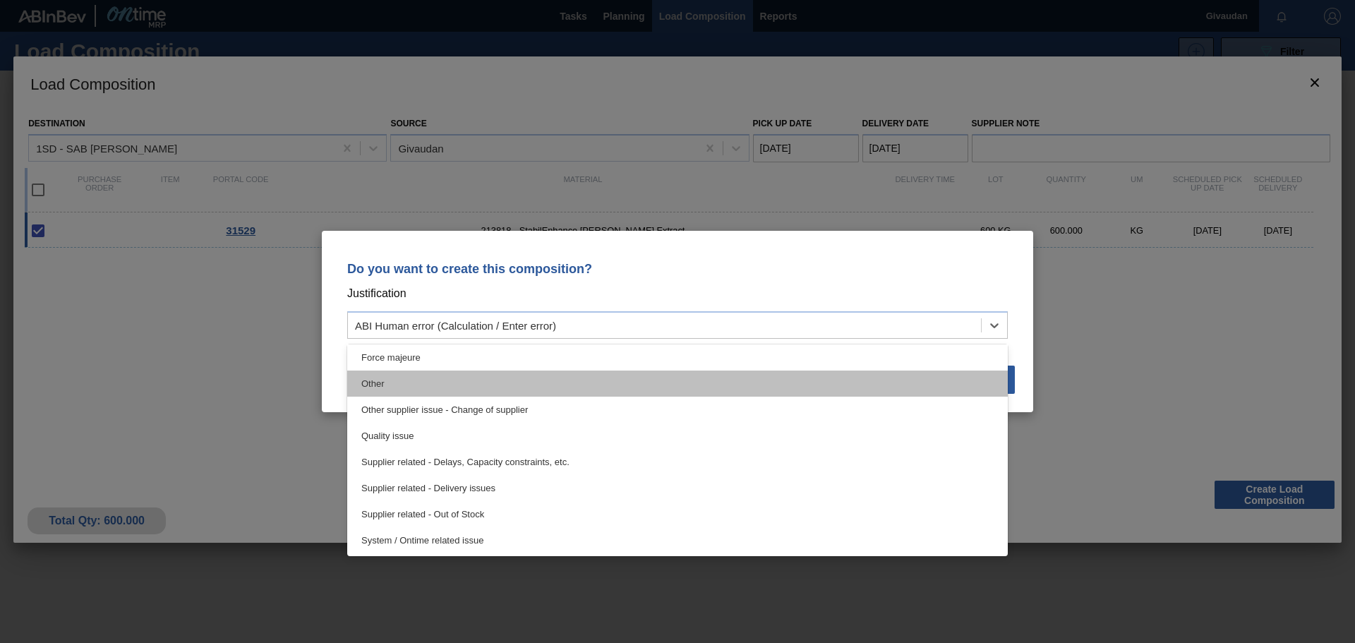
click at [457, 393] on div "Other" at bounding box center [677, 383] width 660 height 26
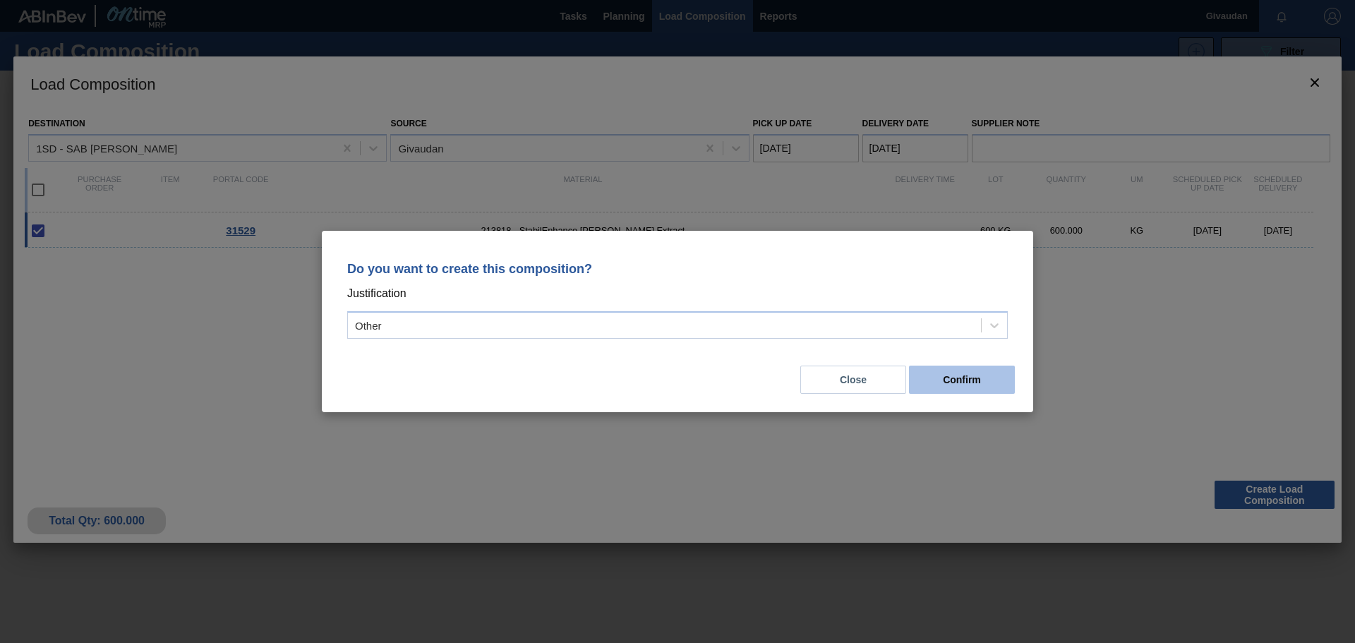
click at [958, 372] on button "Confirm" at bounding box center [962, 380] width 106 height 28
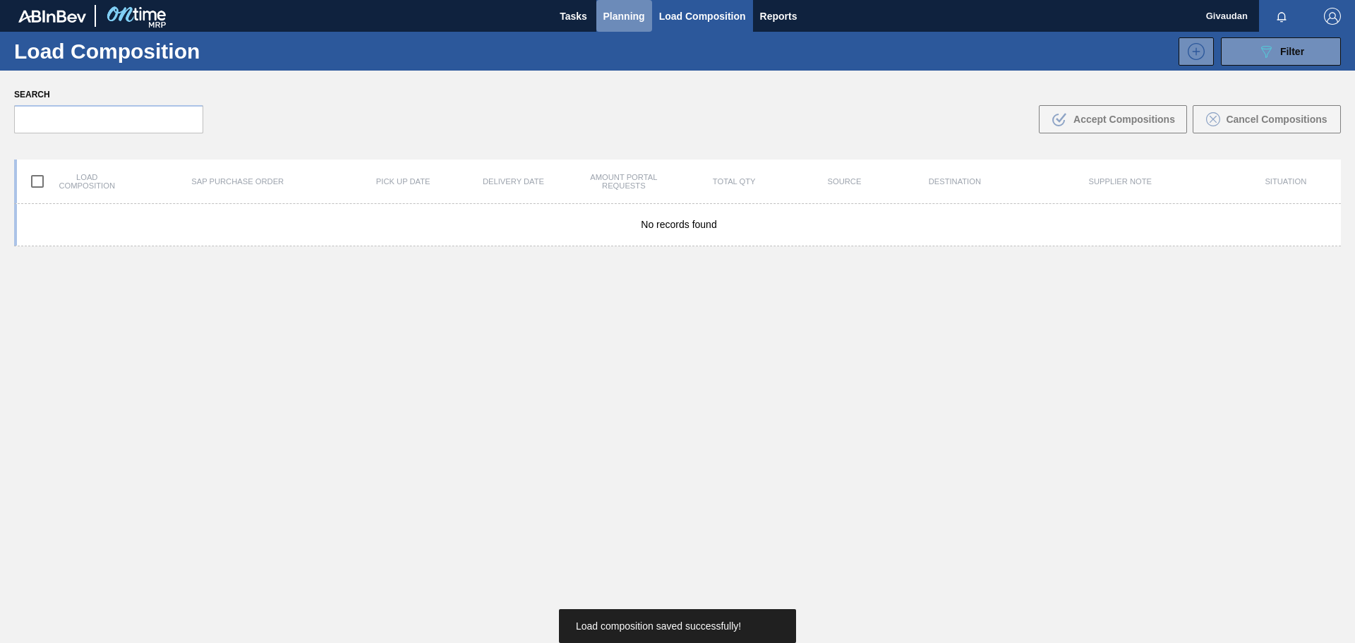
click at [614, 18] on span "Planning" at bounding box center [624, 16] width 42 height 17
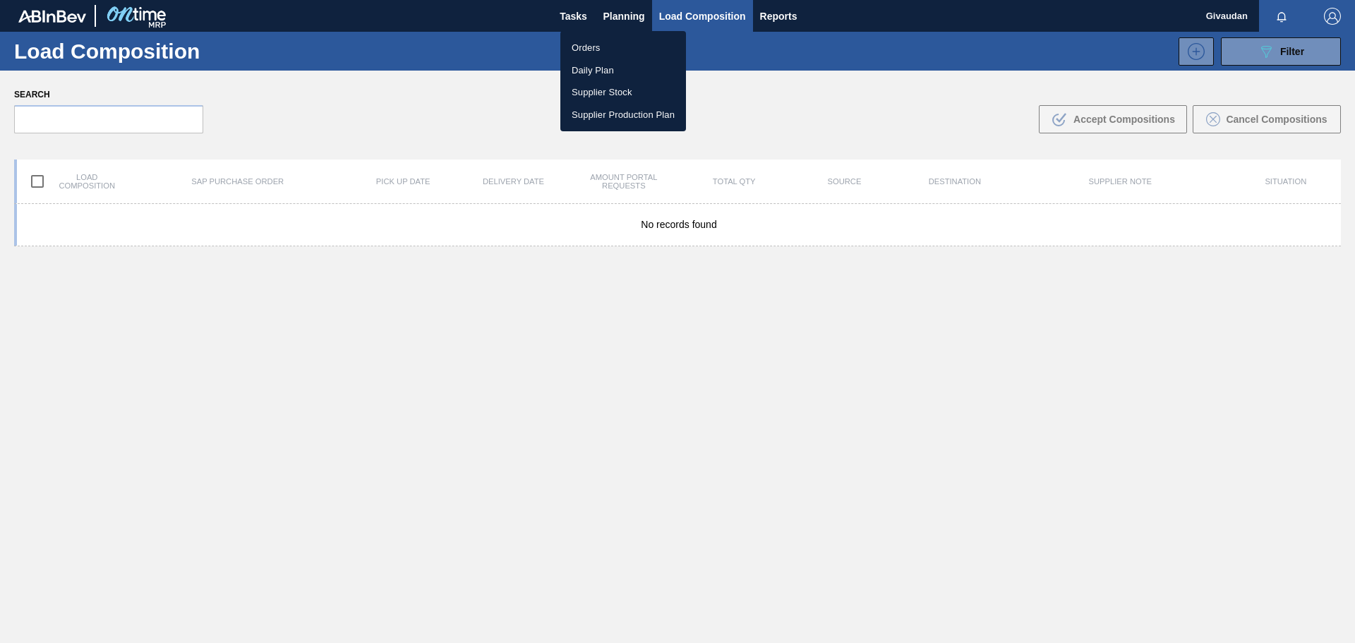
click at [606, 44] on li "Orders" at bounding box center [623, 48] width 126 height 23
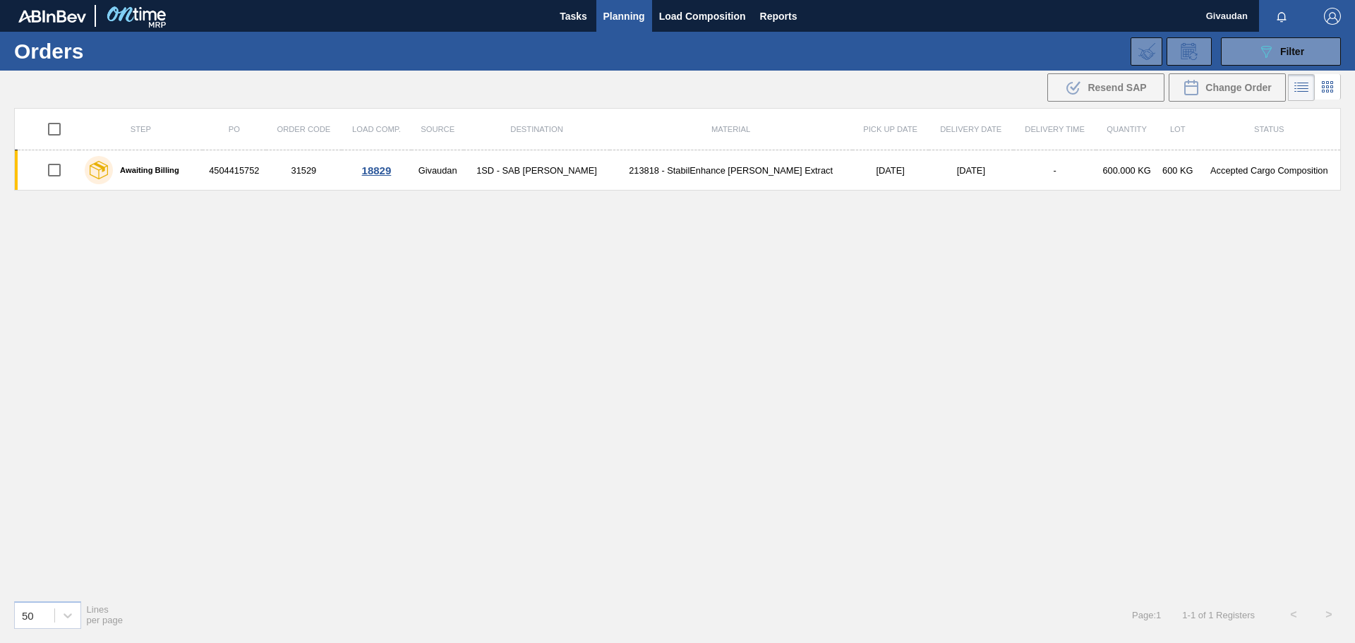
click at [364, 394] on div "Step PO Order Code Load Comp. Source Destination Material Pick up Date Delivery…" at bounding box center [677, 348] width 1327 height 481
